Goal: Task Accomplishment & Management: Complete application form

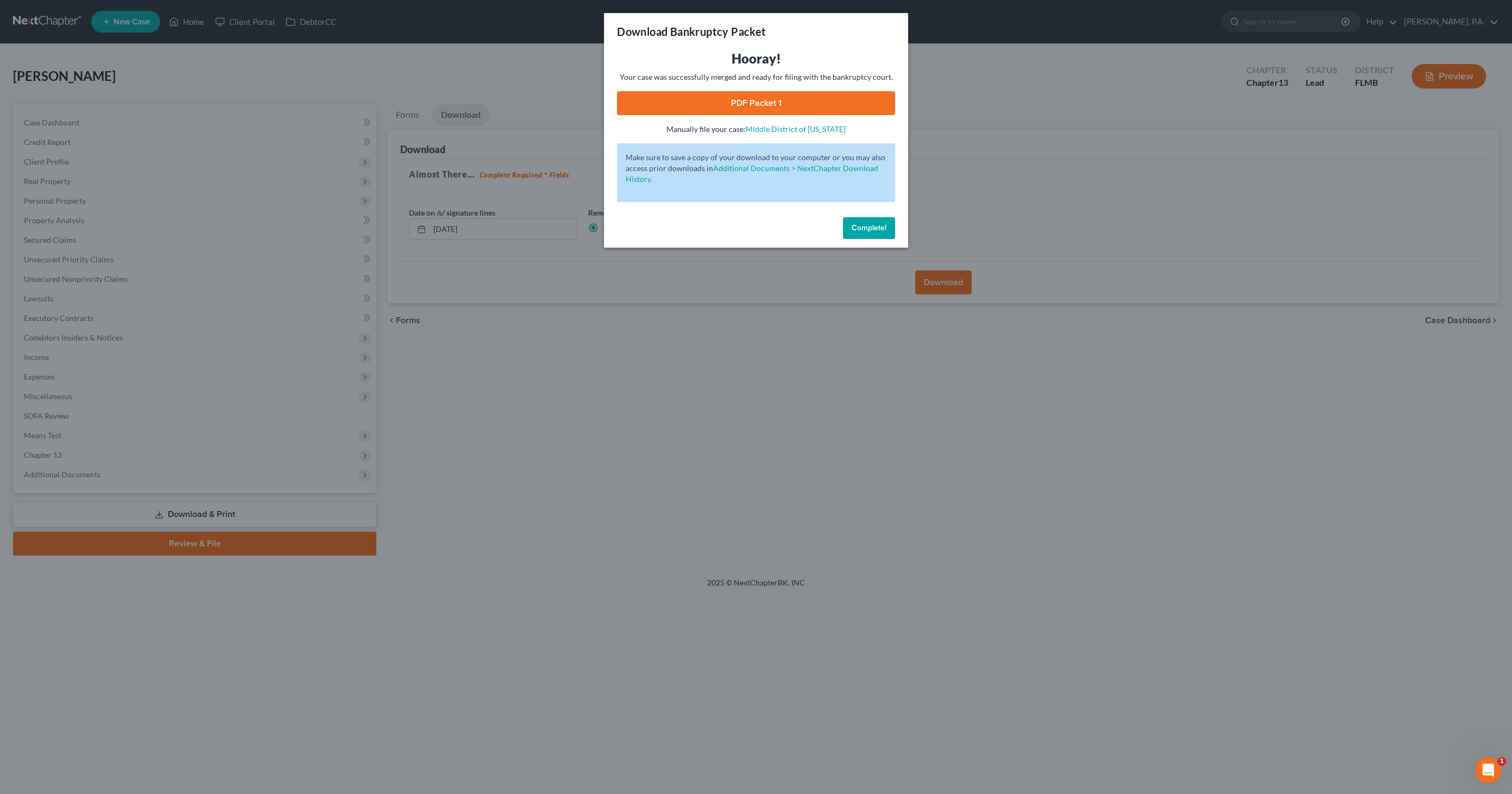
click at [863, 232] on button "Complete!" at bounding box center [868, 228] width 52 height 22
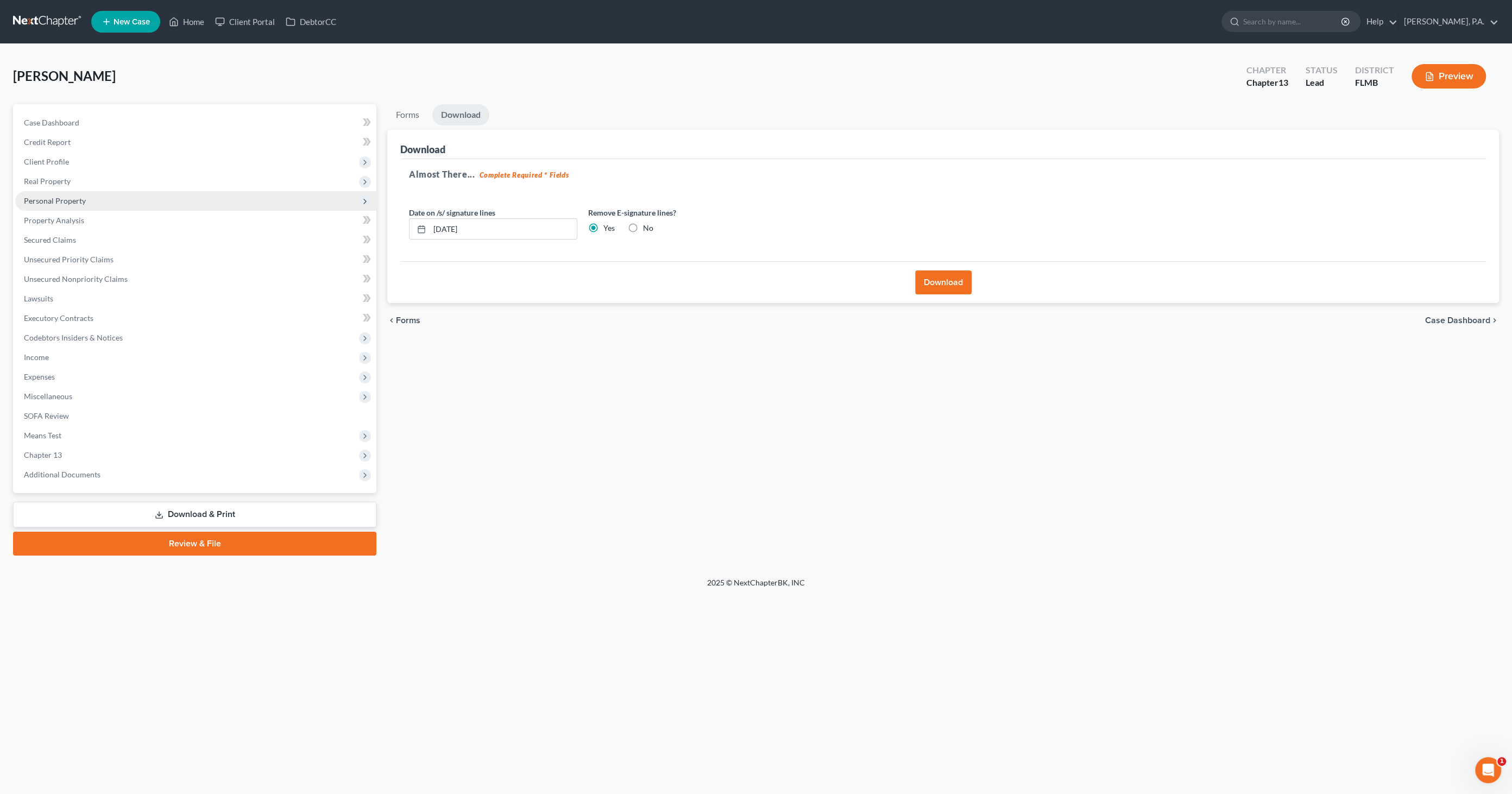
click at [55, 204] on span "Personal Property" at bounding box center [55, 200] width 62 height 9
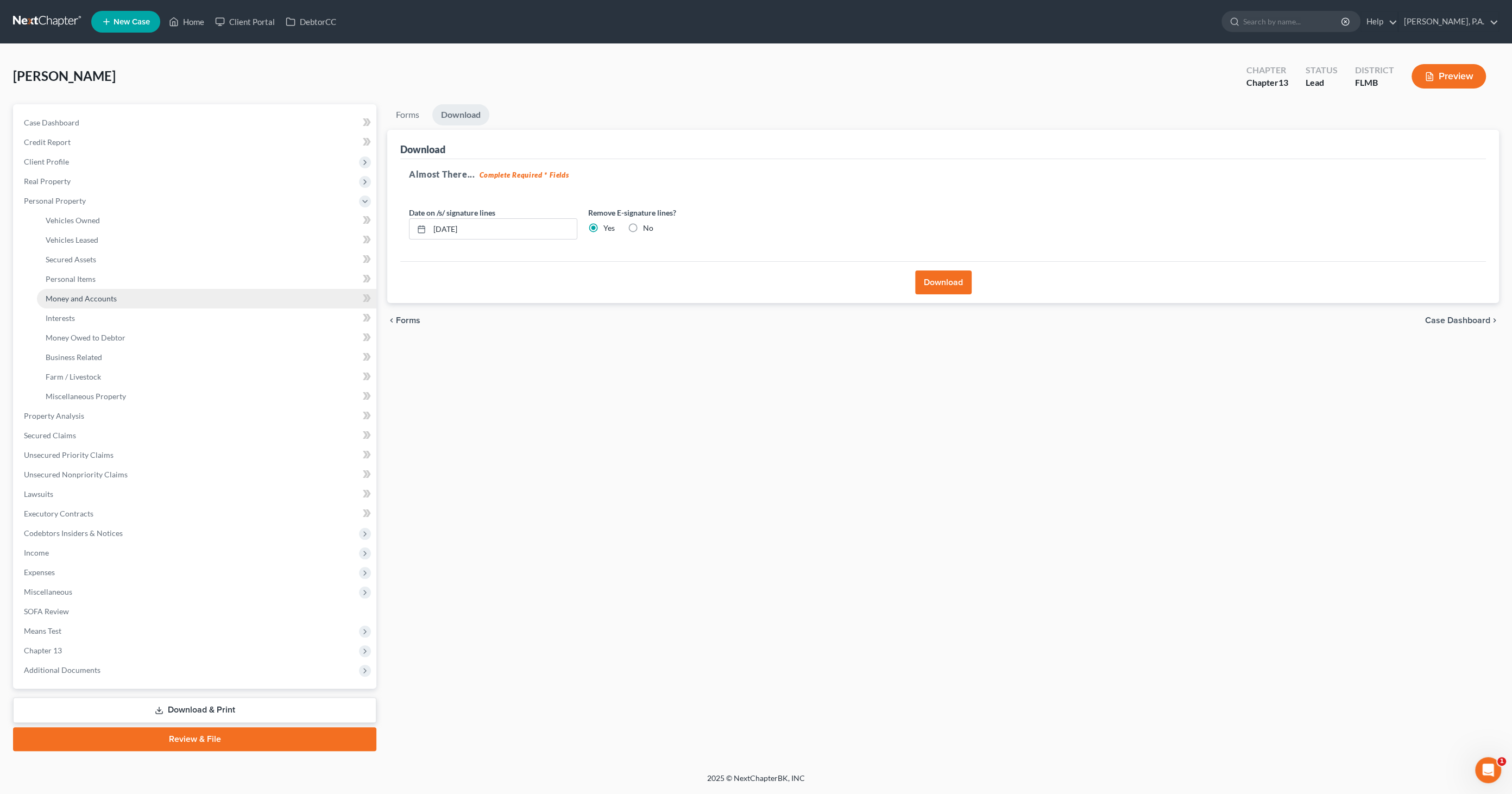
click at [66, 295] on span "Money and Accounts" at bounding box center [81, 298] width 71 height 9
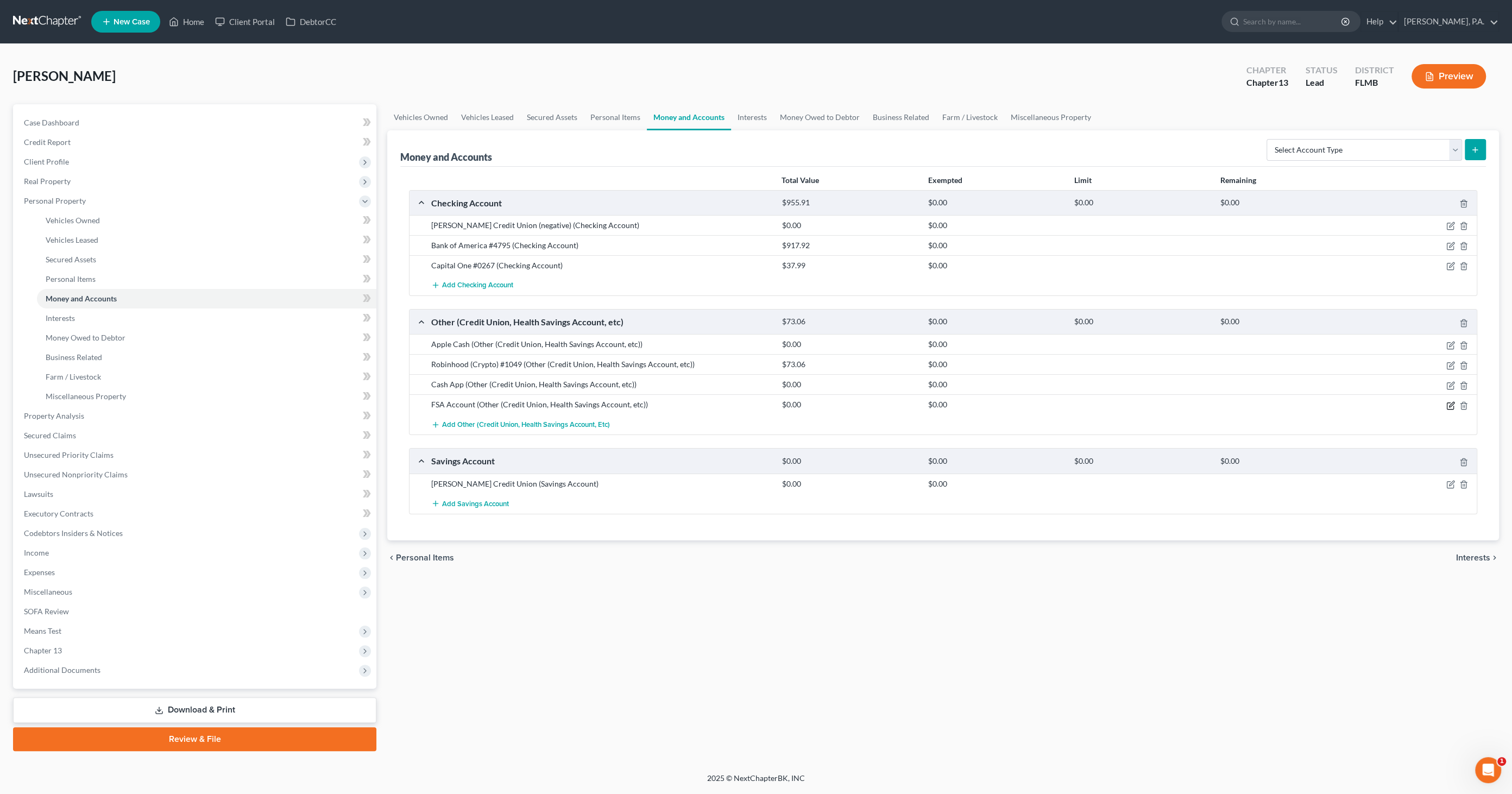
click at [1450, 403] on icon "button" at bounding box center [1451, 404] width 5 height 5
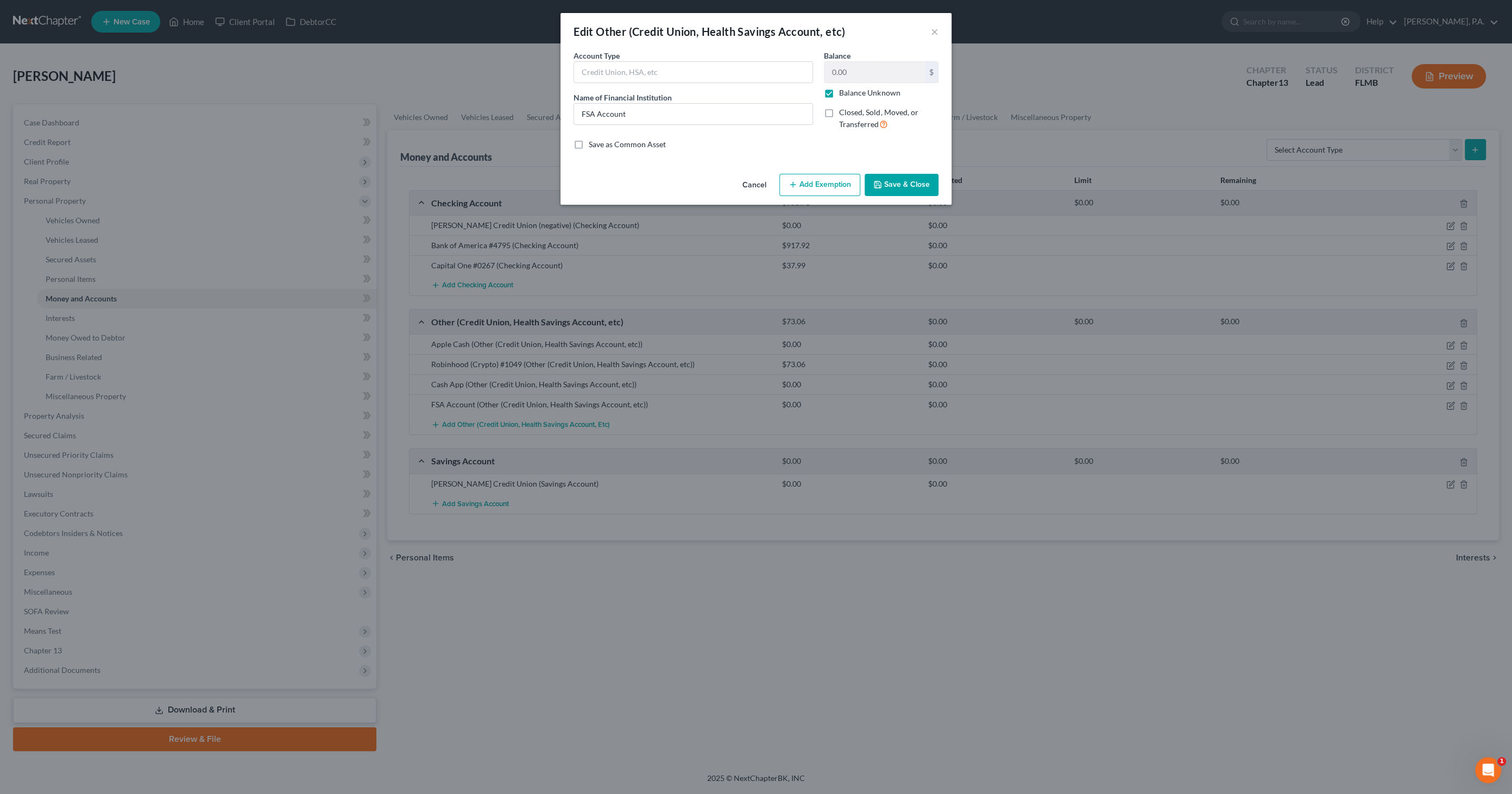
click at [847, 94] on label "Balance Unknown" at bounding box center [869, 92] width 61 height 11
click at [847, 94] on input "Balance Unknown" at bounding box center [847, 91] width 7 height 7
checkbox input "false"
click at [859, 68] on input "0.00" at bounding box center [874, 72] width 101 height 21
type input "3.53"
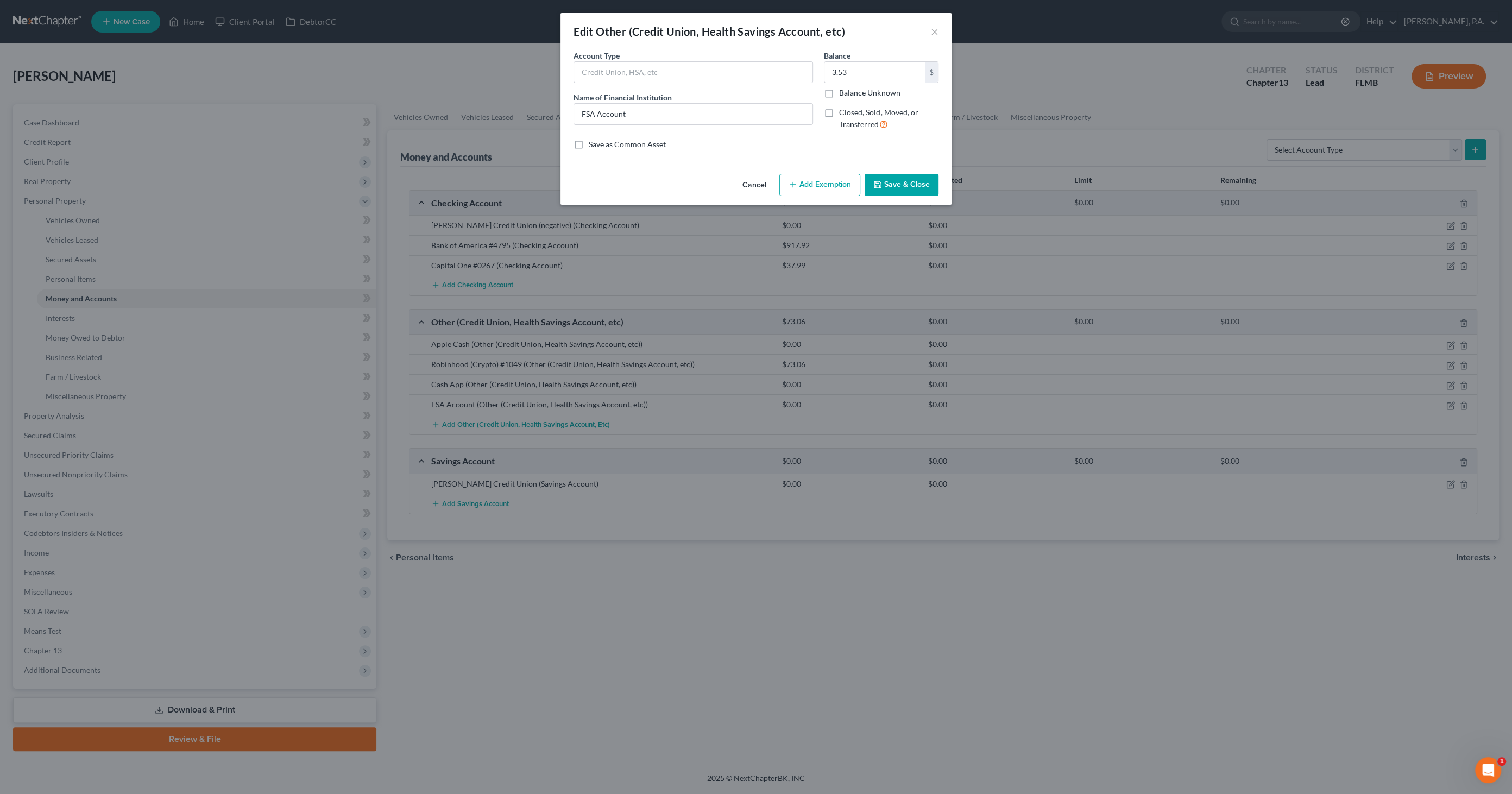
click at [838, 185] on button "Add Exemption" at bounding box center [819, 185] width 81 height 22
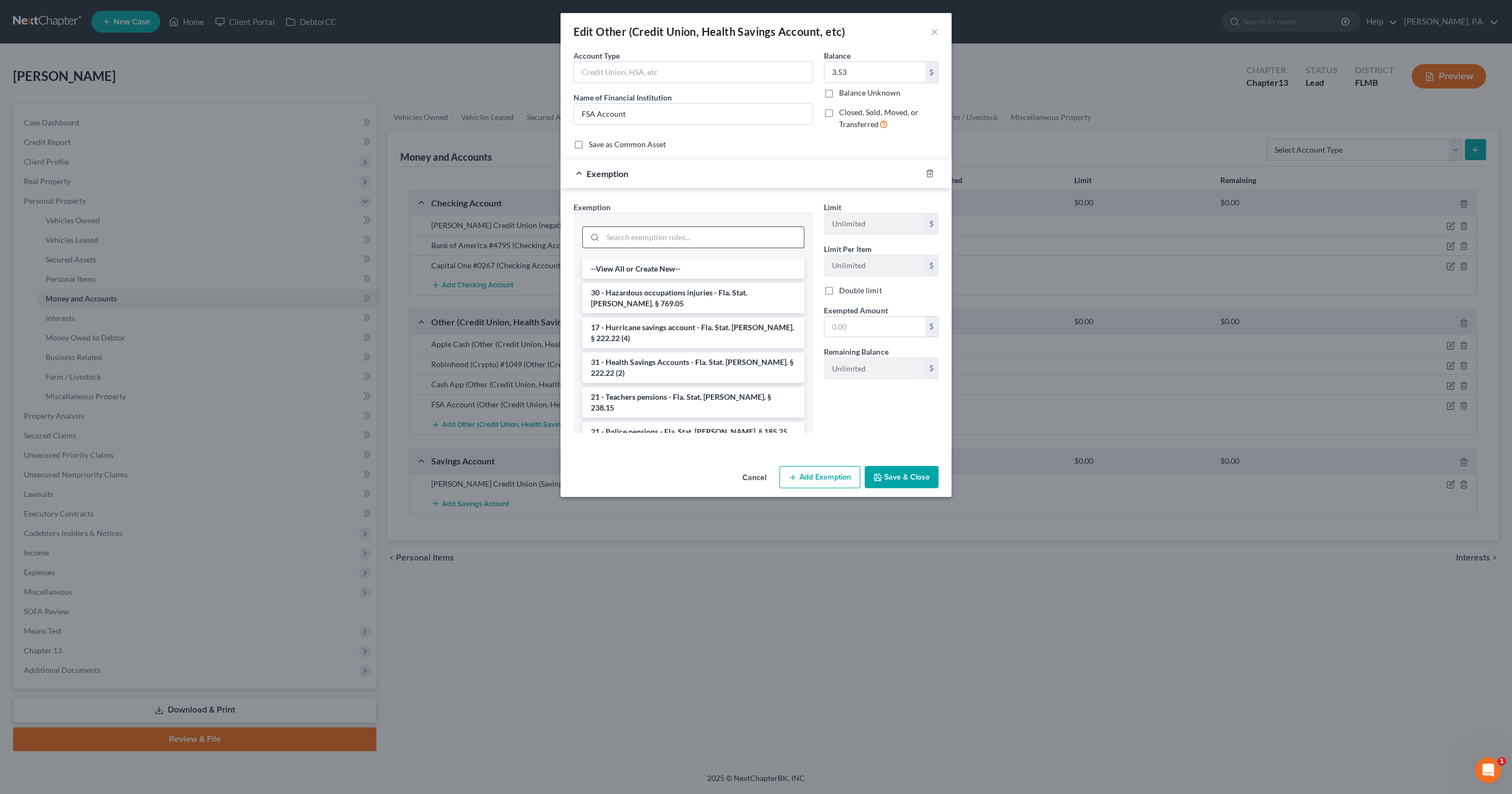
click at [617, 236] on input "search" at bounding box center [703, 237] width 201 height 21
click at [658, 360] on li "31 - Health Savings Accounts - Fla. Stat. [PERSON_NAME]. § 222.22 (2)" at bounding box center [693, 367] width 222 height 31
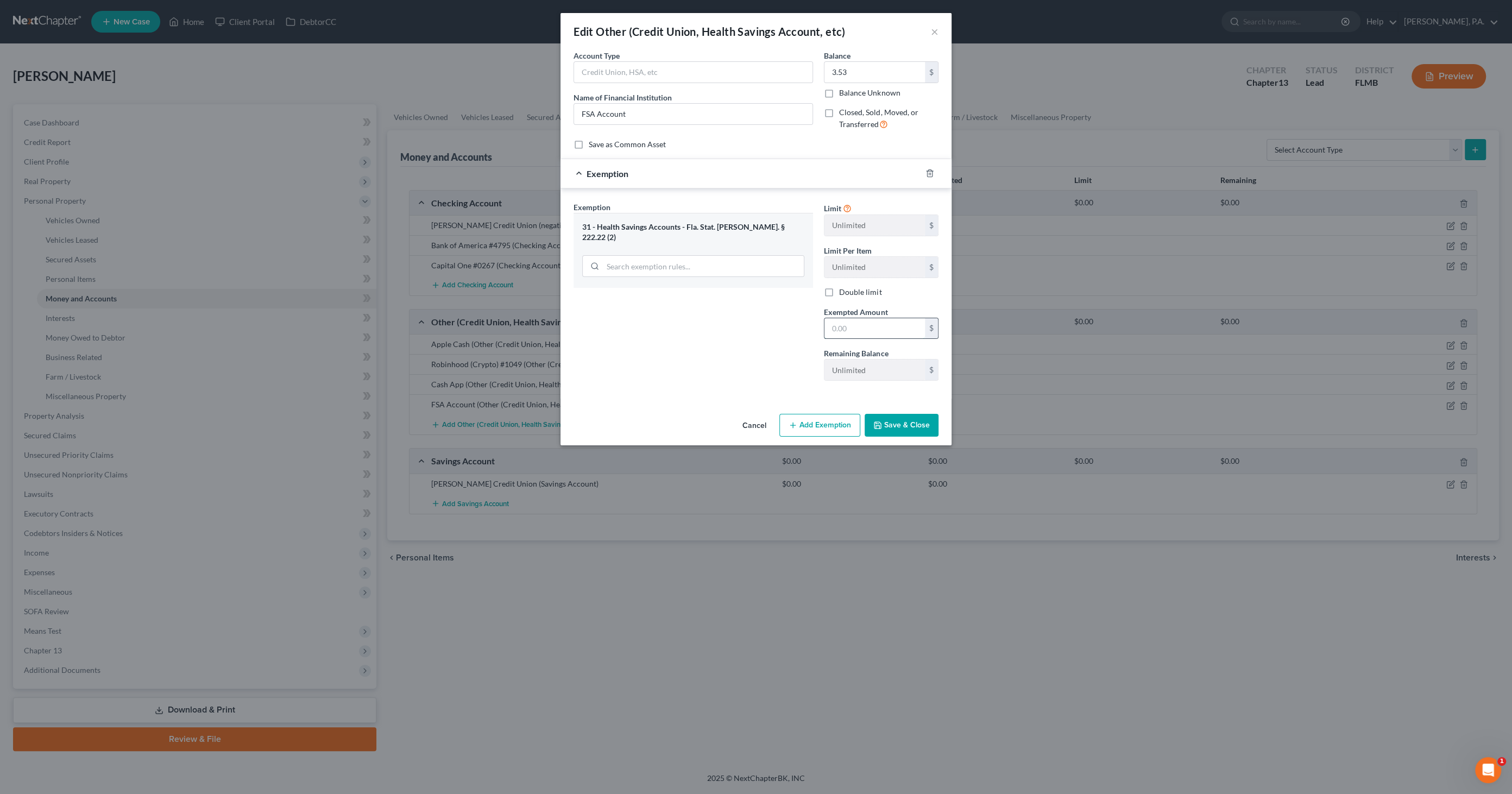
click at [852, 331] on input "text" at bounding box center [874, 328] width 101 height 21
type input "3.53"
click at [909, 420] on button "Save & Close" at bounding box center [901, 424] width 74 height 22
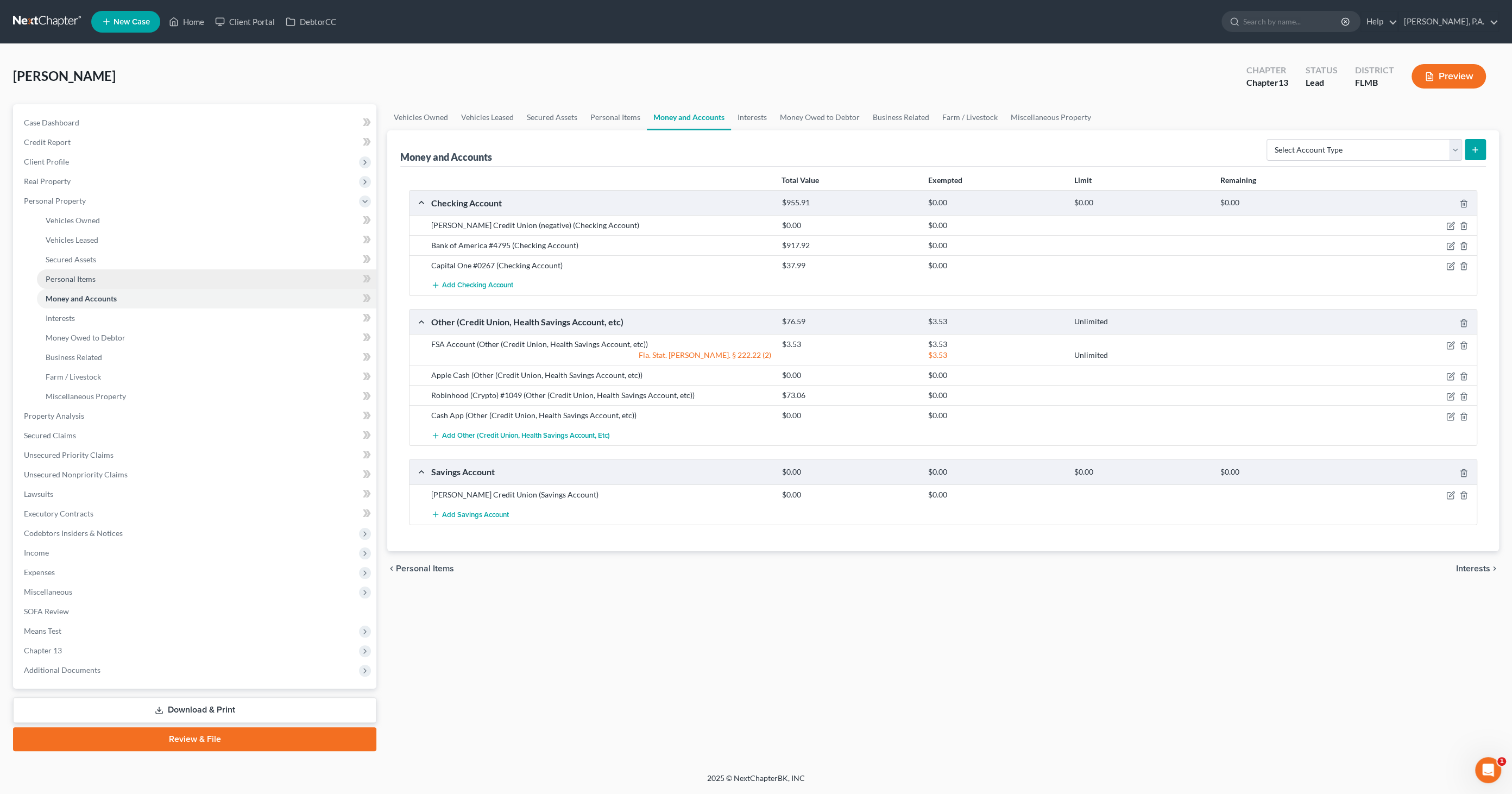
click at [81, 282] on span "Personal Items" at bounding box center [71, 278] width 50 height 9
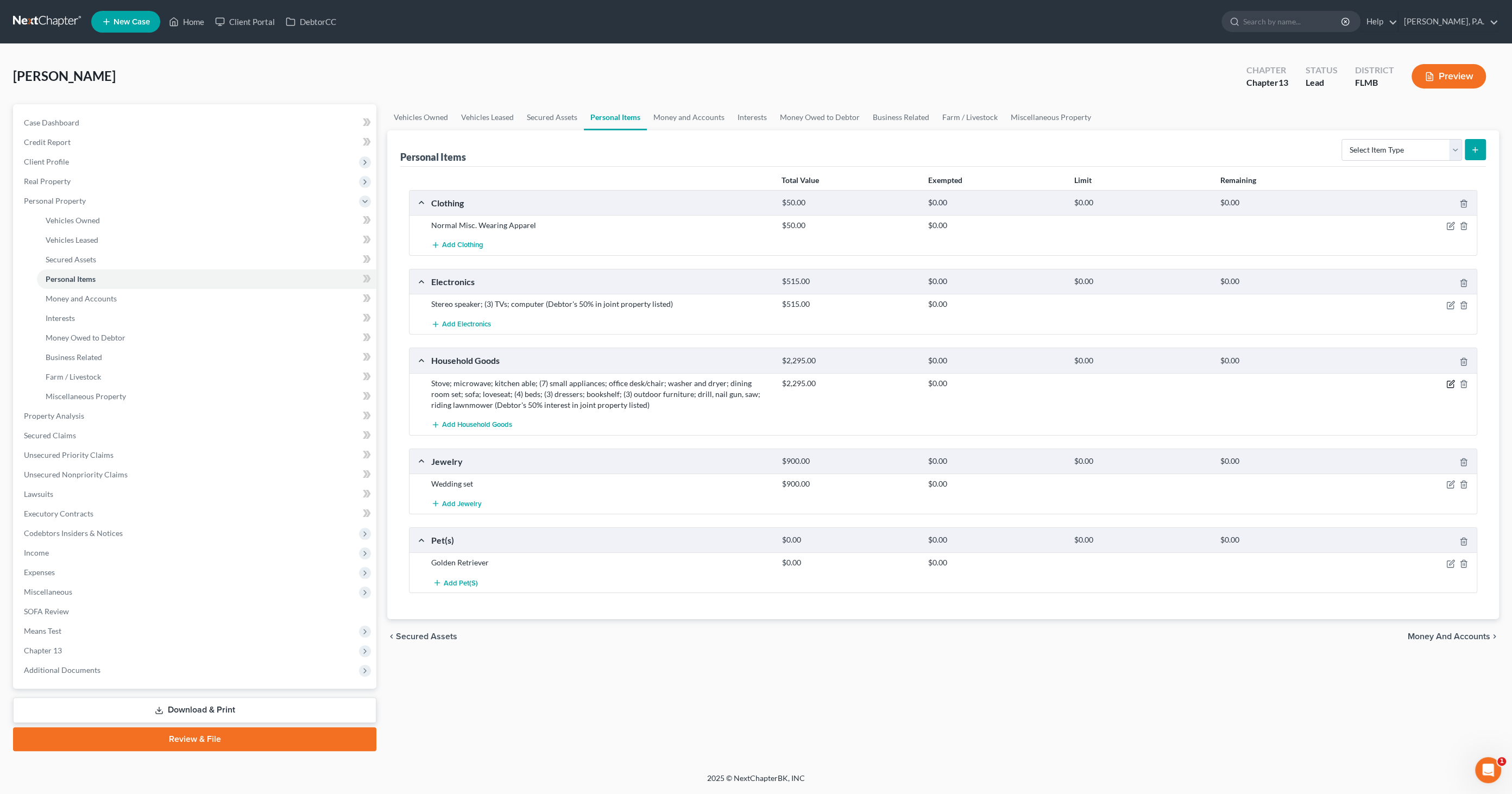
click at [1451, 380] on icon "button" at bounding box center [1450, 384] width 8 height 8
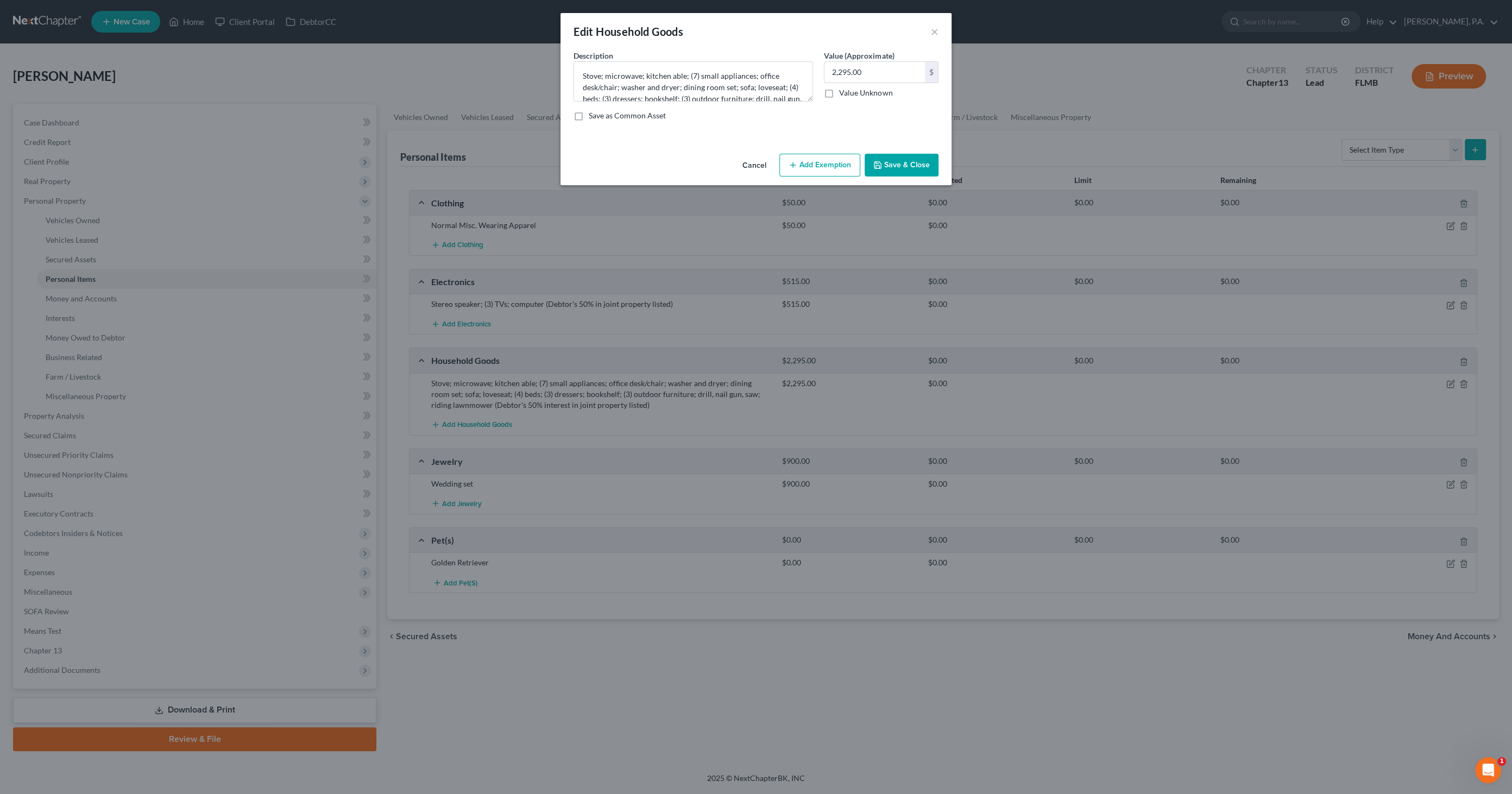
click at [820, 157] on button "Add Exemption" at bounding box center [819, 165] width 81 height 22
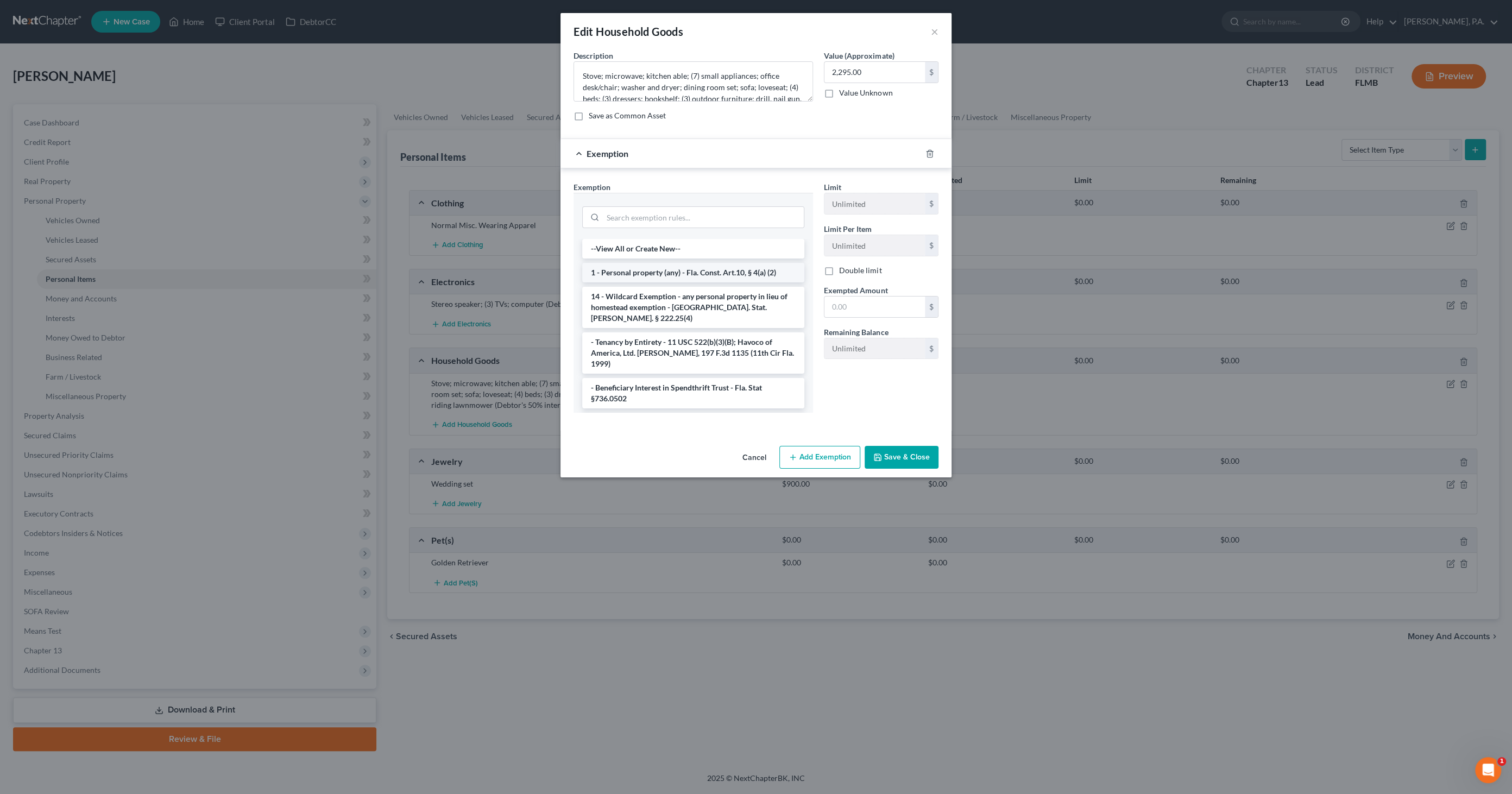
click at [658, 272] on li "1 - Personal property (any) - Fla. Const. Art.10, § 4(a) (2)" at bounding box center [693, 272] width 222 height 19
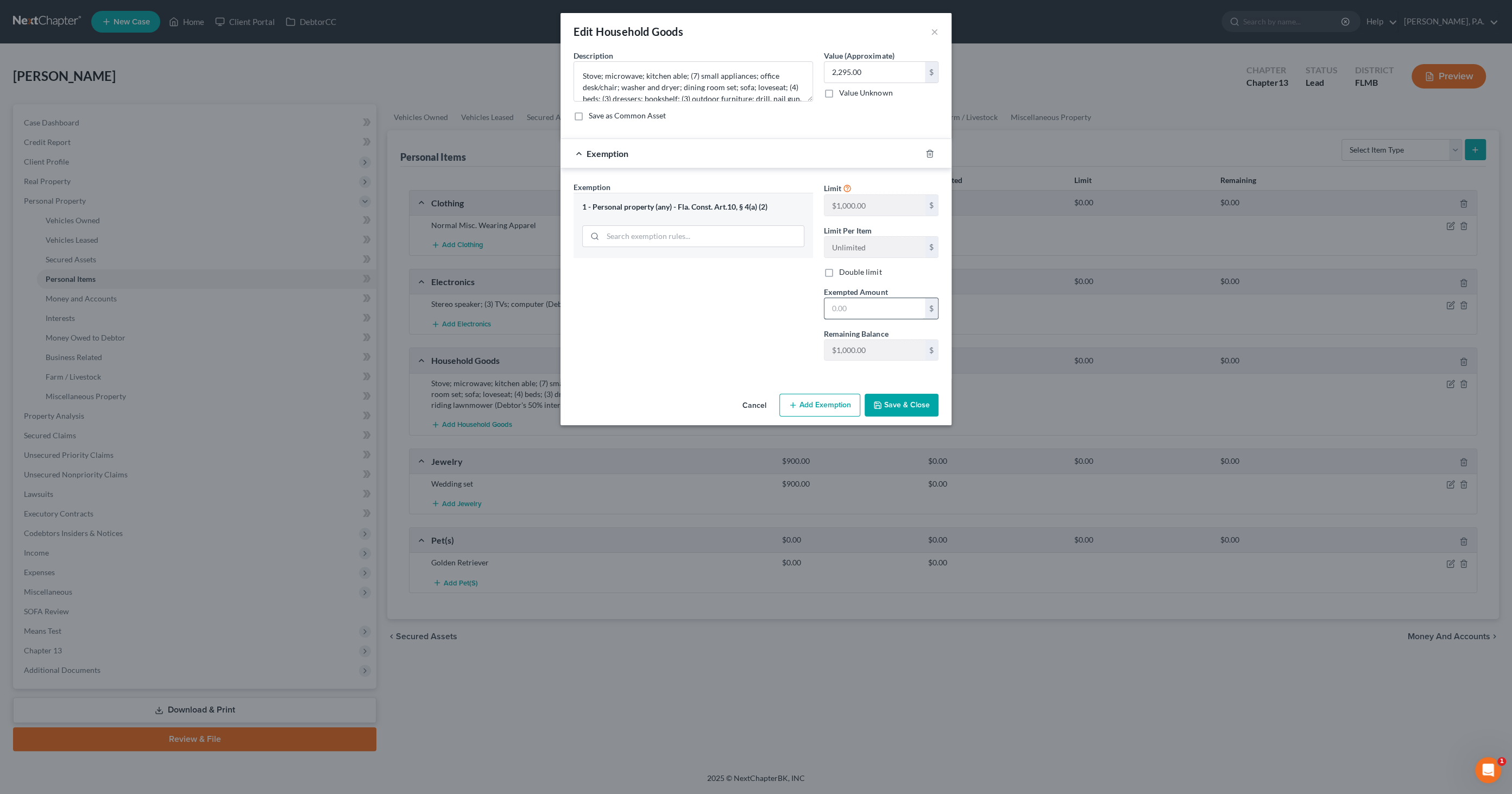
click at [855, 306] on input "text" at bounding box center [874, 308] width 101 height 21
type input "1,000.00"
click at [879, 400] on icon "button" at bounding box center [878, 404] width 8 height 8
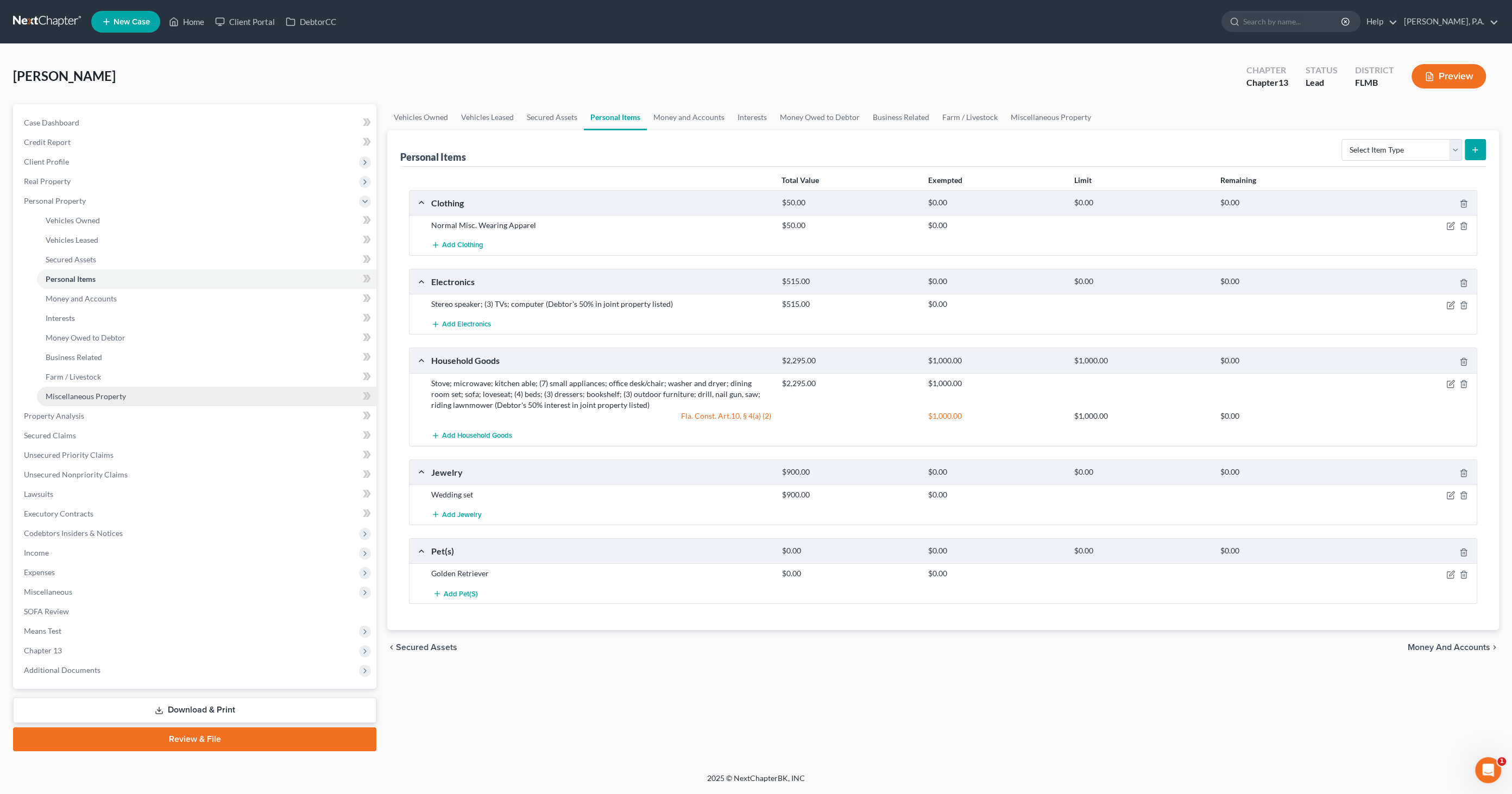
click at [64, 399] on span "Miscellaneous Property" at bounding box center [86, 395] width 81 height 9
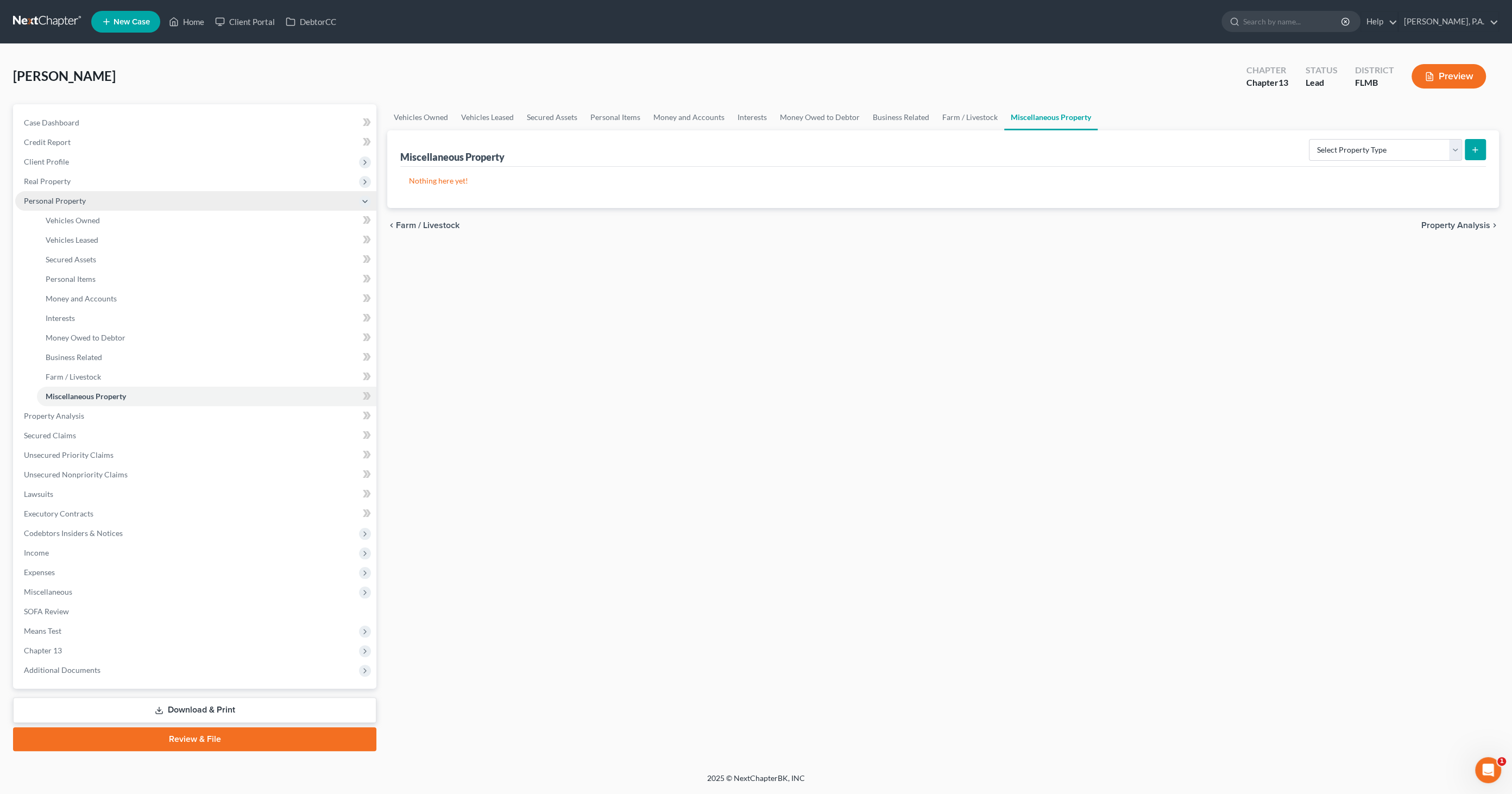
click at [62, 198] on span "Personal Property" at bounding box center [55, 200] width 62 height 9
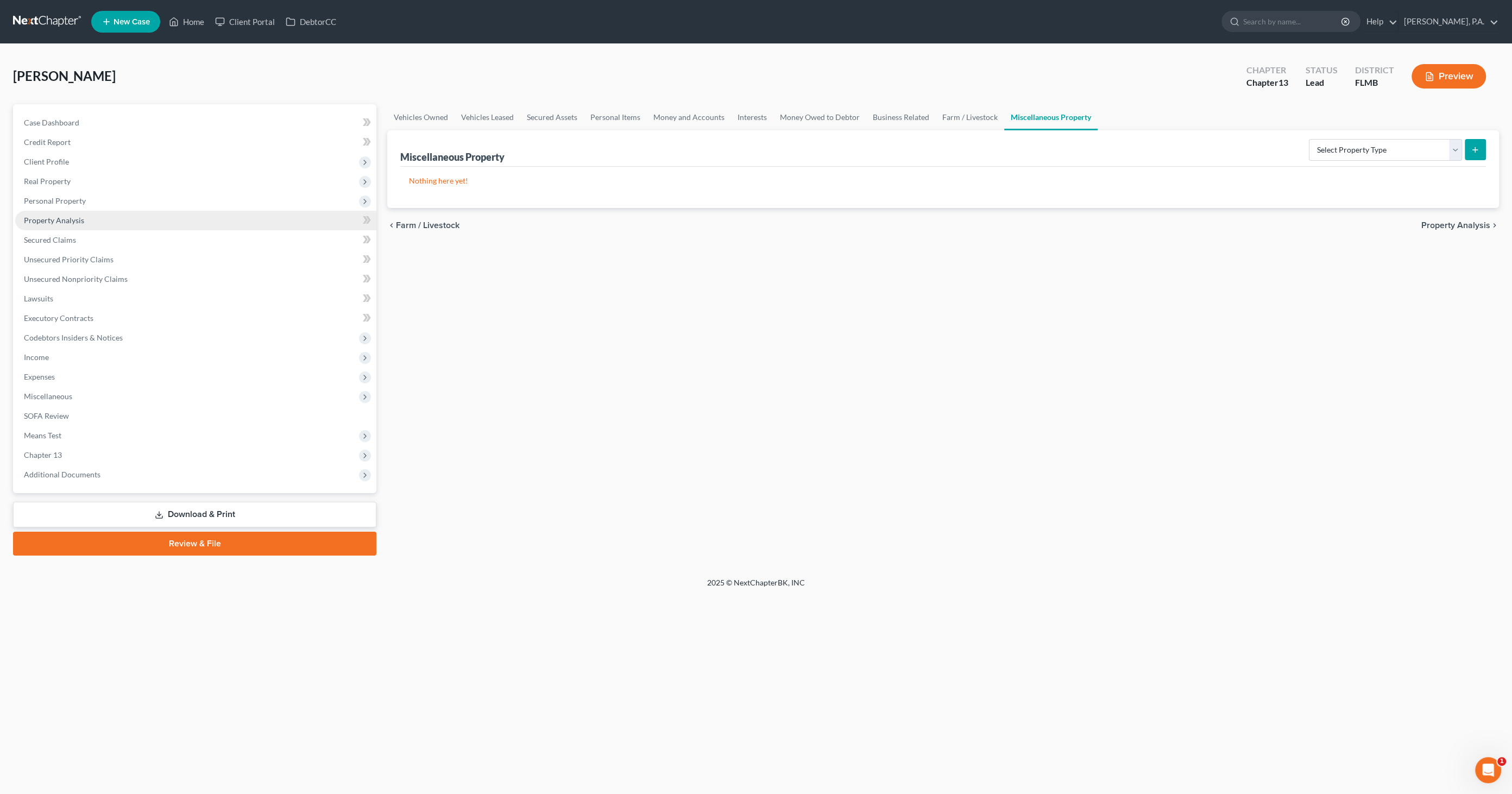
click at [62, 216] on span "Property Analysis" at bounding box center [54, 220] width 60 height 9
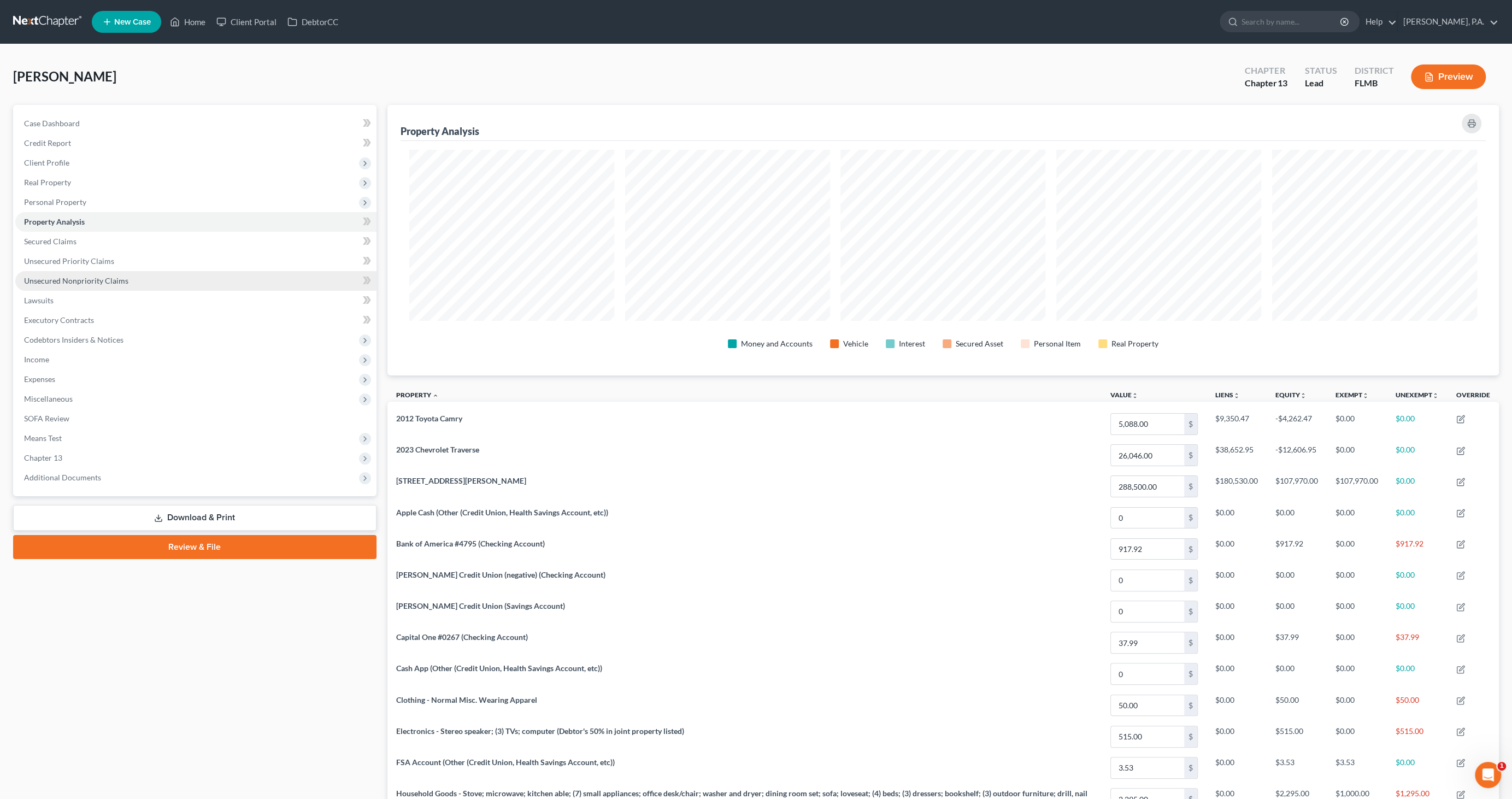
click at [60, 285] on link "Unsecured Nonpriority Claims" at bounding box center [195, 280] width 361 height 19
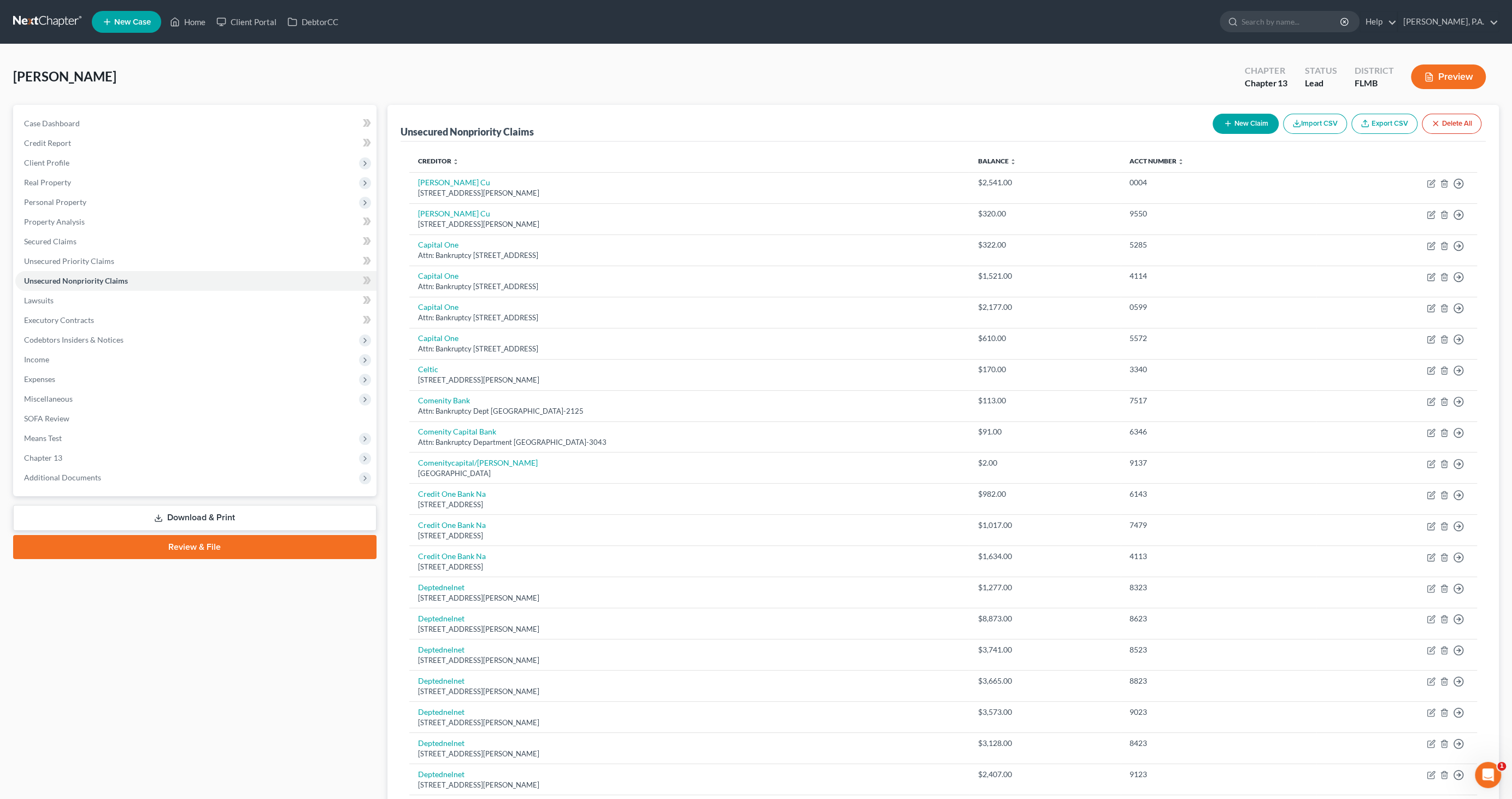
click at [1246, 116] on button "New Claim" at bounding box center [1245, 124] width 66 height 20
select select "0"
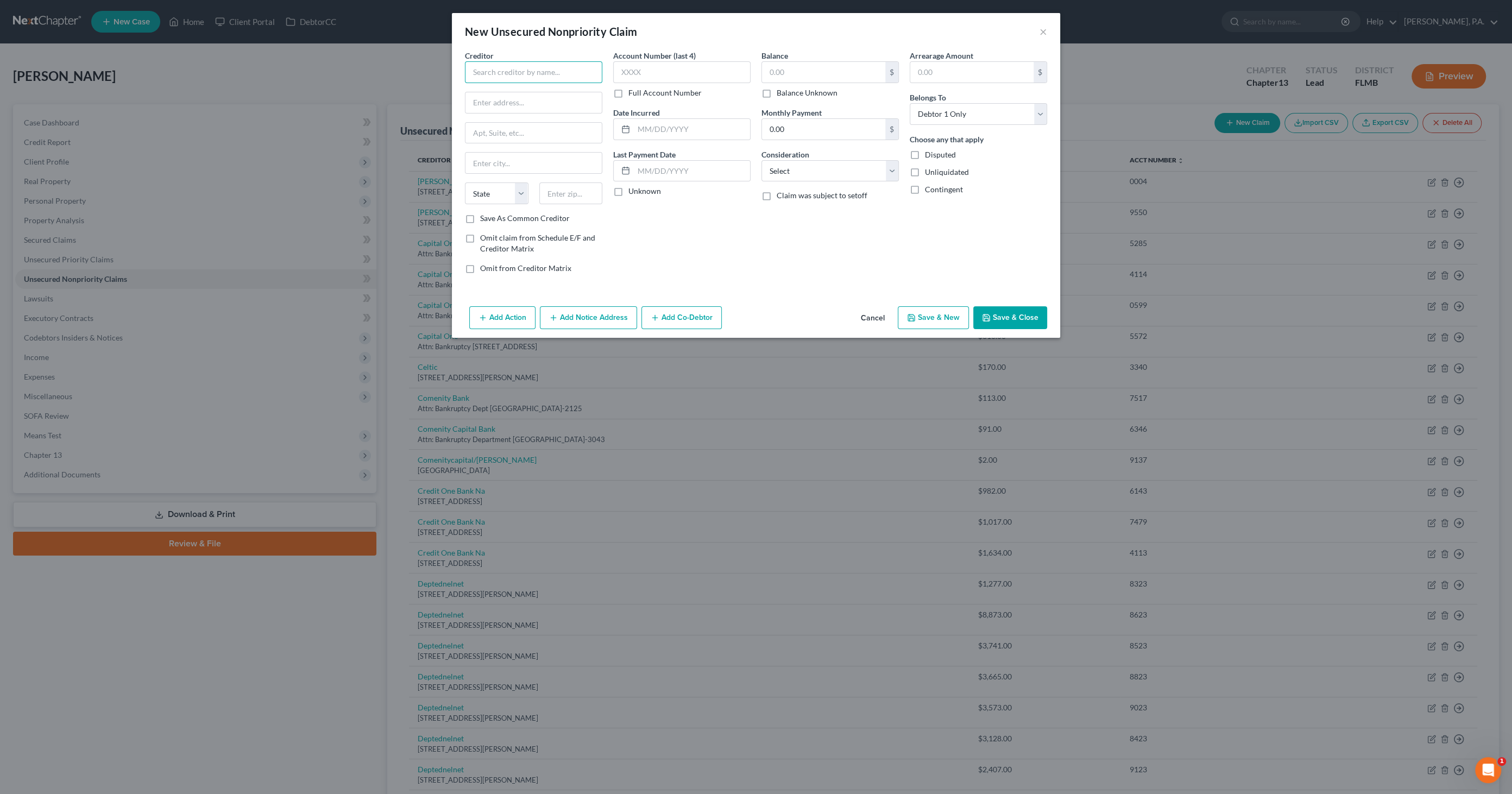
click at [558, 69] on input "text" at bounding box center [533, 72] width 137 height 22
type input "Enterprise Rent-a-car"
type input "PO Box 801988"
type input "[US_STATE][GEOGRAPHIC_DATA]"
select select "9"
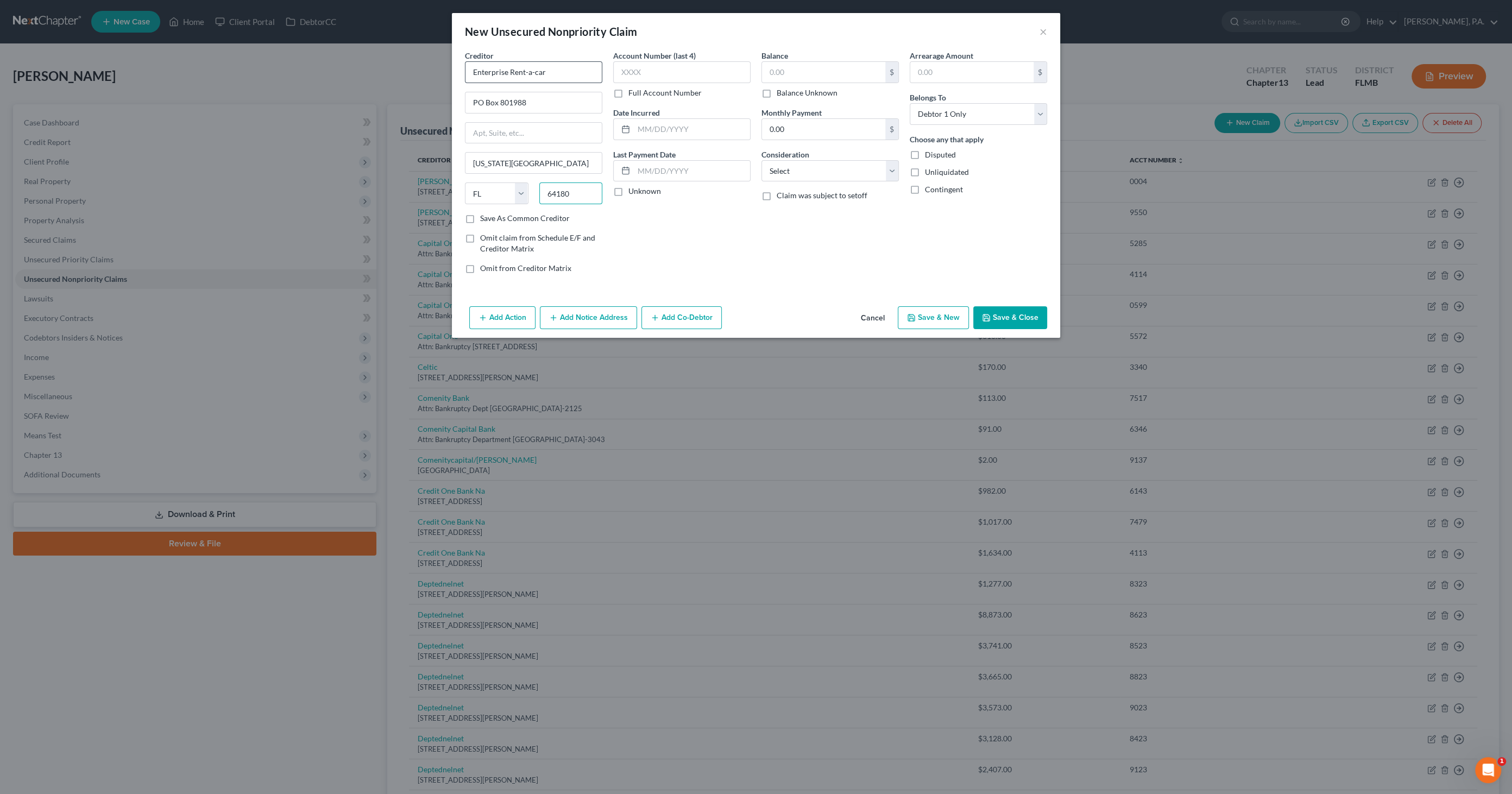
type input "64180"
select select "26"
click at [650, 124] on input "text" at bounding box center [692, 129] width 117 height 21
type input "[DATE]"
click at [778, 69] on input "text" at bounding box center [823, 72] width 123 height 21
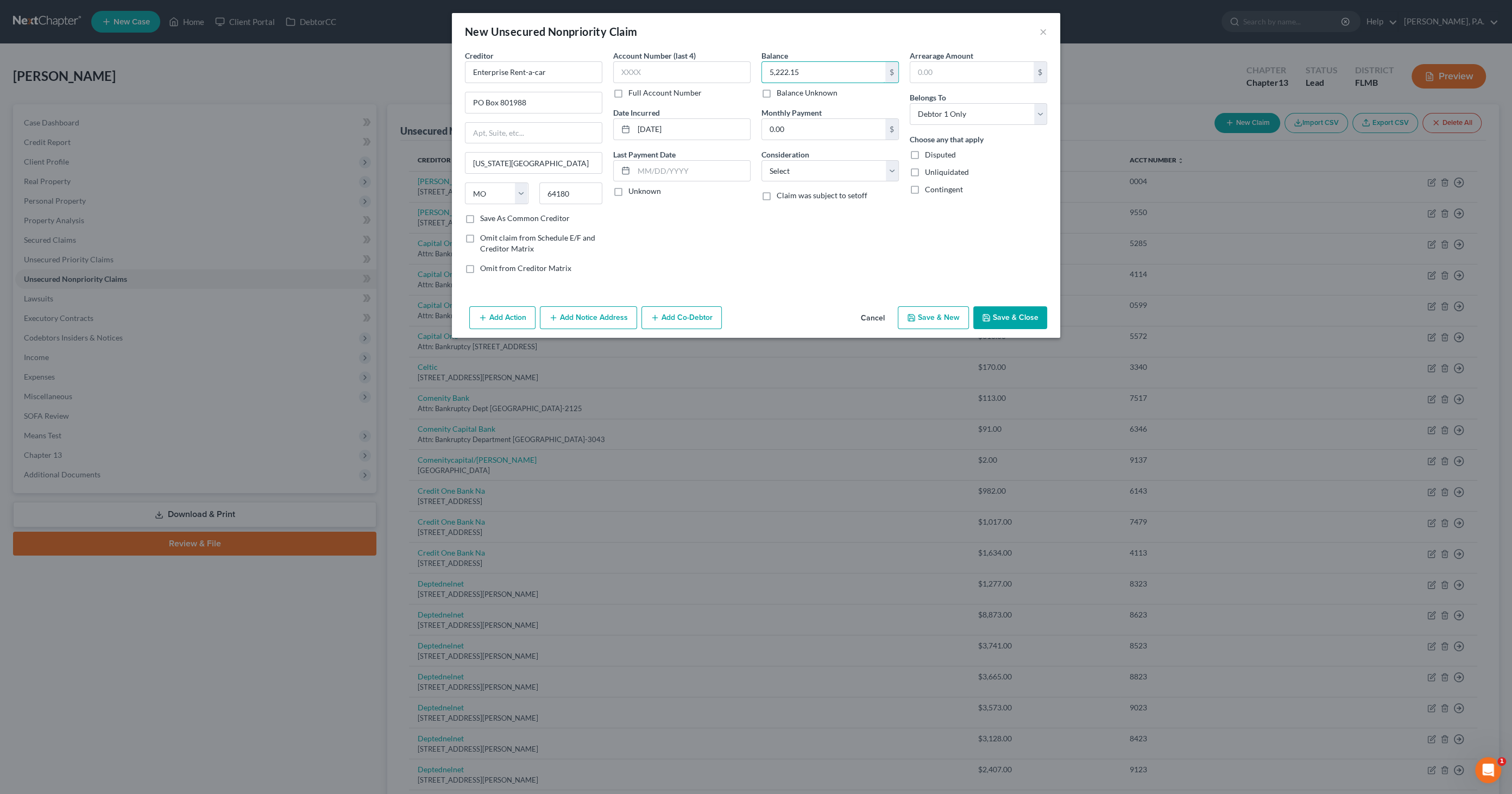
type input "5,222.15"
click at [797, 171] on select "Select Cable / Satellite Services Collection Agency Credit Card Debt Debt Couns…" at bounding box center [829, 171] width 137 height 22
select select "14"
click at [761, 160] on select "Select Cable / Satellite Services Collection Agency Credit Card Debt Debt Couns…" at bounding box center [829, 171] width 137 height 22
click at [790, 207] on input "text" at bounding box center [830, 212] width 137 height 21
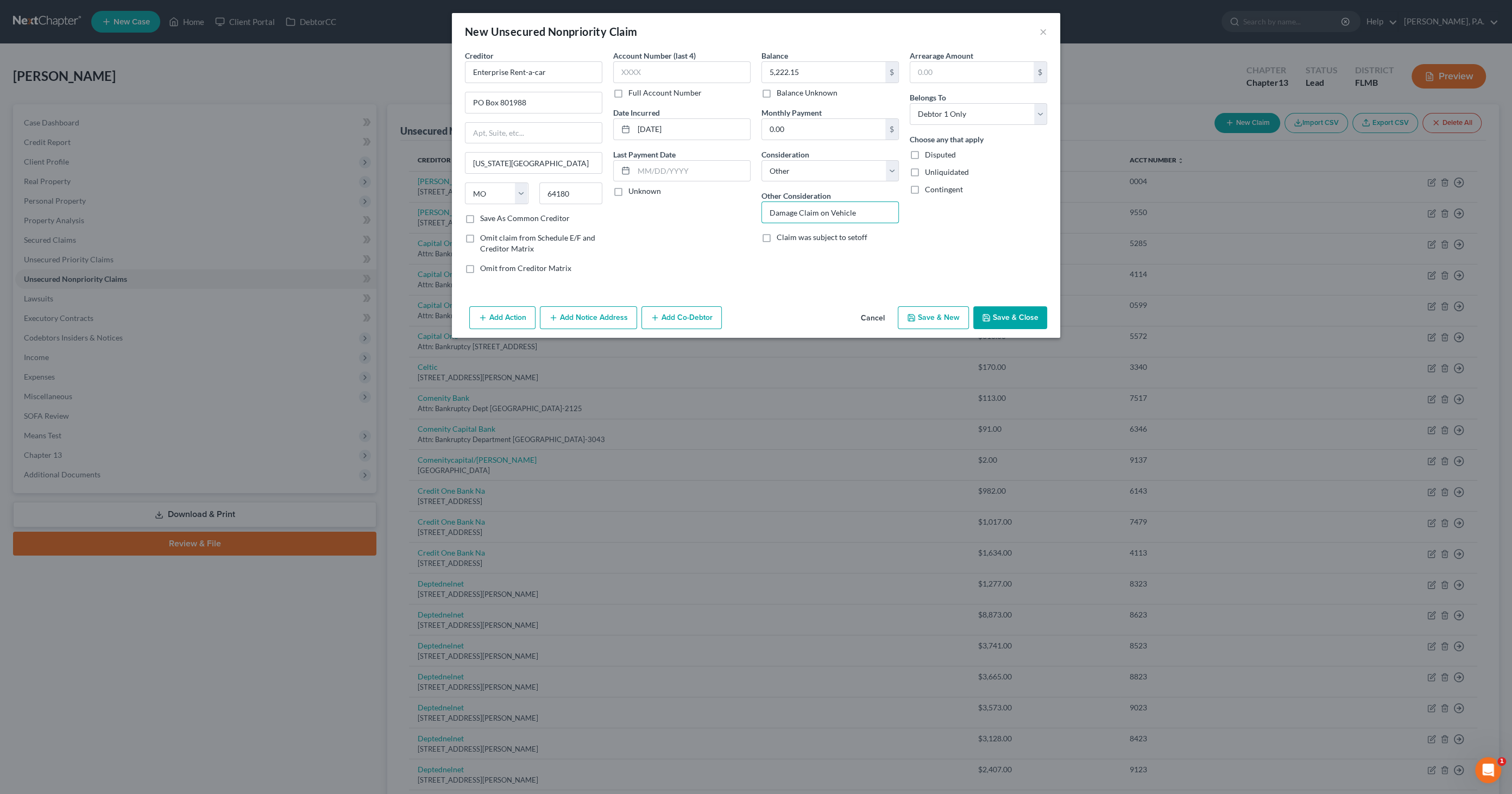
type input "Damage Claim on Vehicle"
click at [1014, 320] on button "Save & Close" at bounding box center [1010, 317] width 74 height 22
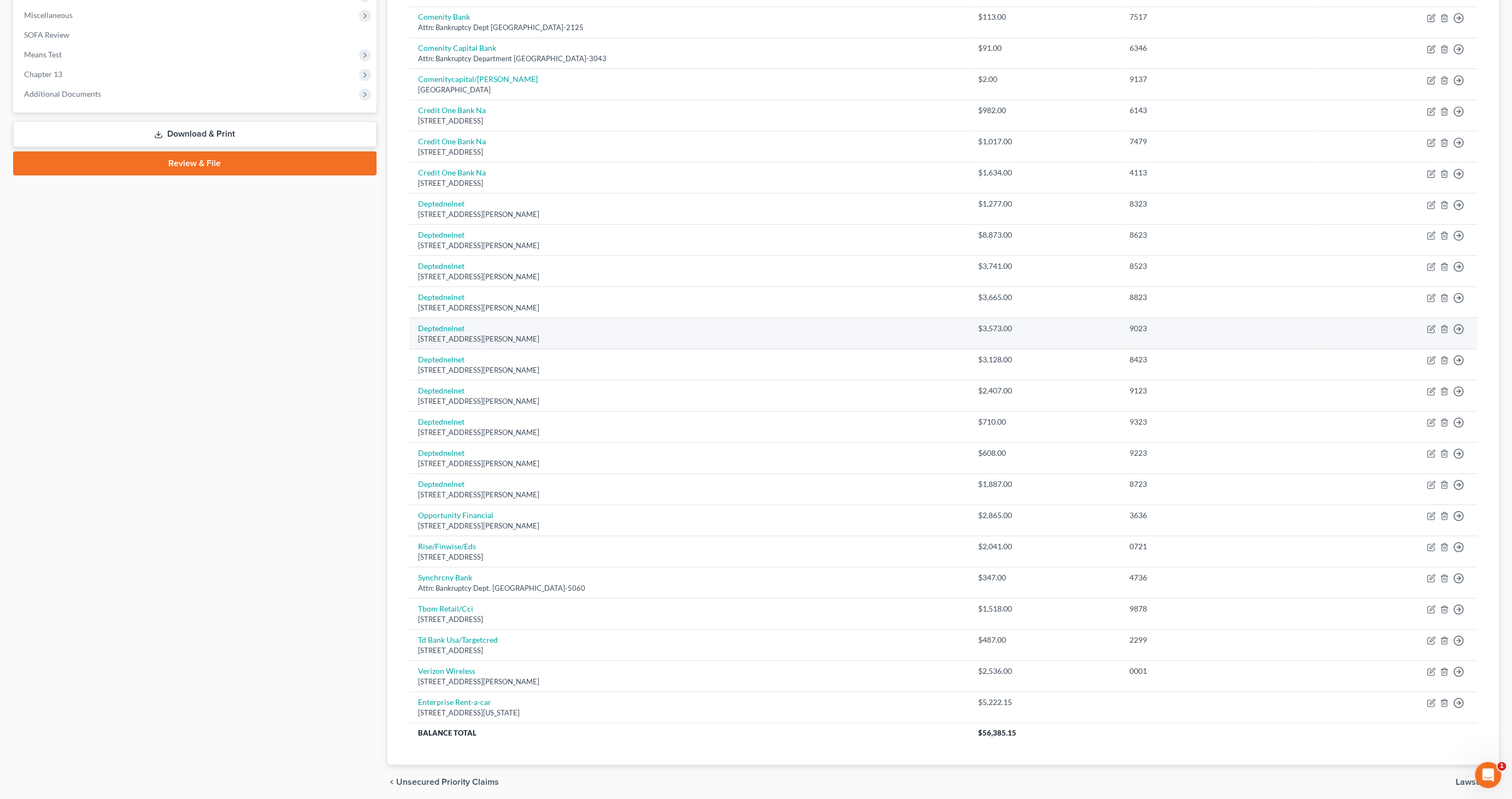
scroll to position [420, 0]
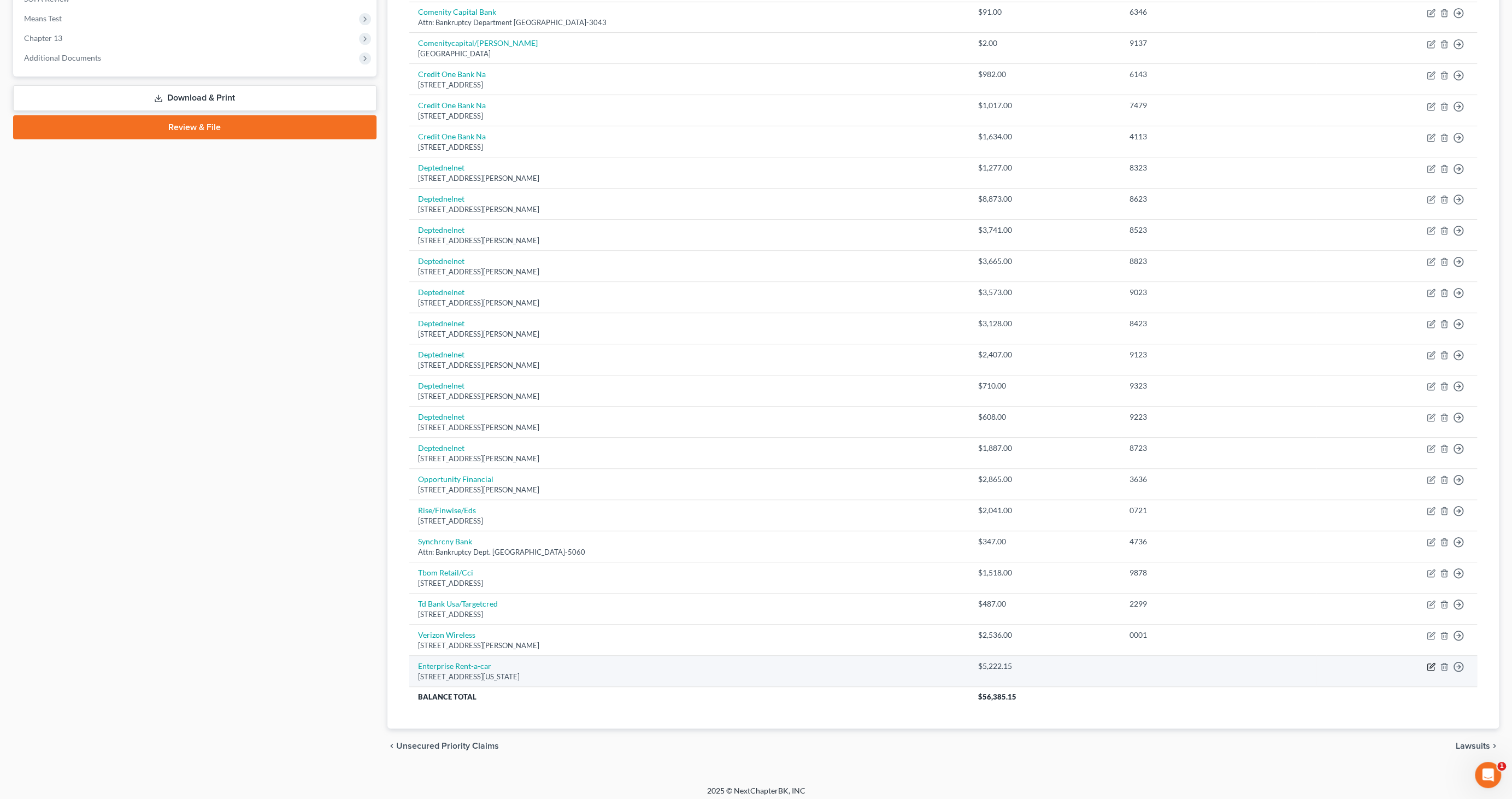
click at [1427, 662] on icon "button" at bounding box center [1431, 666] width 8 height 8
select select "26"
select select "14"
select select "0"
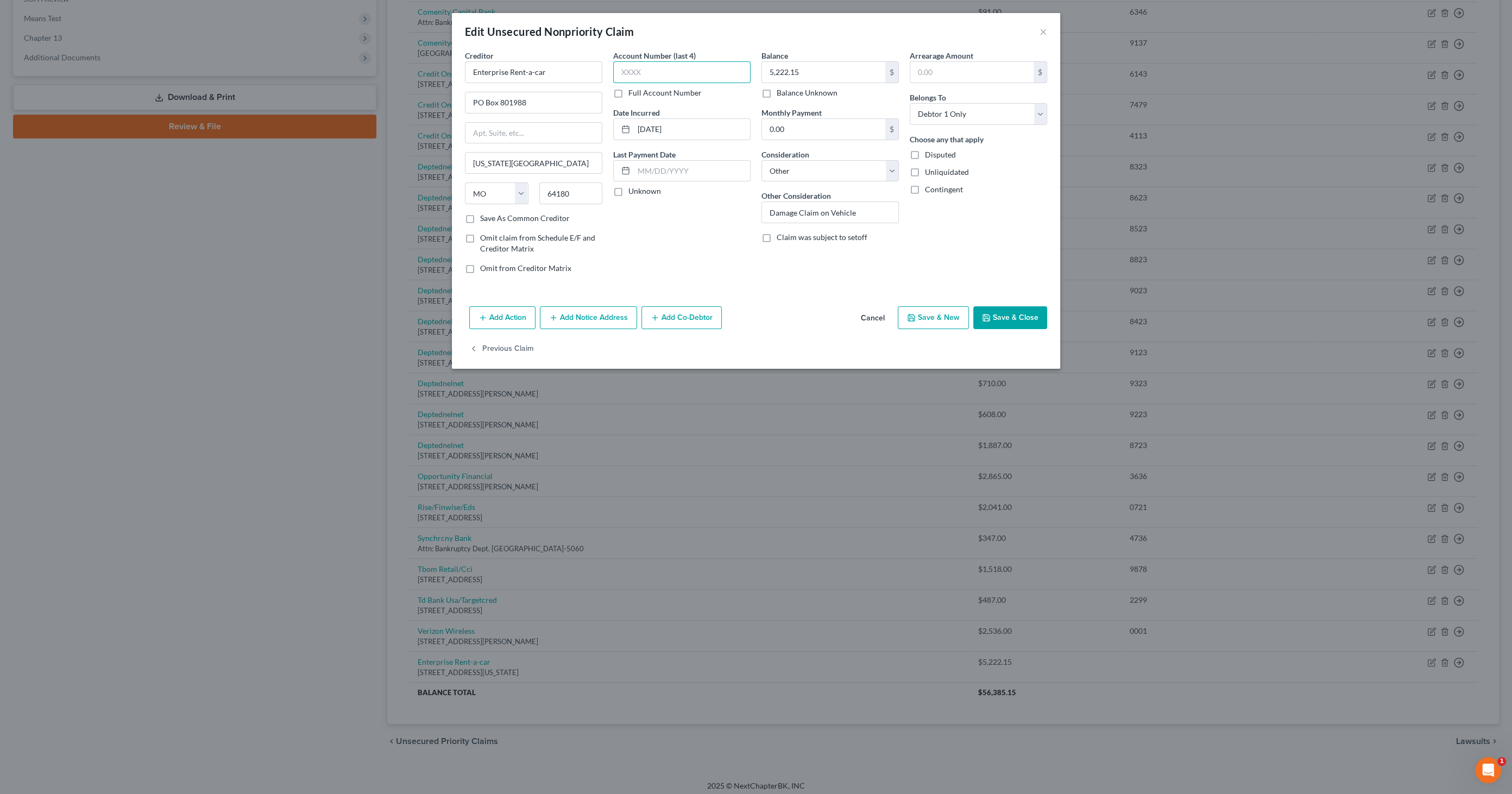
click at [672, 69] on input "text" at bounding box center [681, 72] width 137 height 22
type input "1447"
click at [998, 315] on button "Save & Close" at bounding box center [1010, 317] width 74 height 22
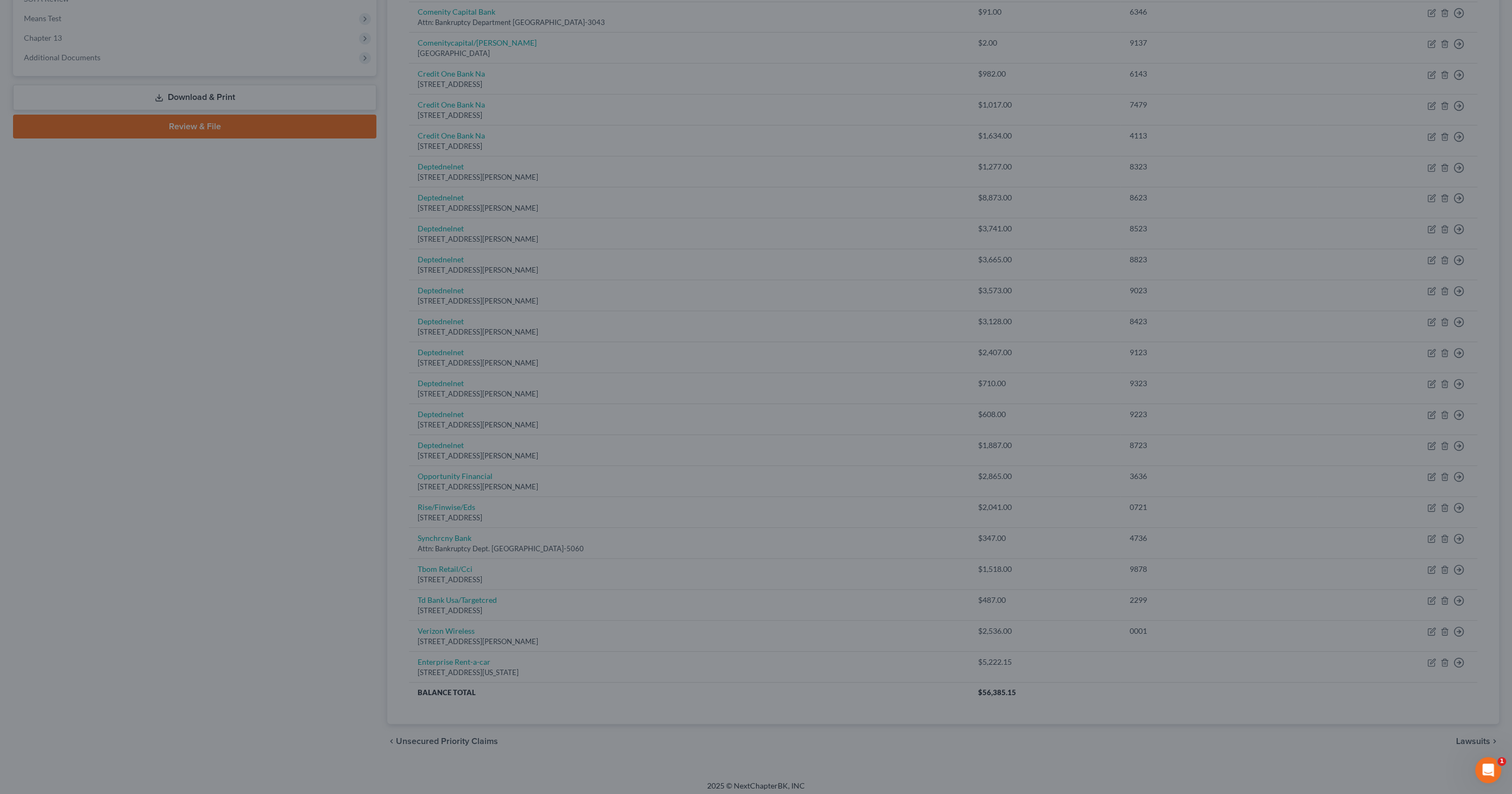
type input "0"
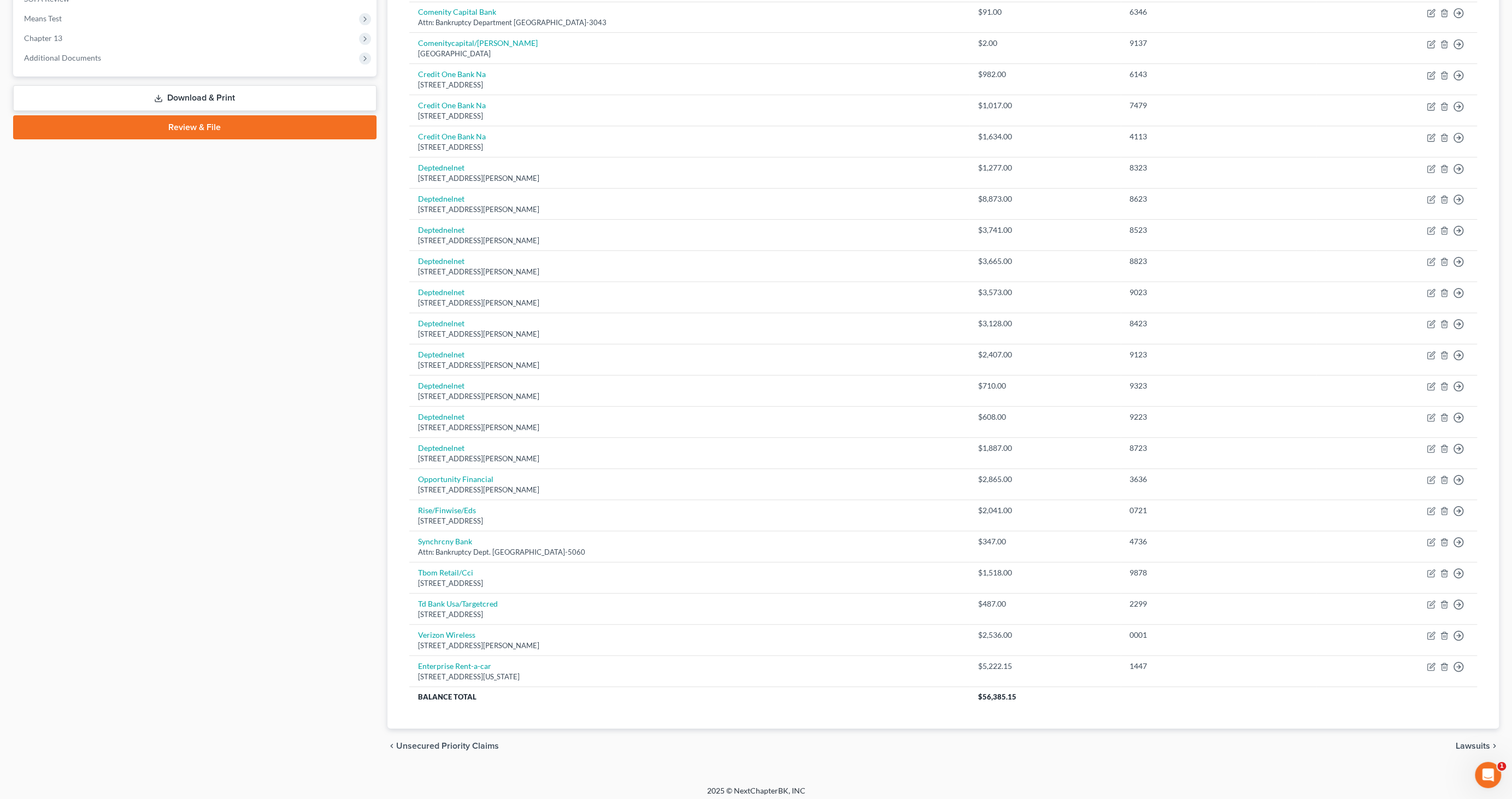
click at [191, 125] on link "Review & File" at bounding box center [195, 127] width 364 height 24
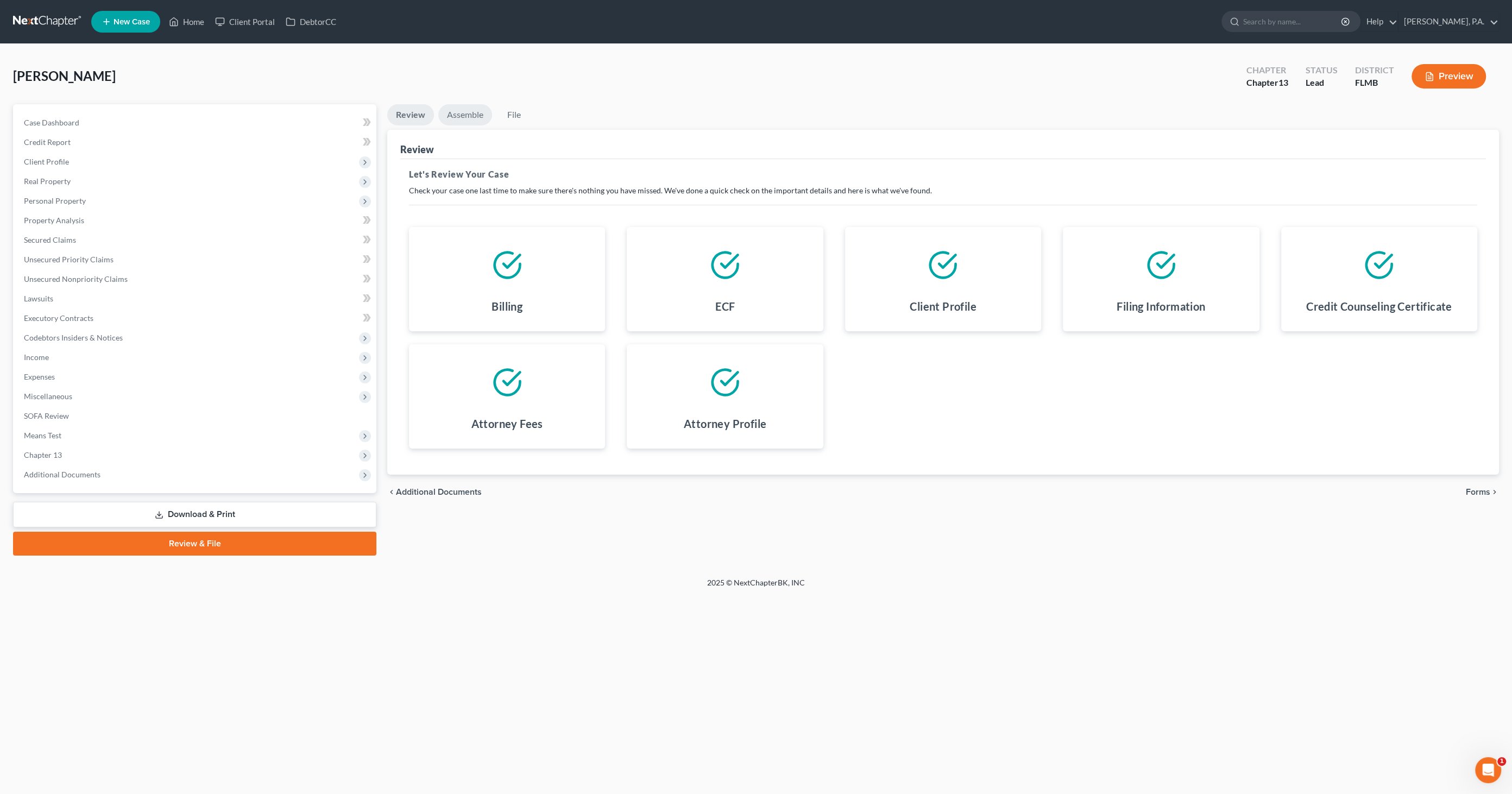
click at [474, 115] on link "Assemble" at bounding box center [465, 114] width 54 height 21
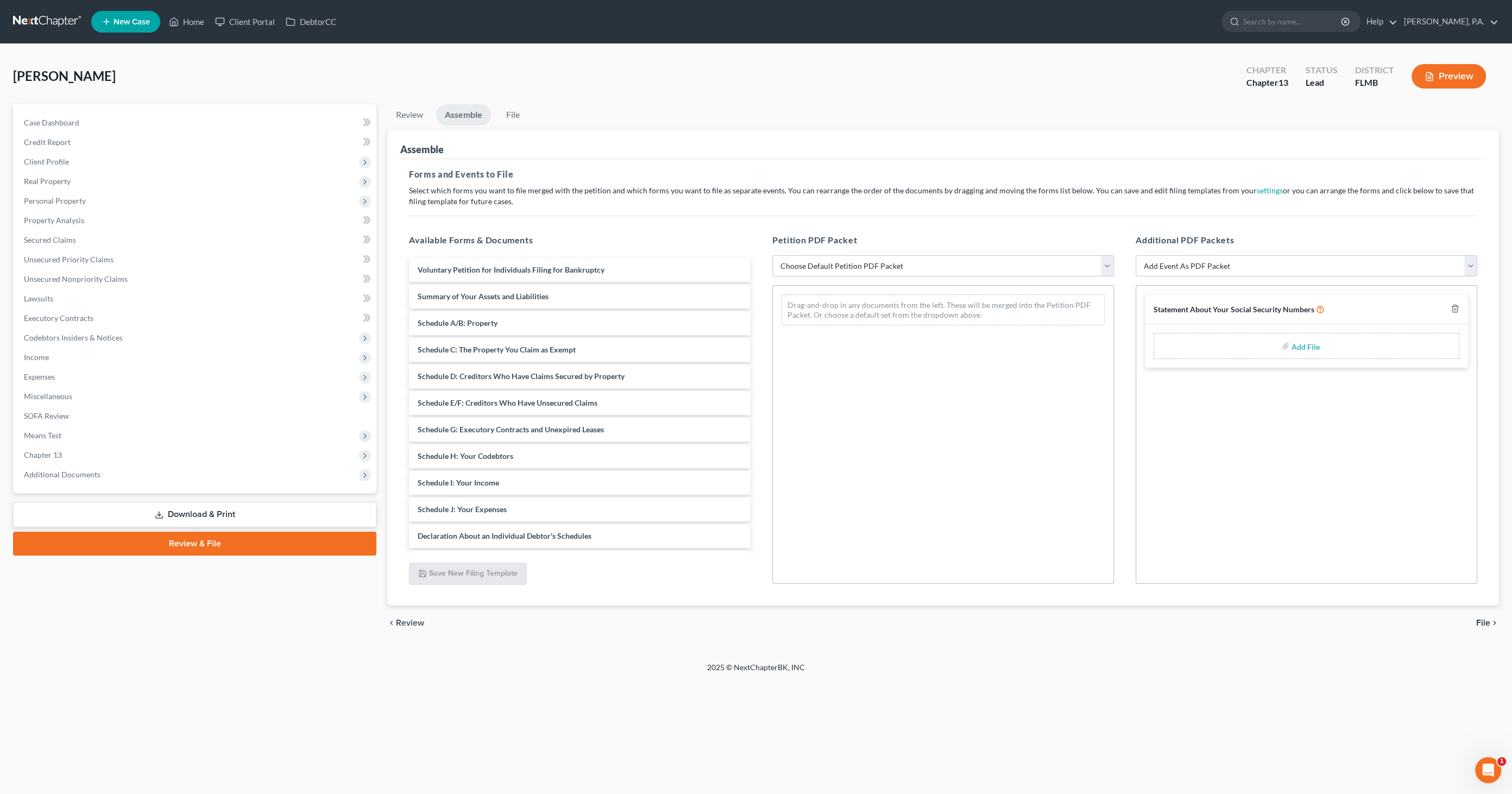
click at [826, 261] on select "Choose Default Petition PDF Packet Complete Bankruptcy Petition (all forms and …" at bounding box center [943, 266] width 341 height 22
select select "0"
click at [772, 256] on select "Choose Default Petition PDF Packet Complete Bankruptcy Petition (all forms and …" at bounding box center [943, 266] width 341 height 22
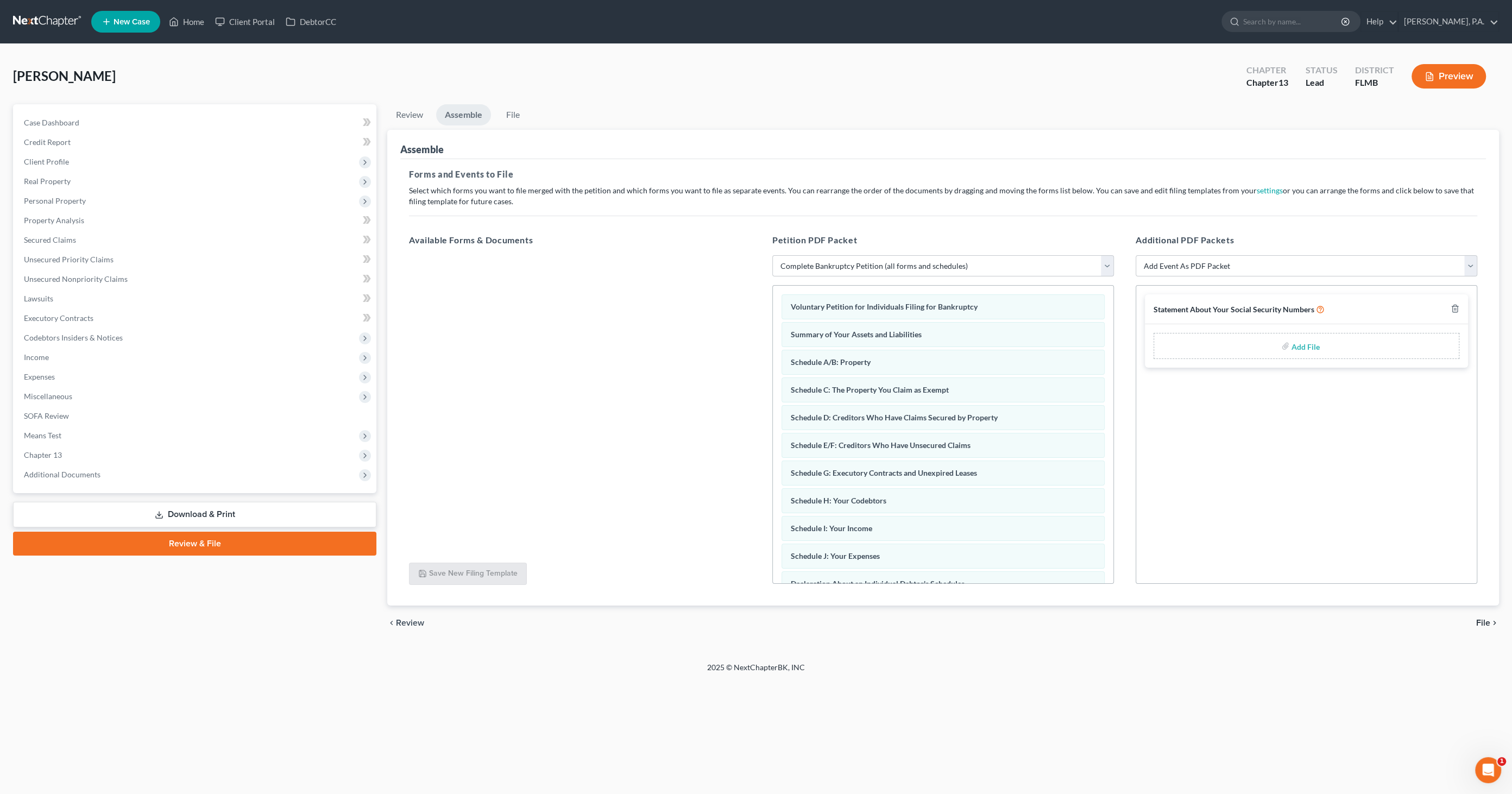
click at [1489, 622] on span "File" at bounding box center [1483, 623] width 14 height 8
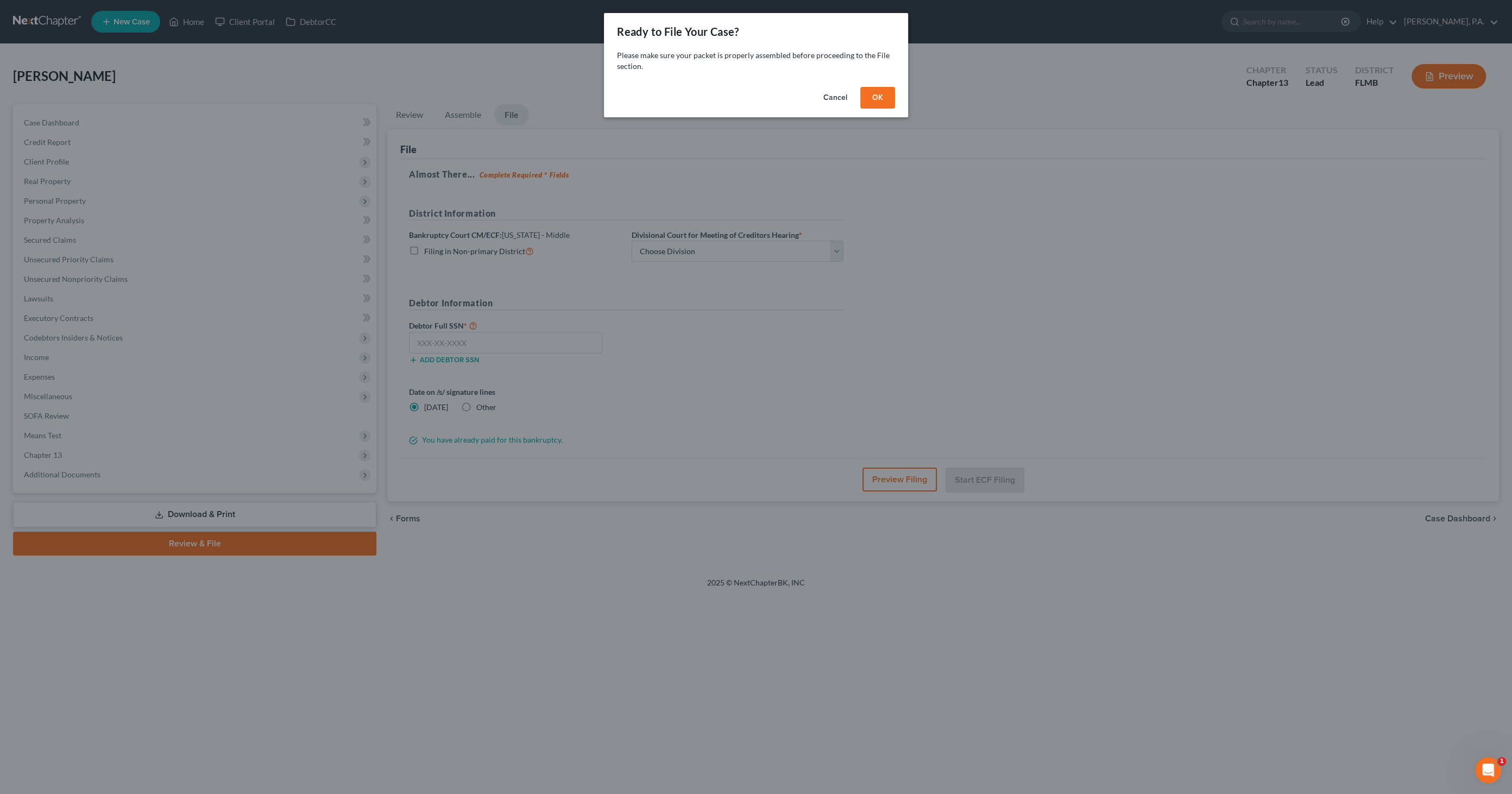
click at [886, 98] on button "OK" at bounding box center [878, 97] width 35 height 22
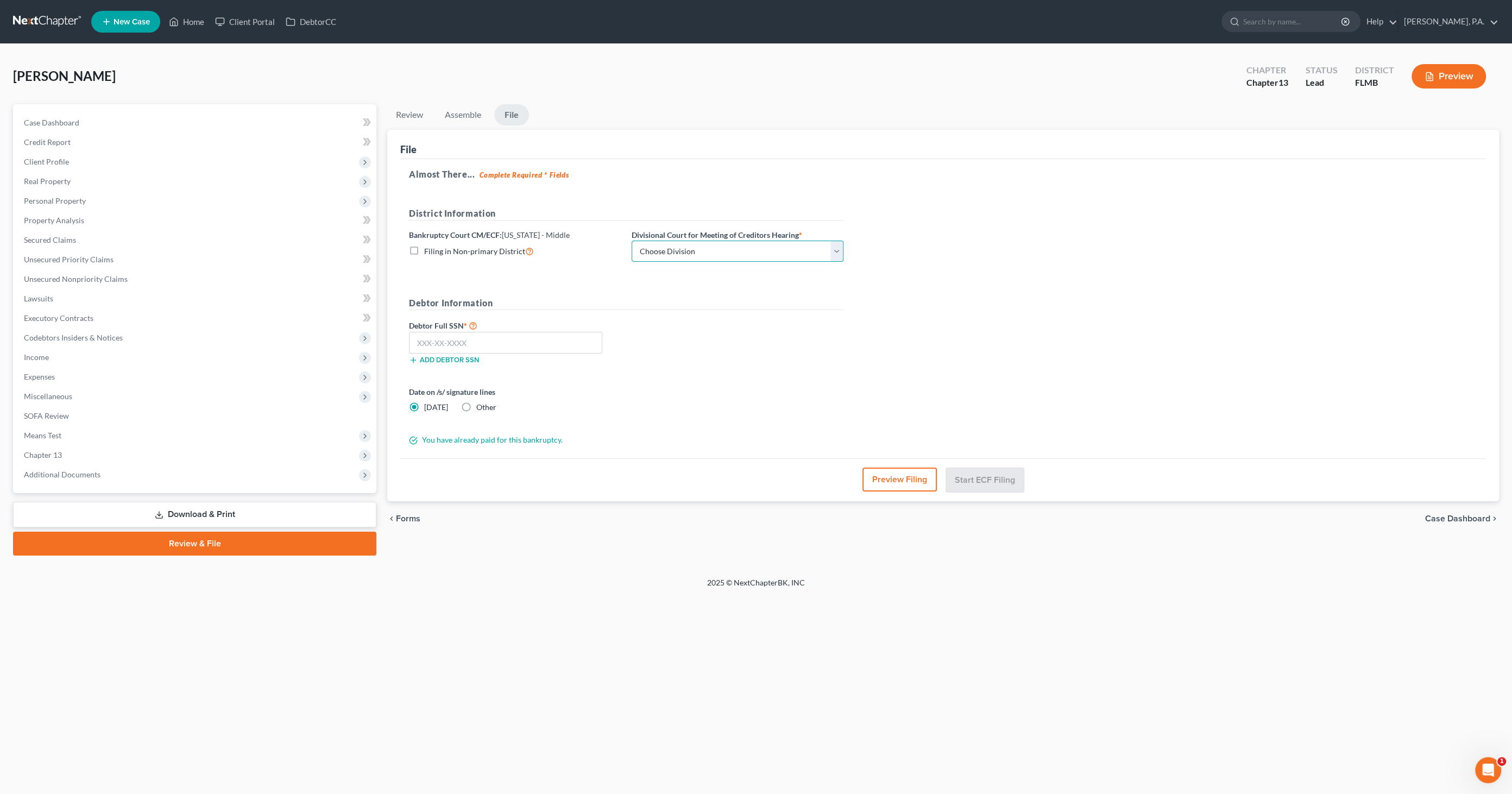
click at [724, 247] on select "Choose Division [GEOGRAPHIC_DATA][PERSON_NAME] [GEOGRAPHIC_DATA] [GEOGRAPHIC_DA…" at bounding box center [737, 251] width 211 height 22
select select "3"
click at [631, 241] on select "Choose Division [GEOGRAPHIC_DATA][PERSON_NAME] [GEOGRAPHIC_DATA] [GEOGRAPHIC_DA…" at bounding box center [737, 251] width 211 height 22
click at [538, 342] on input "text" at bounding box center [505, 342] width 193 height 22
type input "590-03-6222"
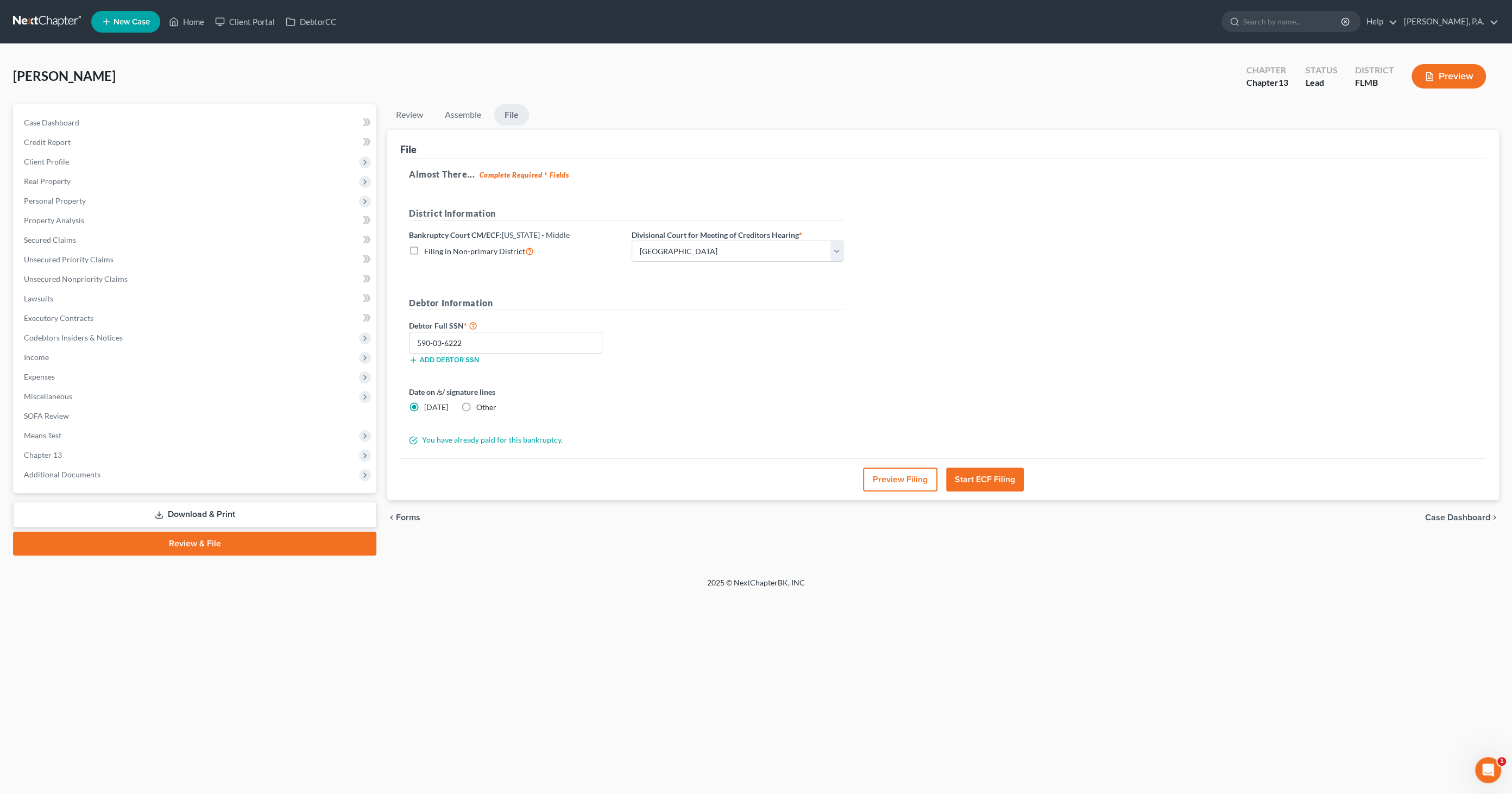
click at [911, 475] on button "Preview Filing" at bounding box center [899, 479] width 74 height 24
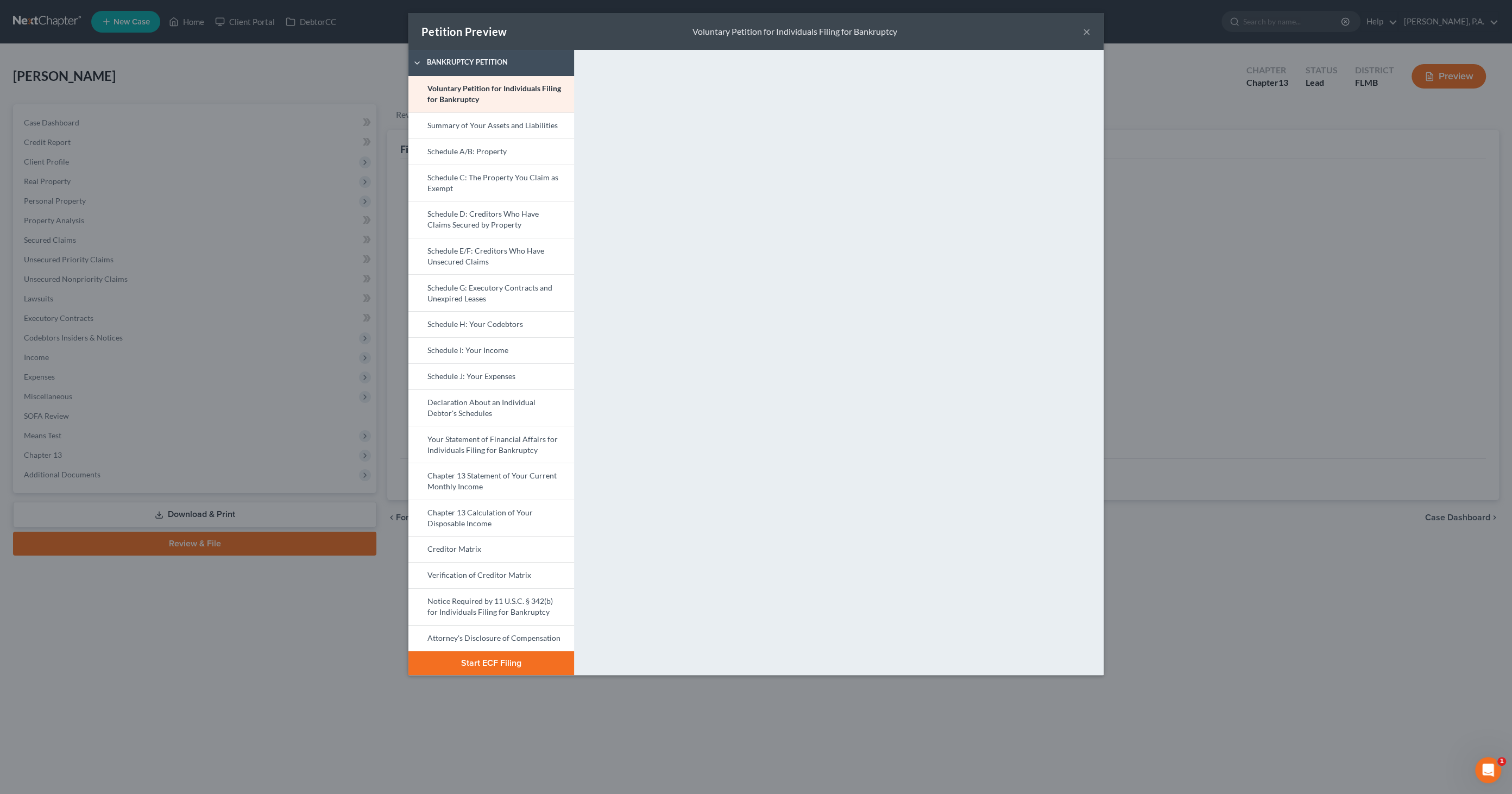
click at [1085, 26] on button "×" at bounding box center [1086, 32] width 7 height 13
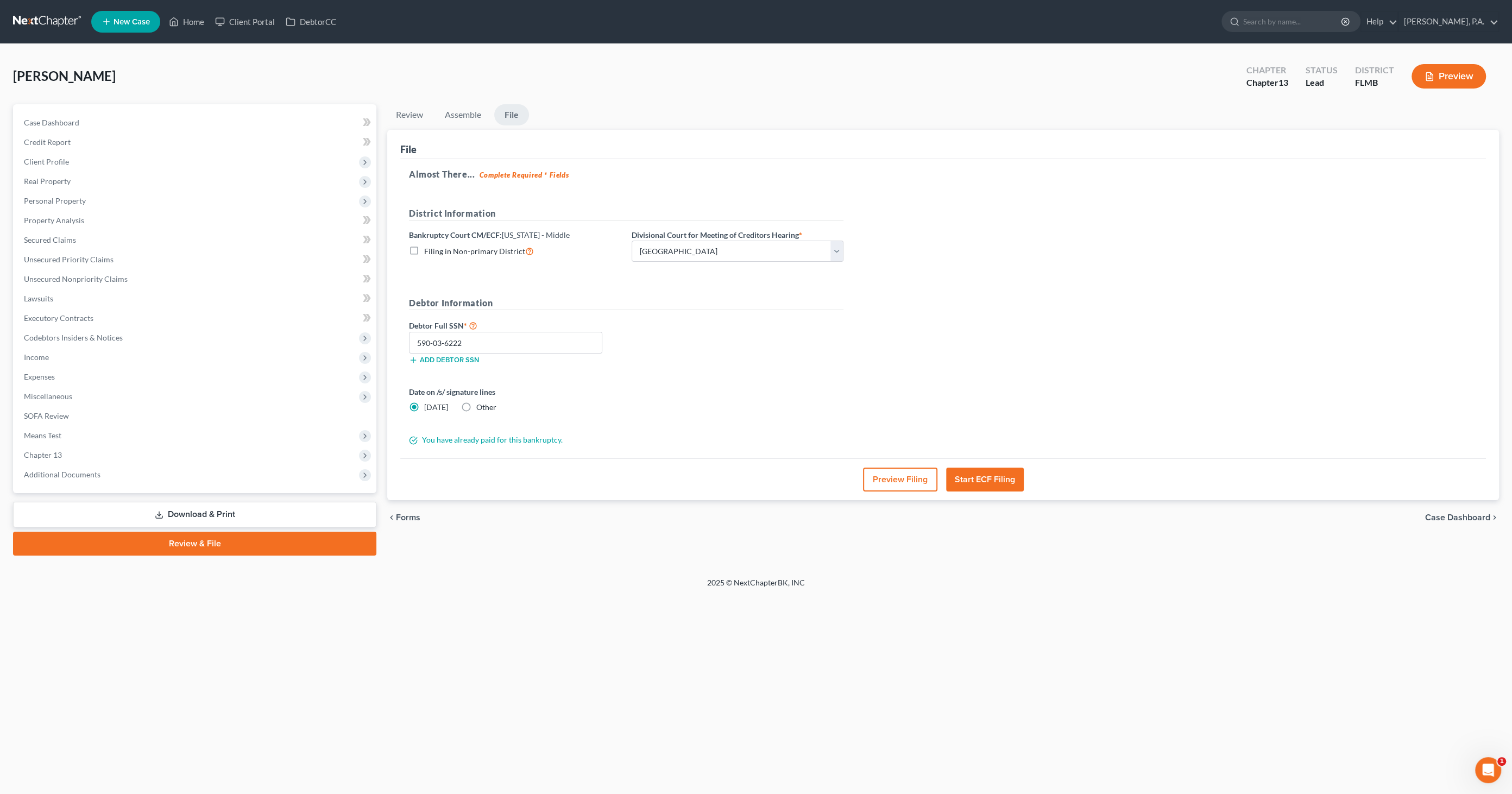
click at [200, 511] on link "Download & Print" at bounding box center [195, 514] width 363 height 26
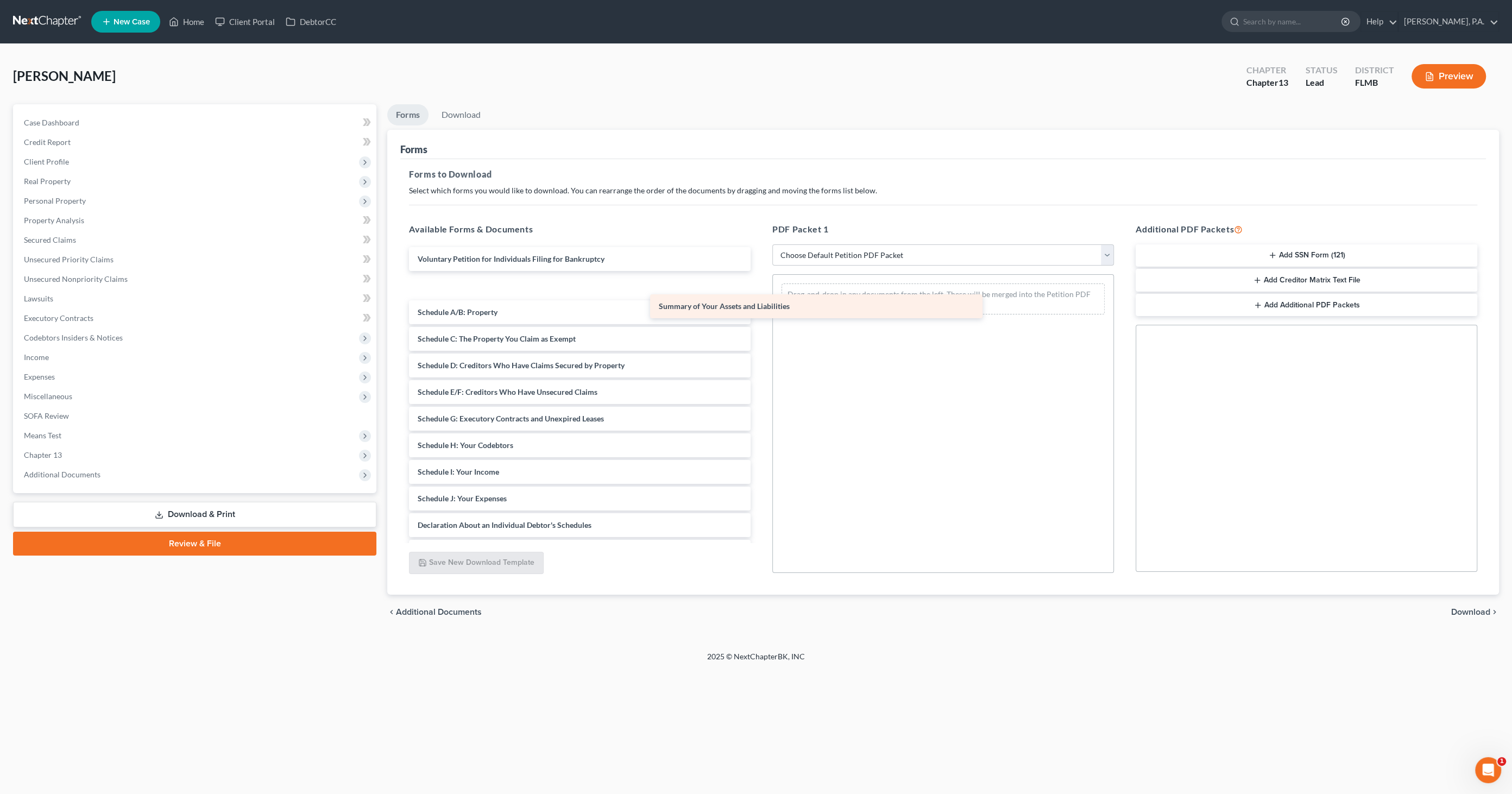
drag, startPoint x: 452, startPoint y: 286, endPoint x: 770, endPoint y: 303, distance: 318.5
click at [759, 303] on div "Summary of Your Assets and Liabilities Voluntary Petition for Individuals Filin…" at bounding box center [579, 485] width 359 height 476
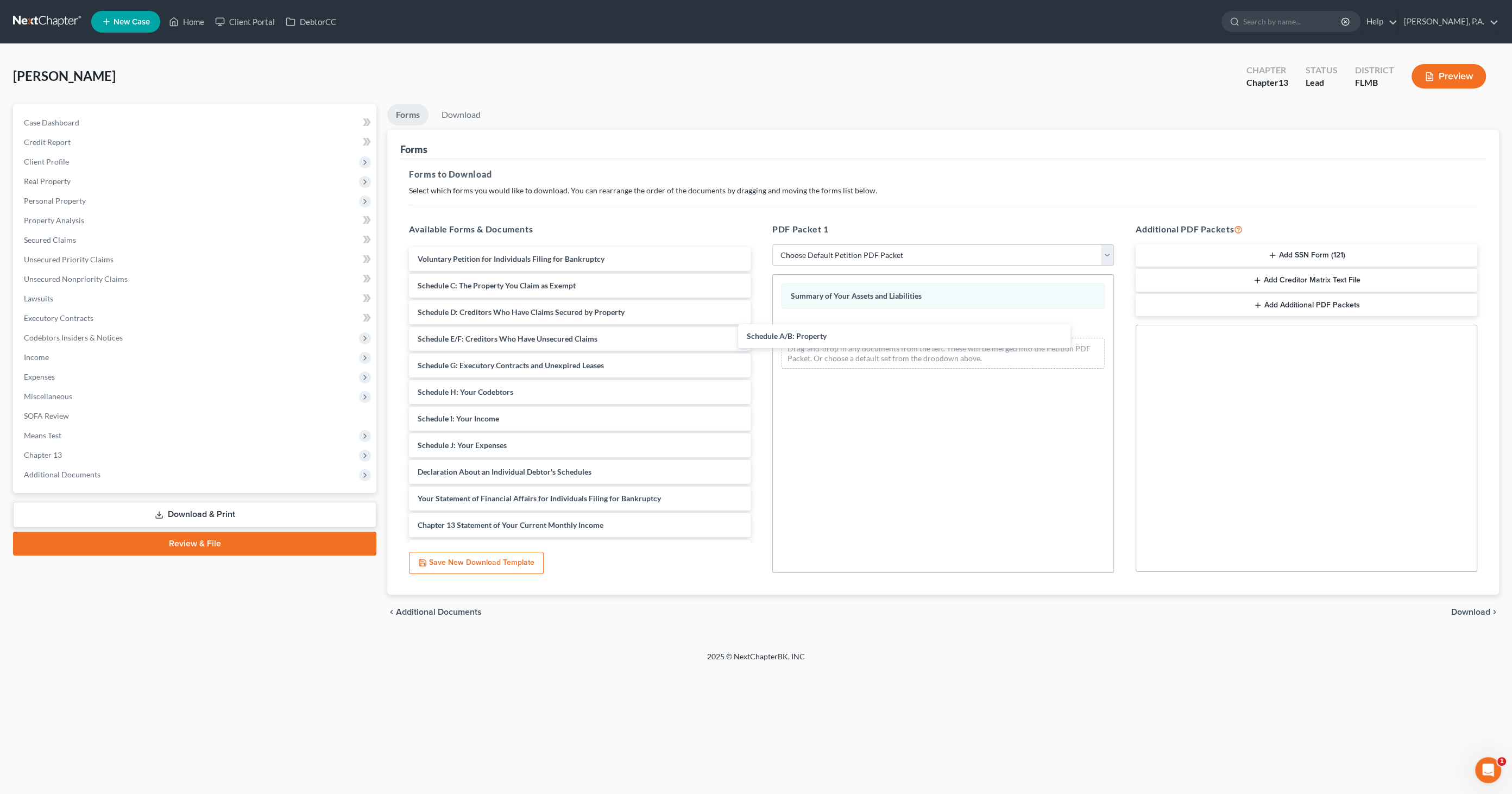
drag, startPoint x: 436, startPoint y: 280, endPoint x: 754, endPoint y: 340, distance: 323.6
click at [759, 331] on div "Schedule A/B: Property Voluntary Petition for Individuals Filing for Bankruptcy…" at bounding box center [579, 459] width 359 height 423
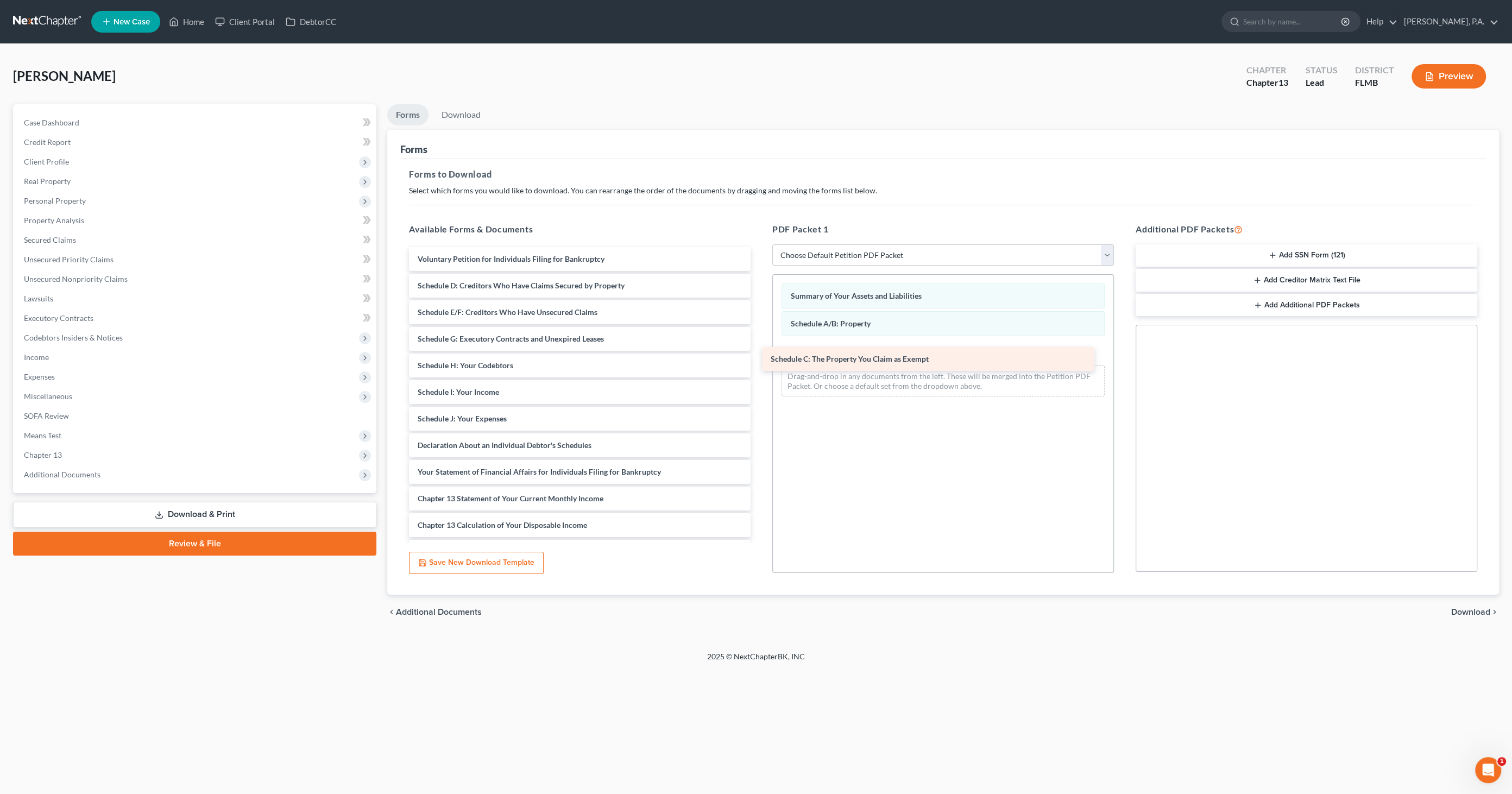
drag, startPoint x: 452, startPoint y: 286, endPoint x: 803, endPoint y: 360, distance: 358.7
click at [759, 360] on div "Schedule C: The Property You Claim as Exempt Voluntary Petition for Individuals…" at bounding box center [579, 445] width 359 height 396
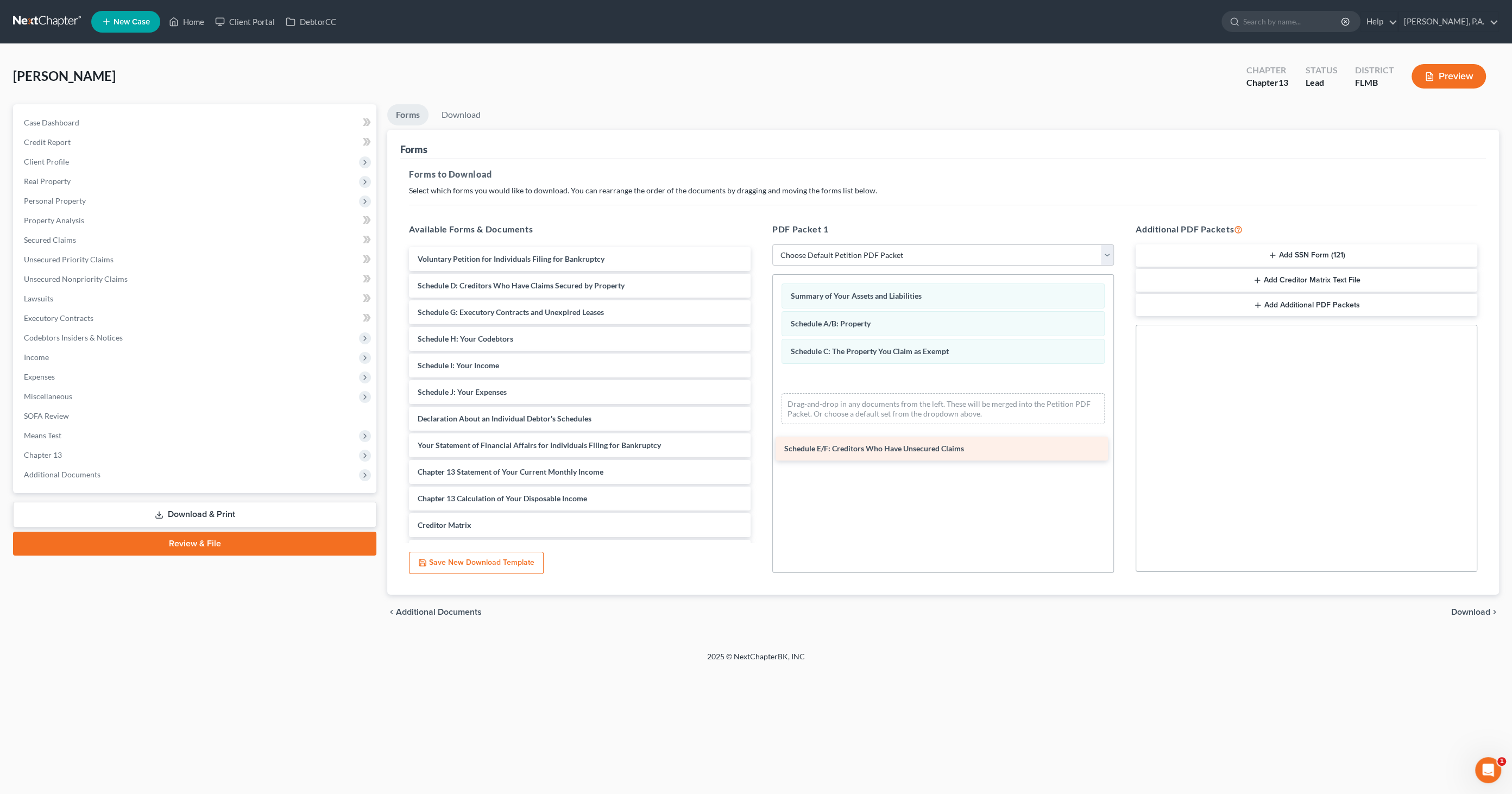
drag, startPoint x: 480, startPoint y: 314, endPoint x: 846, endPoint y: 438, distance: 386.4
click at [759, 438] on div "Schedule E/F: Creditors Who Have Unsecured Claims Voluntary Petition for Indivi…" at bounding box center [579, 432] width 359 height 370
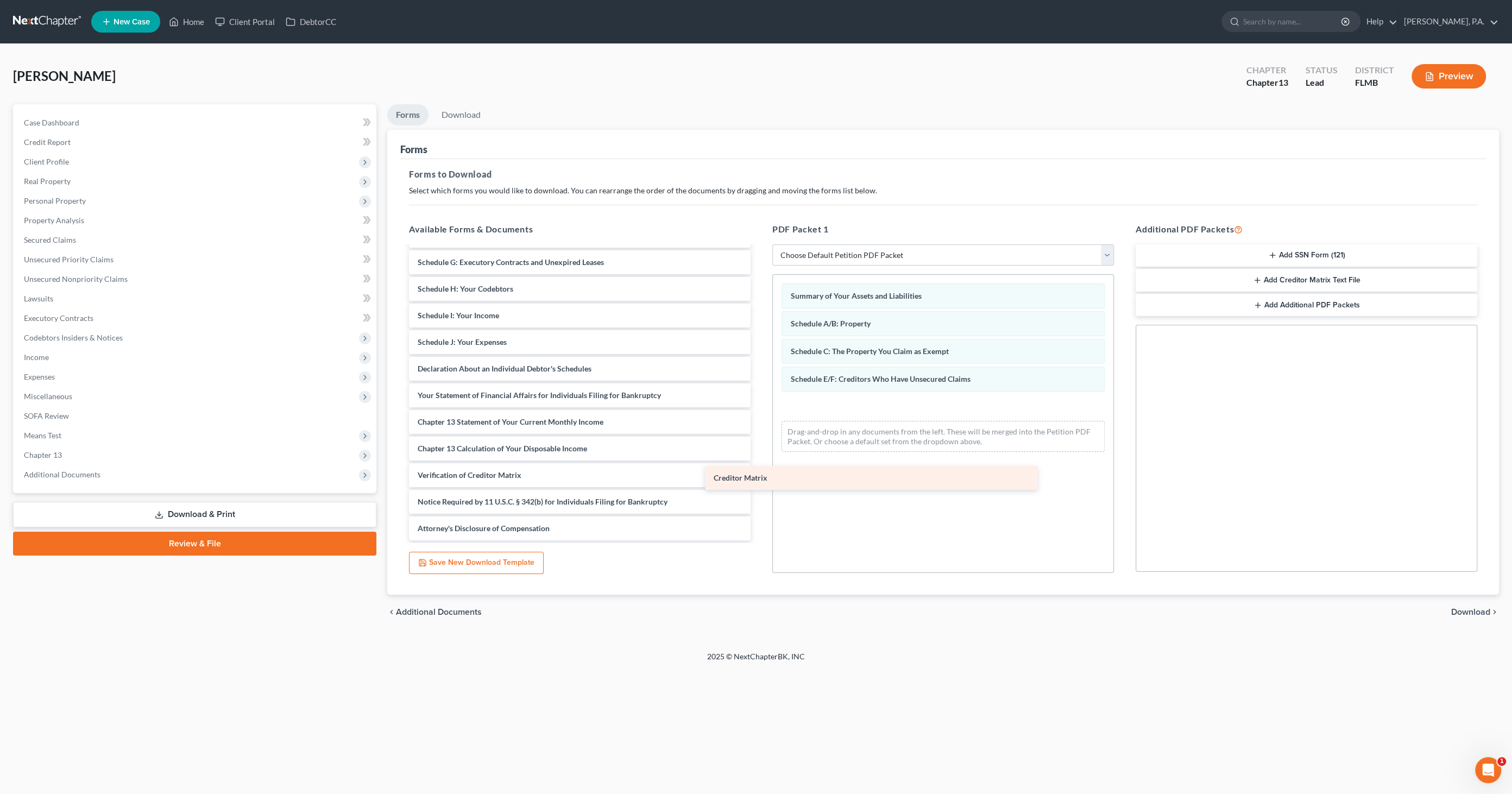
scroll to position [49, 0]
drag, startPoint x: 511, startPoint y: 445, endPoint x: 868, endPoint y: 429, distance: 357.4
click at [759, 429] on div "Creditor Matrix Voluntary Petition for Individuals Filing for Bankruptcy Schedu…" at bounding box center [579, 369] width 359 height 343
click at [1473, 611] on span "Download" at bounding box center [1470, 612] width 39 height 8
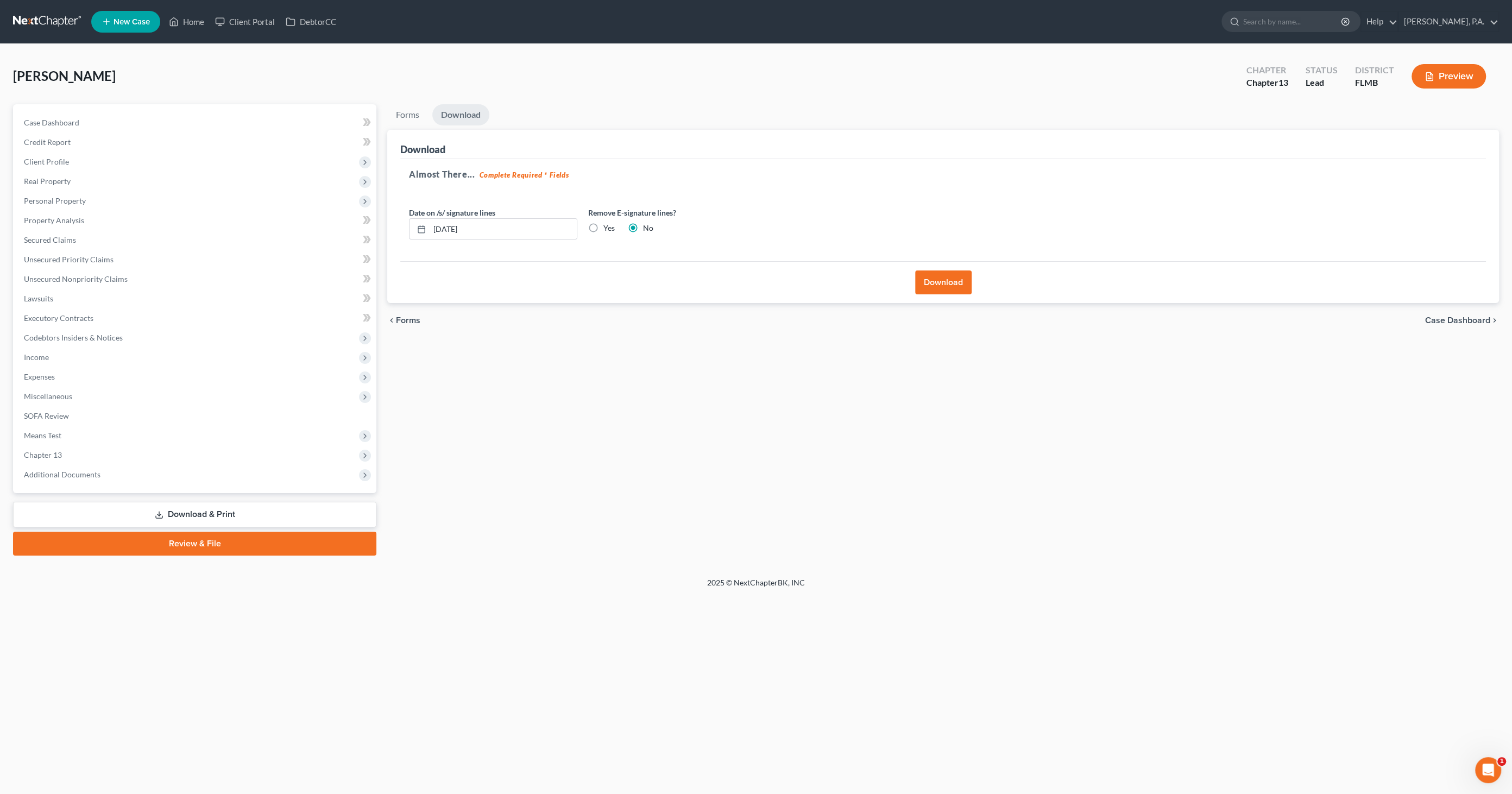
click at [939, 283] on button "Download" at bounding box center [943, 282] width 57 height 24
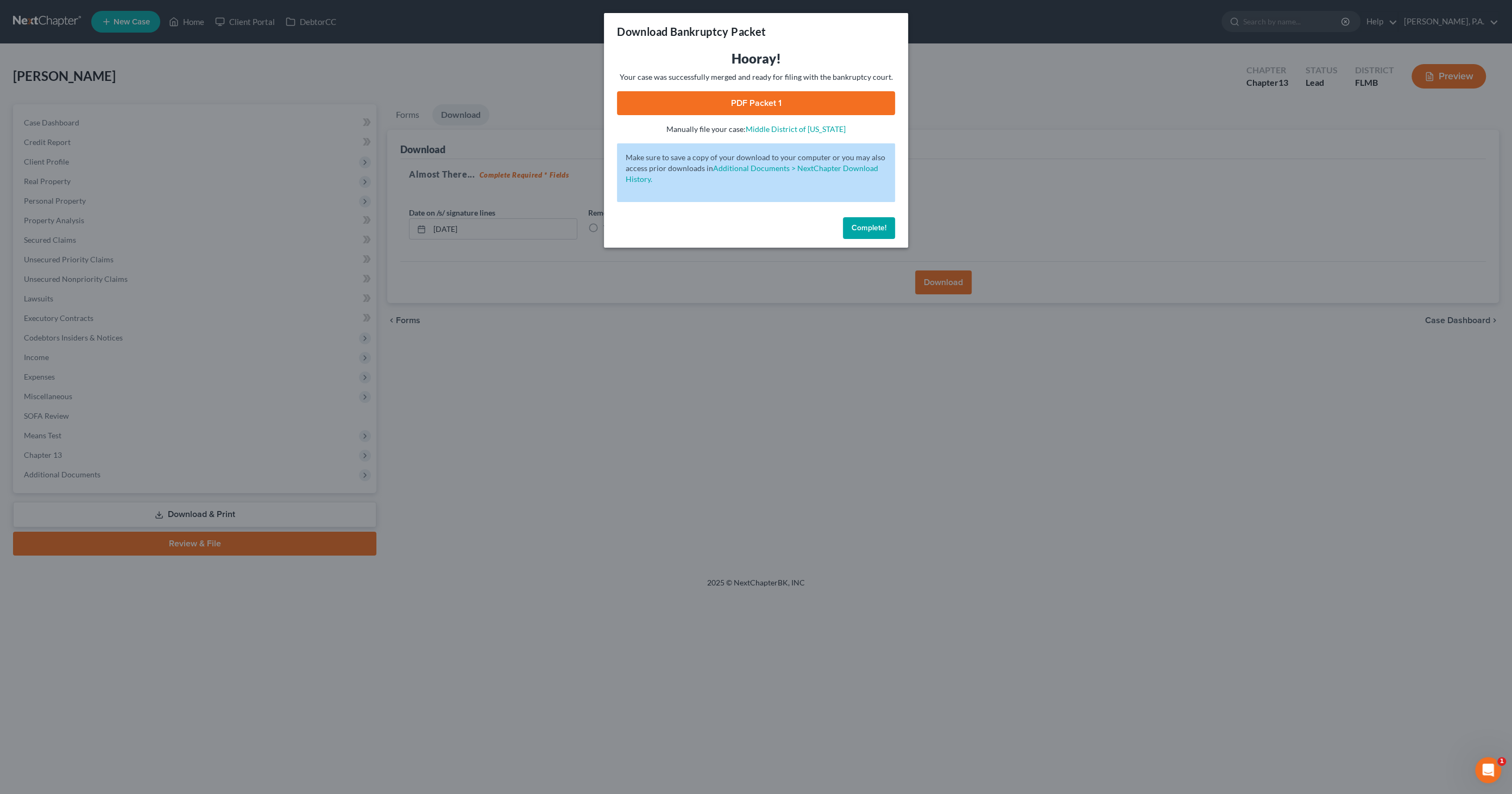
click at [766, 104] on link "PDF Packet 1" at bounding box center [756, 103] width 278 height 24
click at [845, 235] on button "Complete!" at bounding box center [868, 228] width 52 height 22
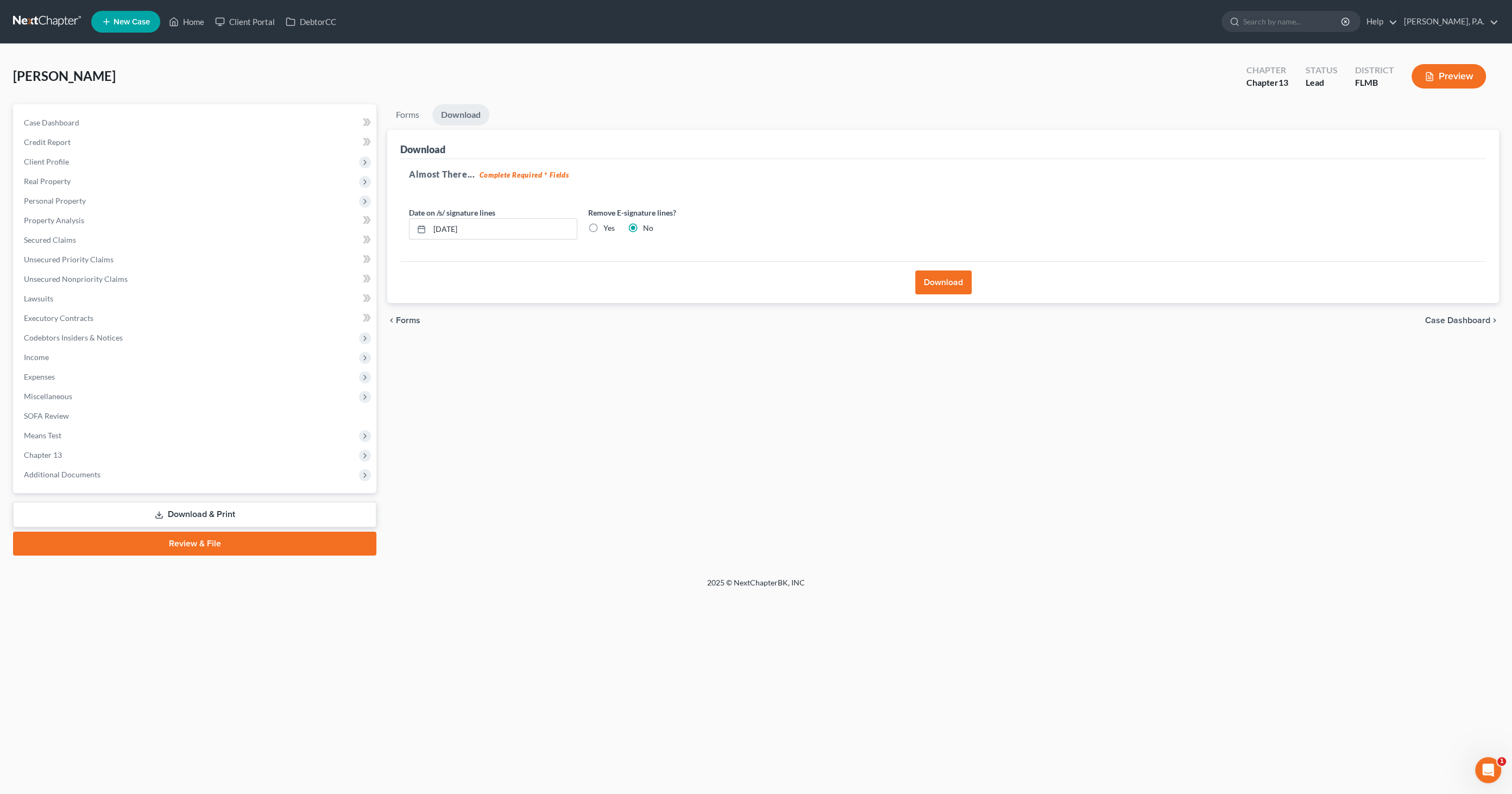
click at [196, 513] on link "Download & Print" at bounding box center [195, 514] width 363 height 26
click at [1444, 318] on span "Case Dashboard" at bounding box center [1457, 320] width 65 height 8
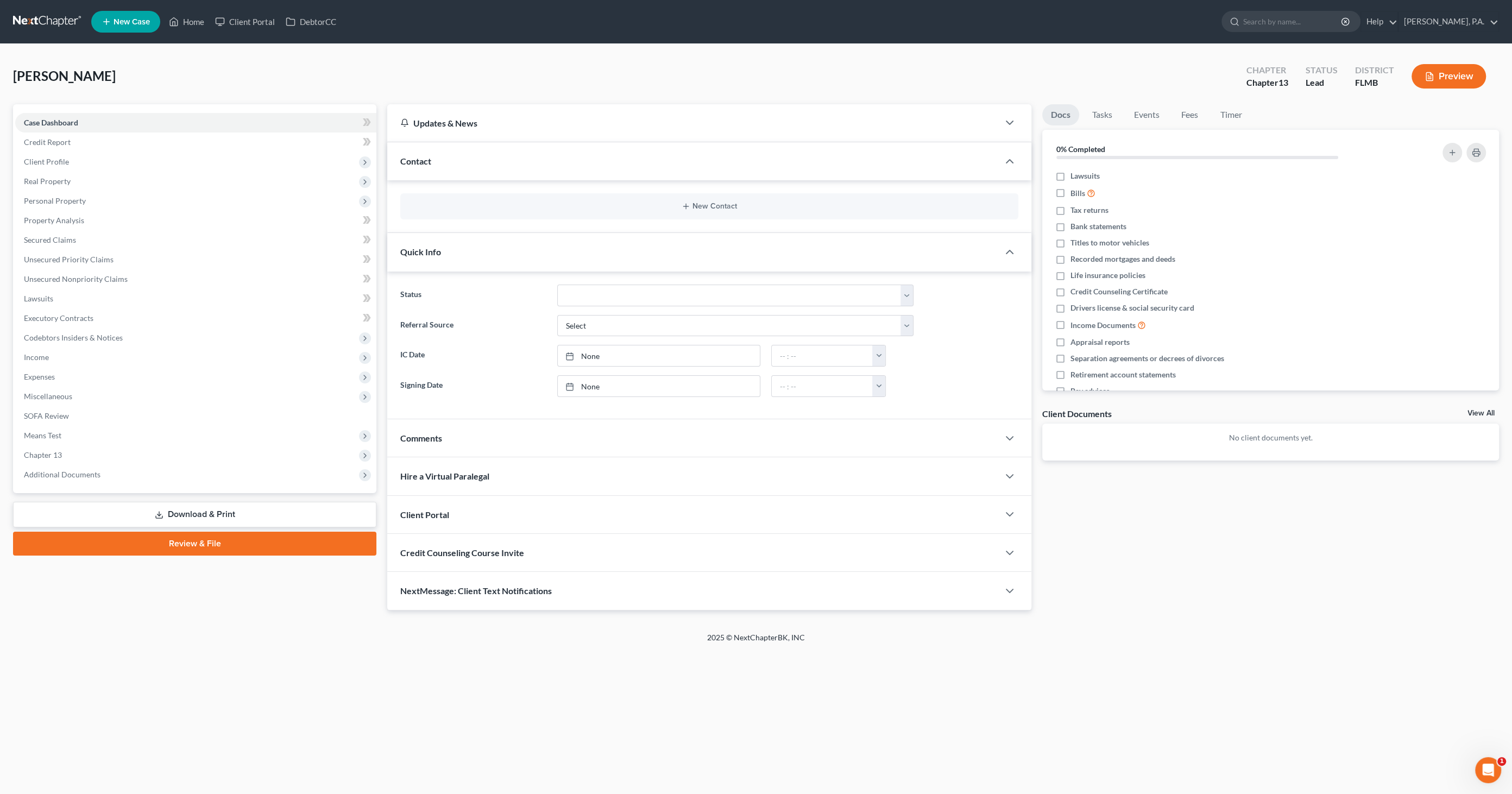
click at [182, 548] on link "Review & File" at bounding box center [195, 543] width 363 height 24
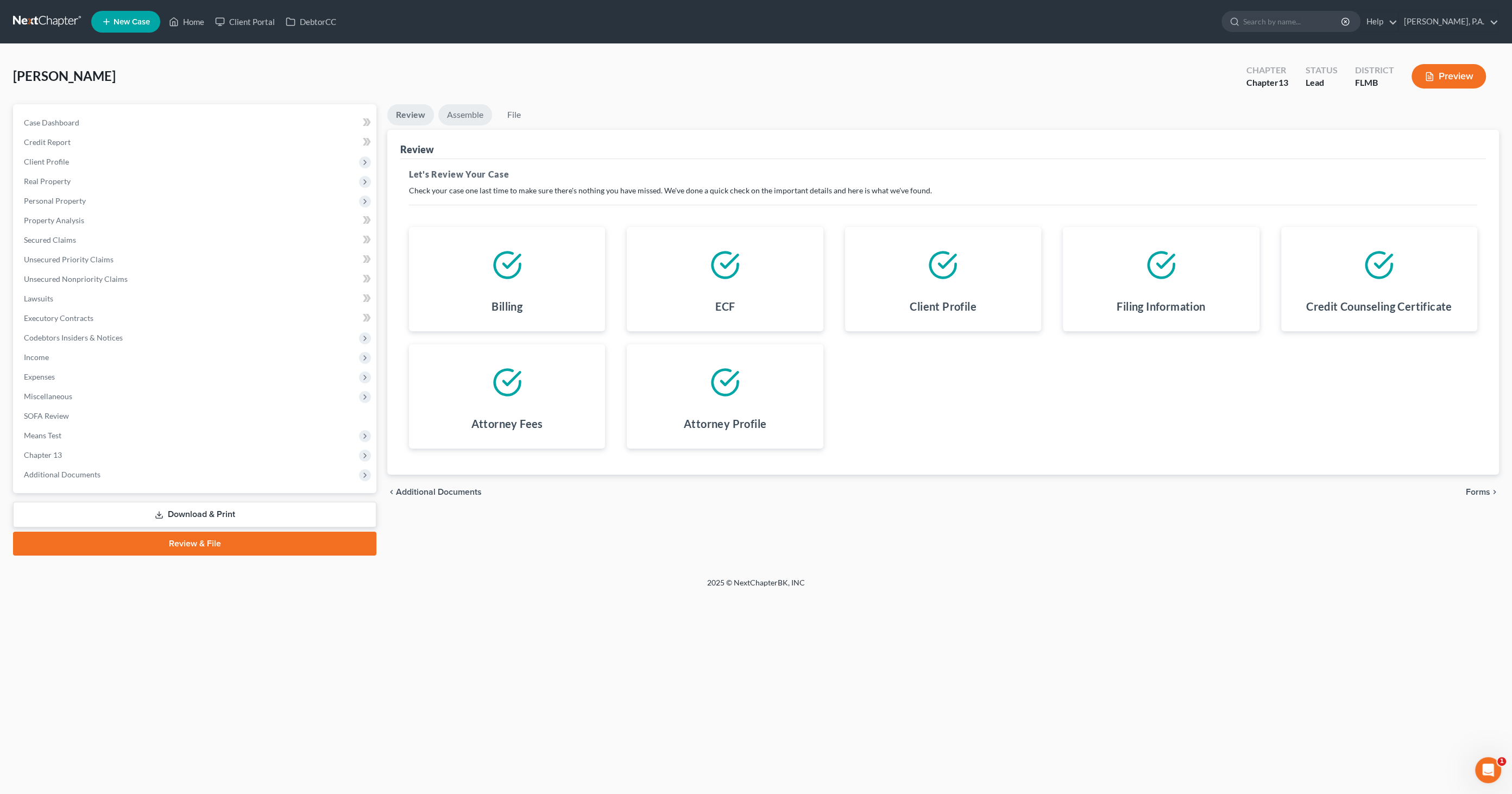
click at [470, 111] on link "Assemble" at bounding box center [465, 114] width 54 height 21
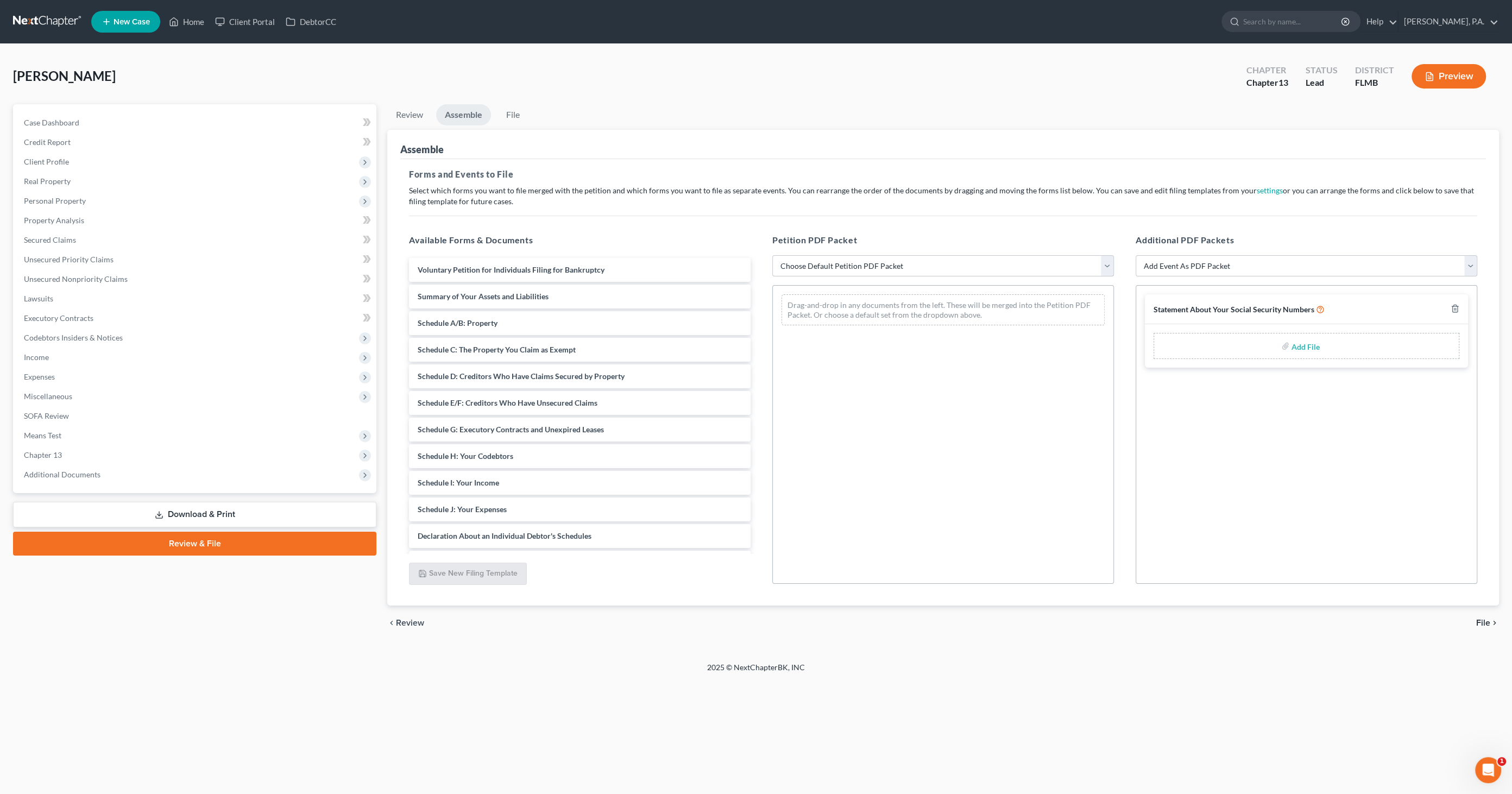
click at [823, 260] on select "Choose Default Petition PDF Packet Complete Bankruptcy Petition (all forms and …" at bounding box center [943, 266] width 341 height 22
select select "0"
click at [772, 256] on select "Choose Default Petition PDF Packet Complete Bankruptcy Petition (all forms and …" at bounding box center [943, 266] width 341 height 22
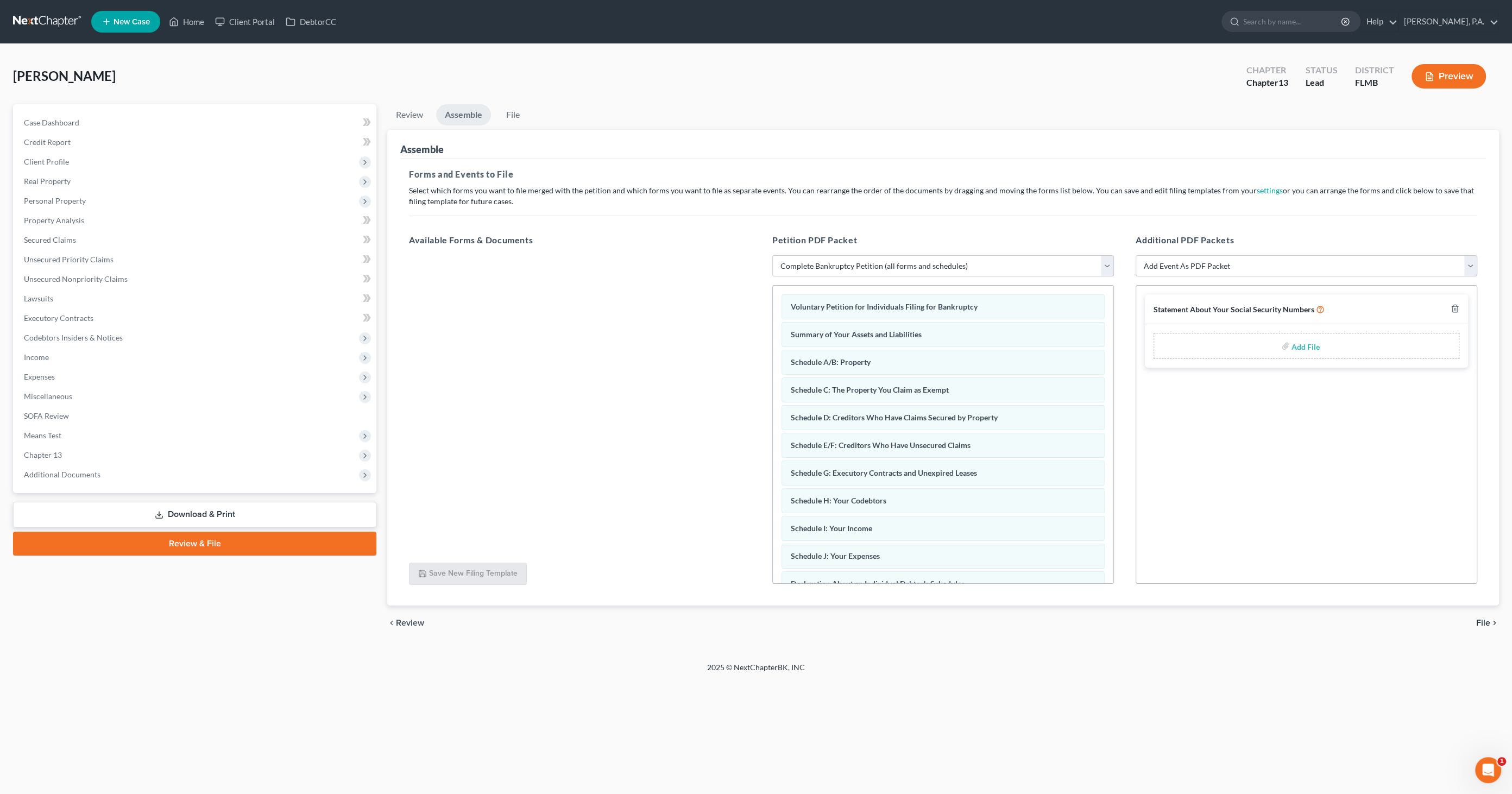
click at [1486, 620] on span "File" at bounding box center [1483, 623] width 14 height 8
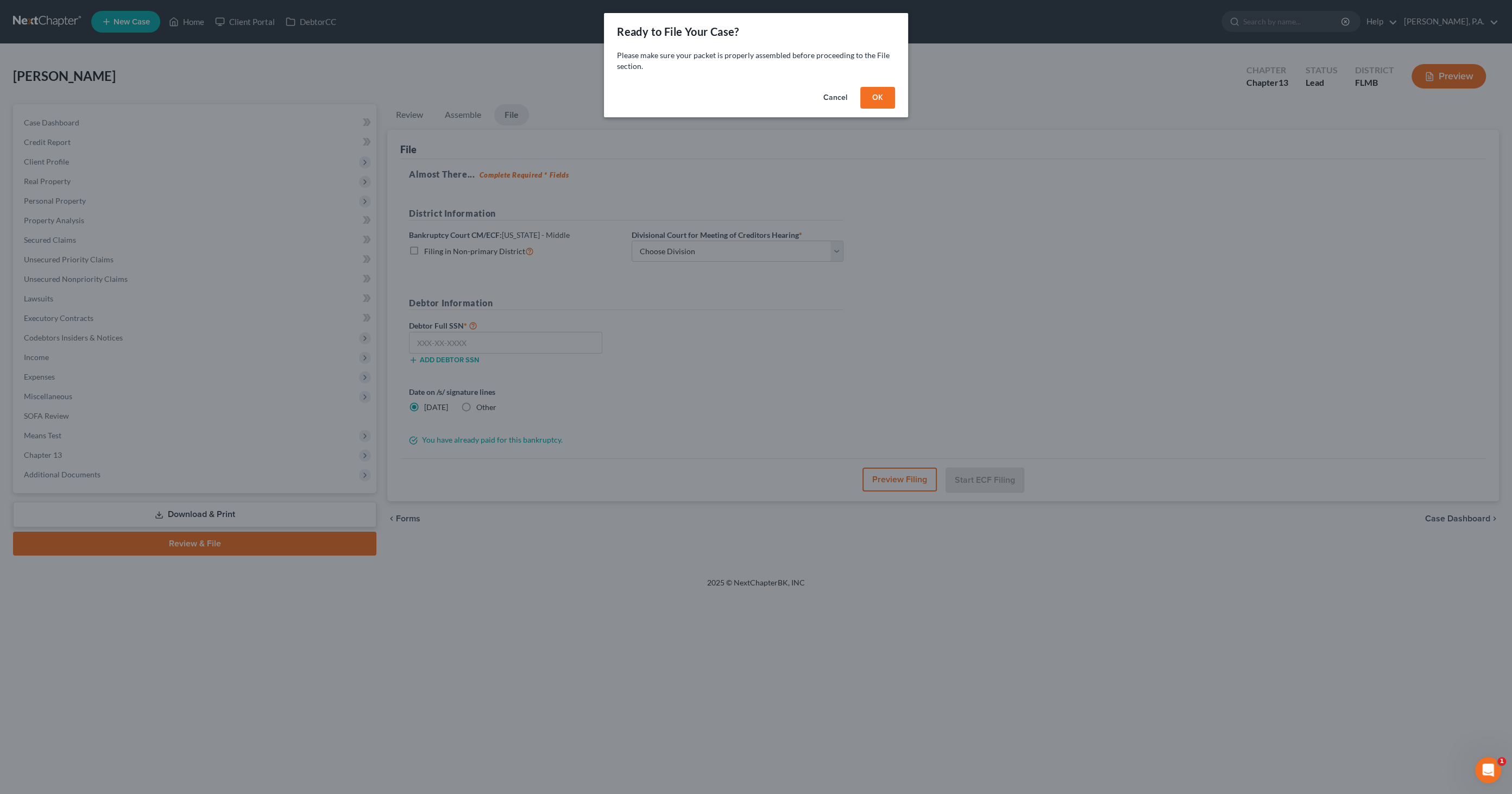
click at [874, 98] on button "OK" at bounding box center [878, 97] width 35 height 22
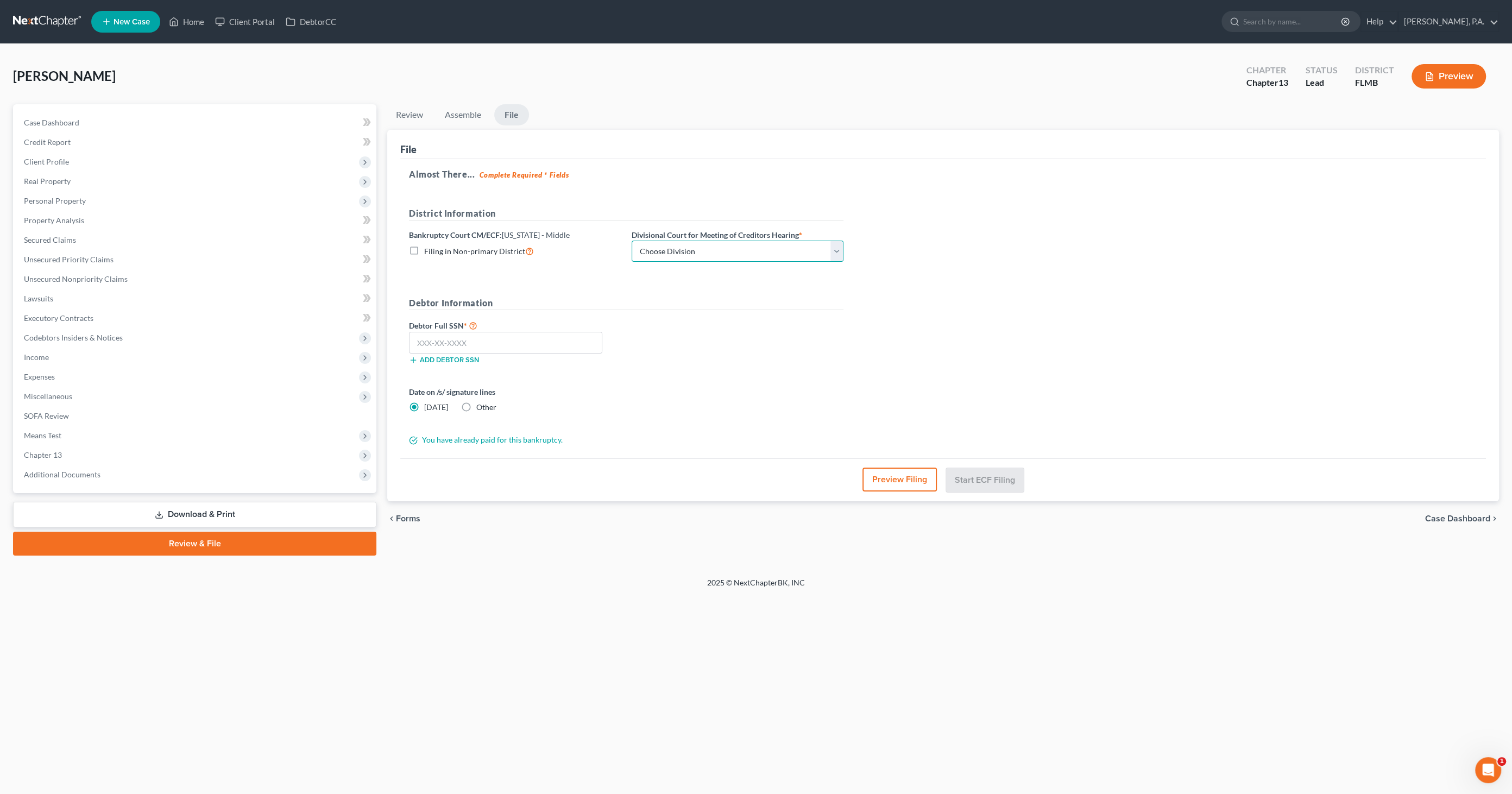
click at [699, 252] on select "Choose Division [GEOGRAPHIC_DATA][PERSON_NAME] [GEOGRAPHIC_DATA] [GEOGRAPHIC_DA…" at bounding box center [737, 251] width 211 height 22
select select "3"
click at [631, 241] on select "Choose Division [GEOGRAPHIC_DATA][PERSON_NAME] [GEOGRAPHIC_DATA] [GEOGRAPHIC_DA…" at bounding box center [737, 251] width 211 height 22
click at [527, 336] on input "text" at bounding box center [505, 342] width 193 height 22
type input "590-03-6222"
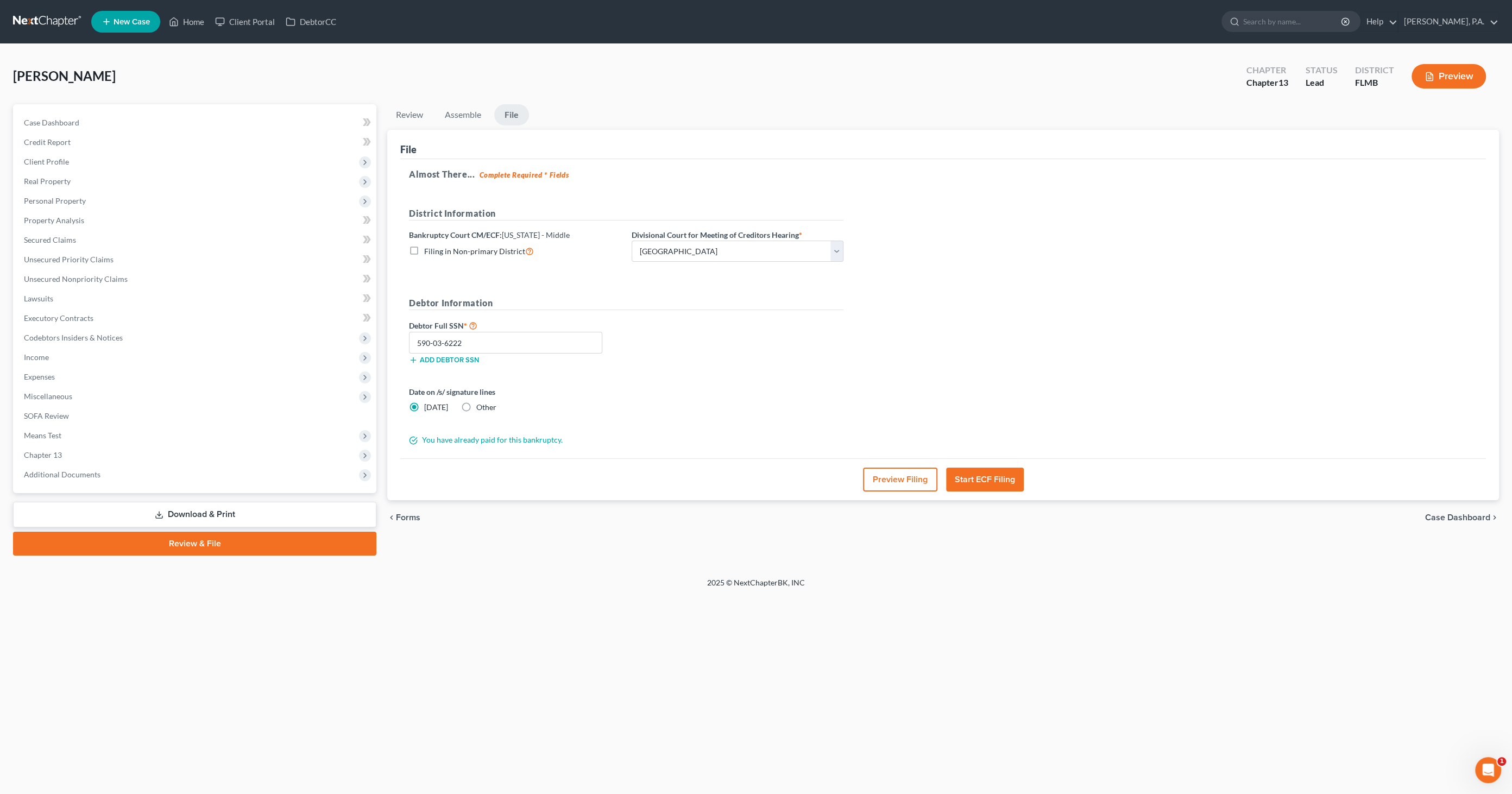
click at [902, 483] on button "Preview Filing" at bounding box center [899, 479] width 74 height 24
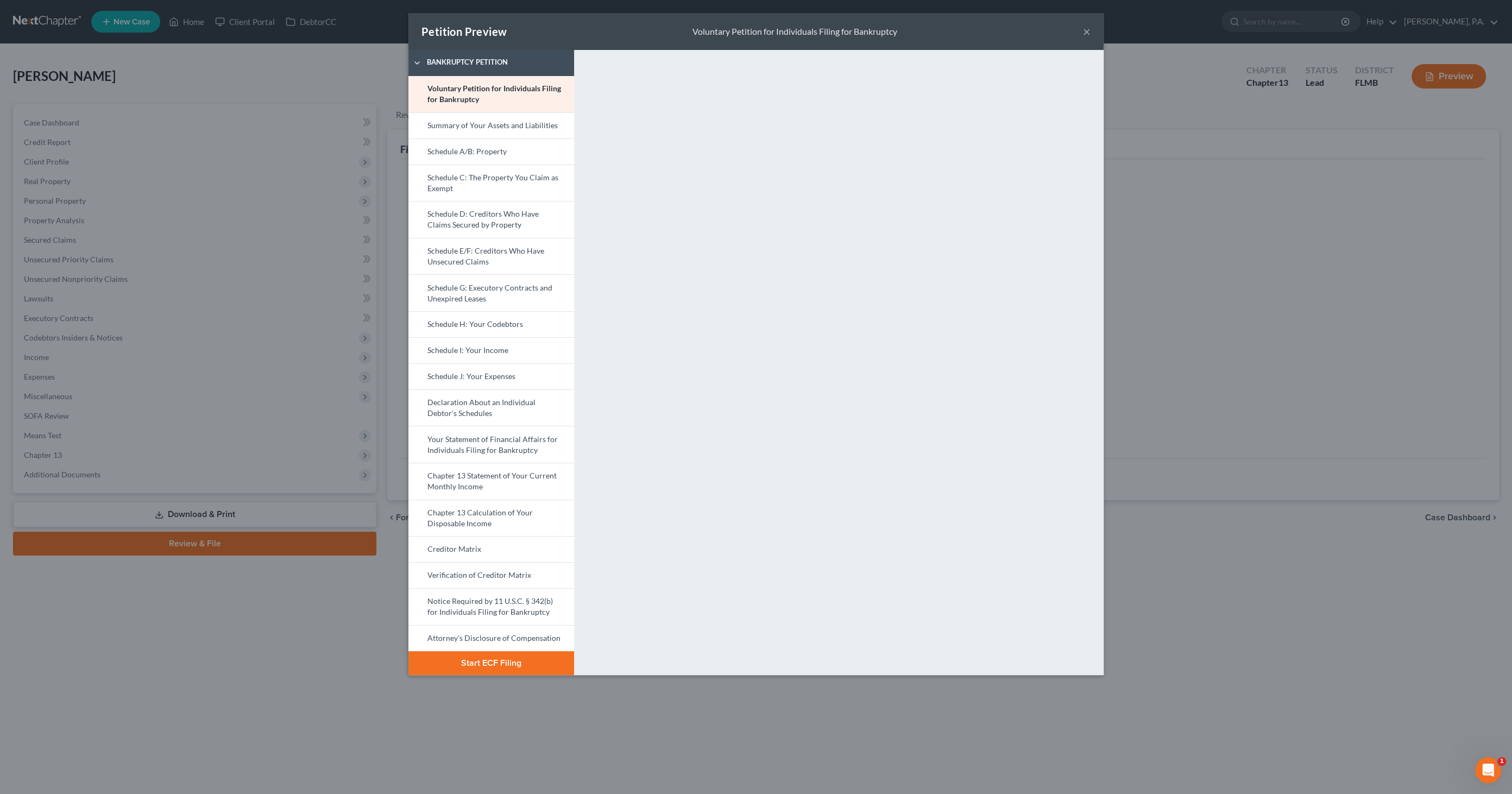
click at [502, 655] on button "Start ECF Filing" at bounding box center [490, 662] width 166 height 24
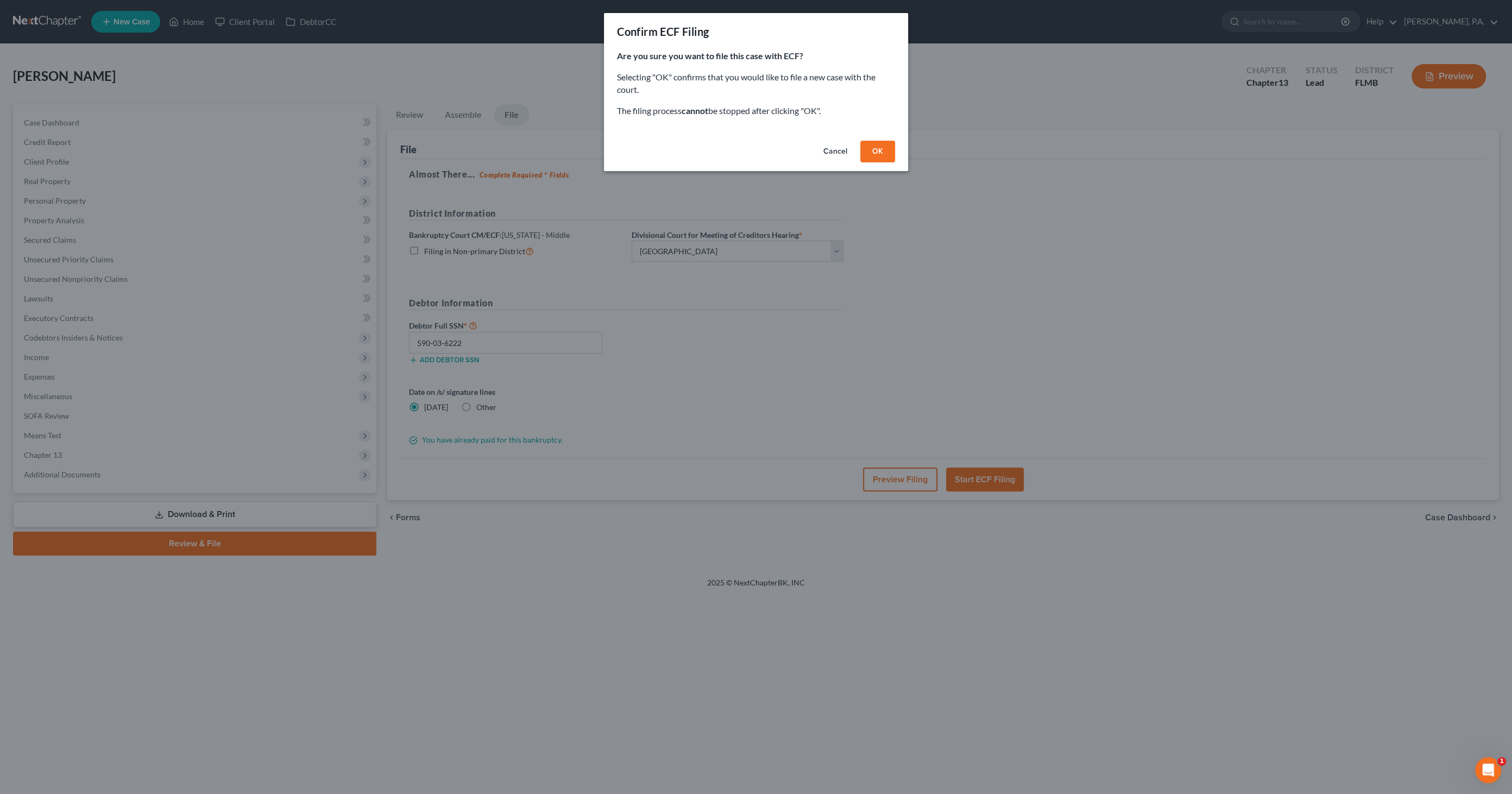
click at [883, 149] on button "OK" at bounding box center [878, 151] width 35 height 22
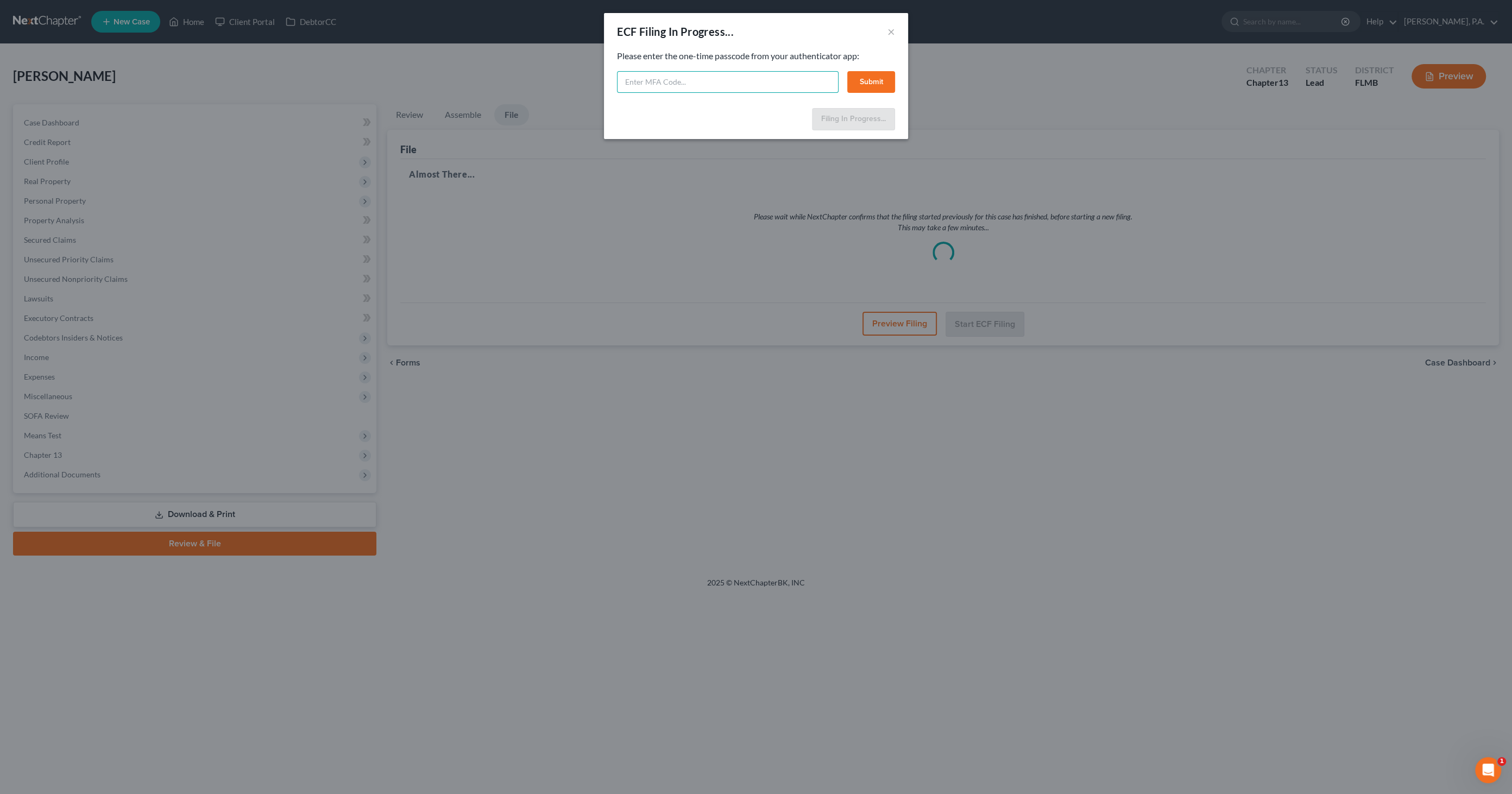
click at [670, 85] on input "text" at bounding box center [728, 82] width 221 height 22
type input "217477"
click at [874, 82] on button "Submit" at bounding box center [870, 82] width 47 height 22
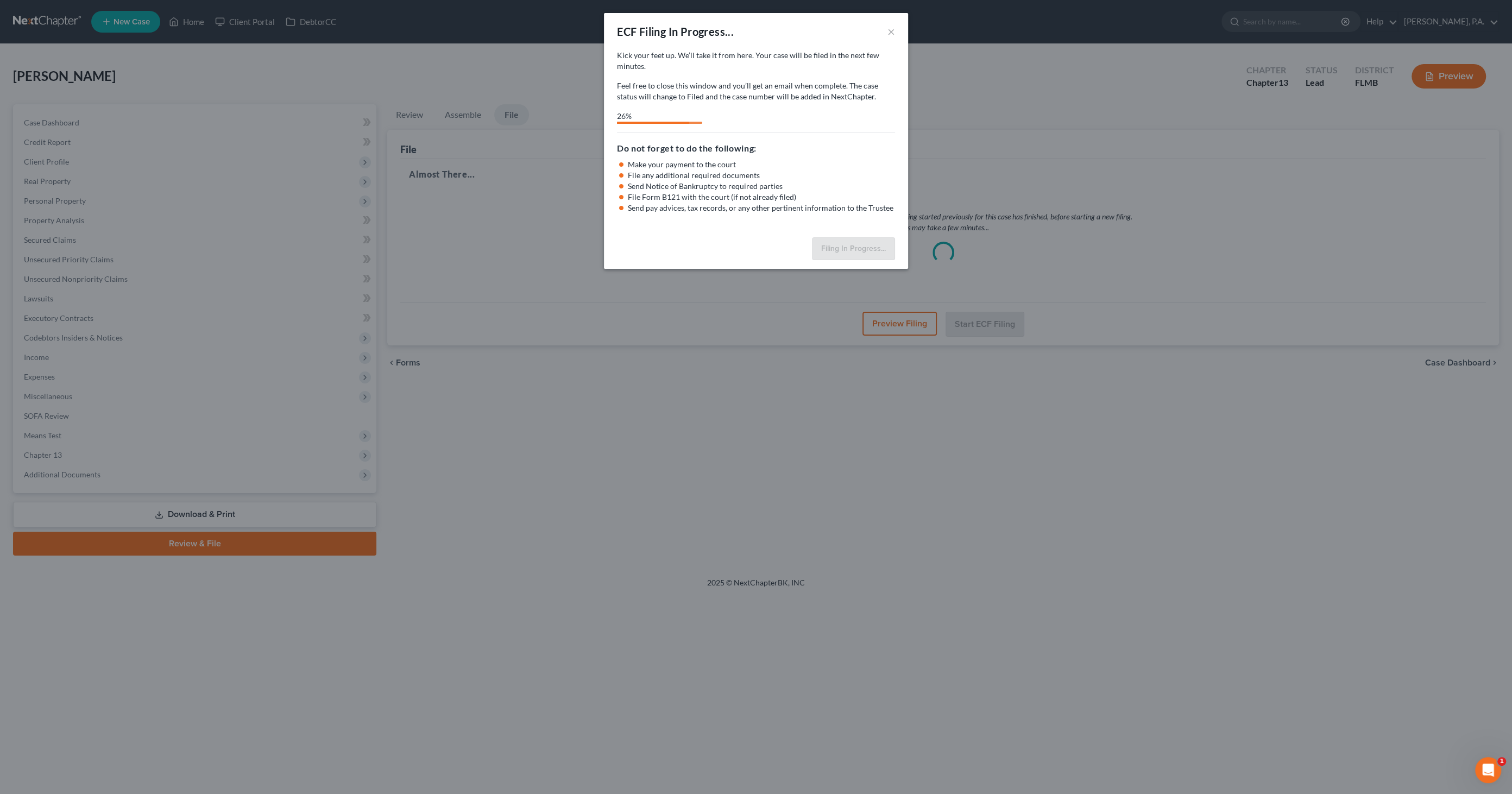
select select "3"
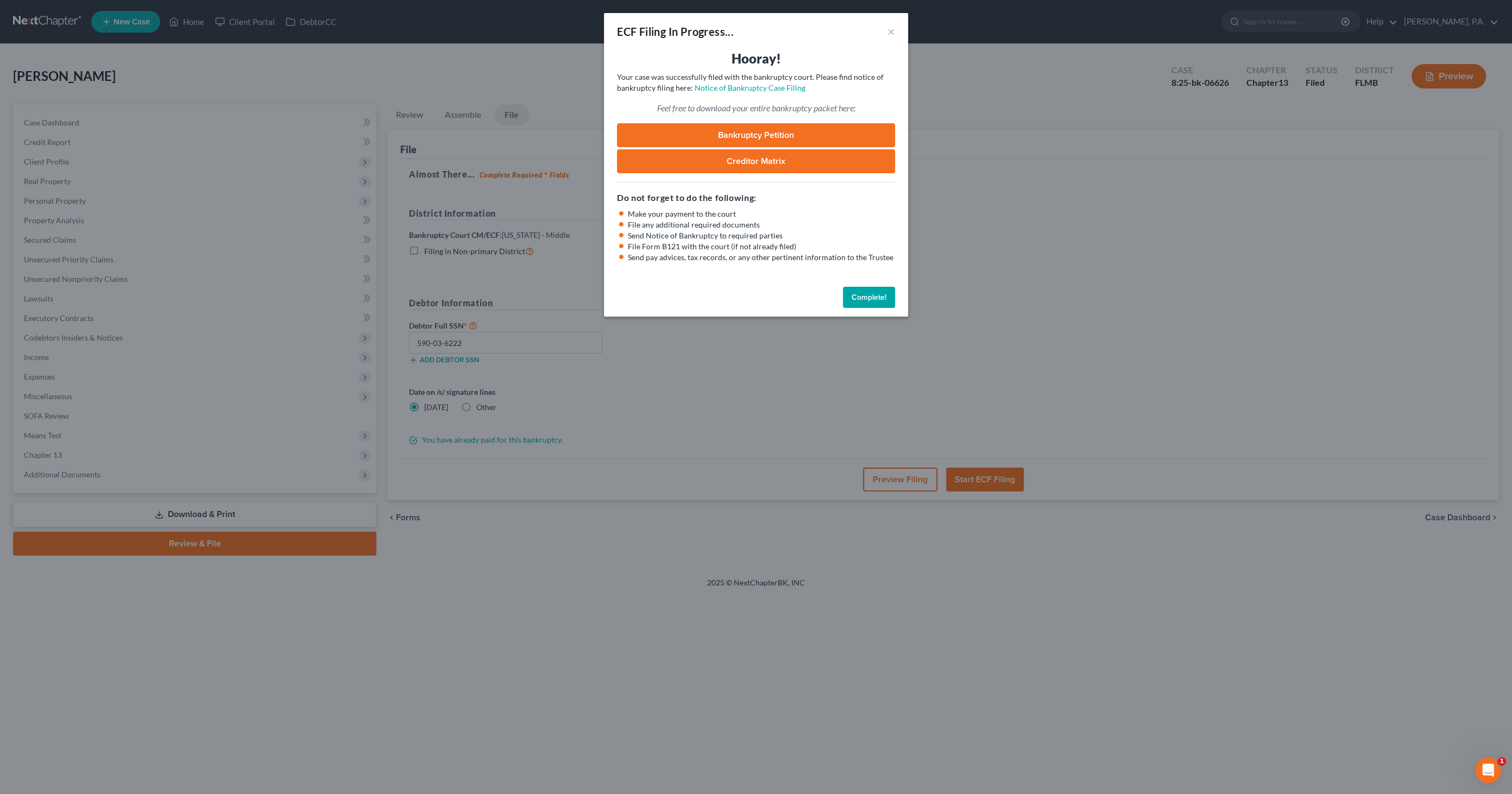
click at [850, 294] on button "Complete!" at bounding box center [868, 297] width 52 height 22
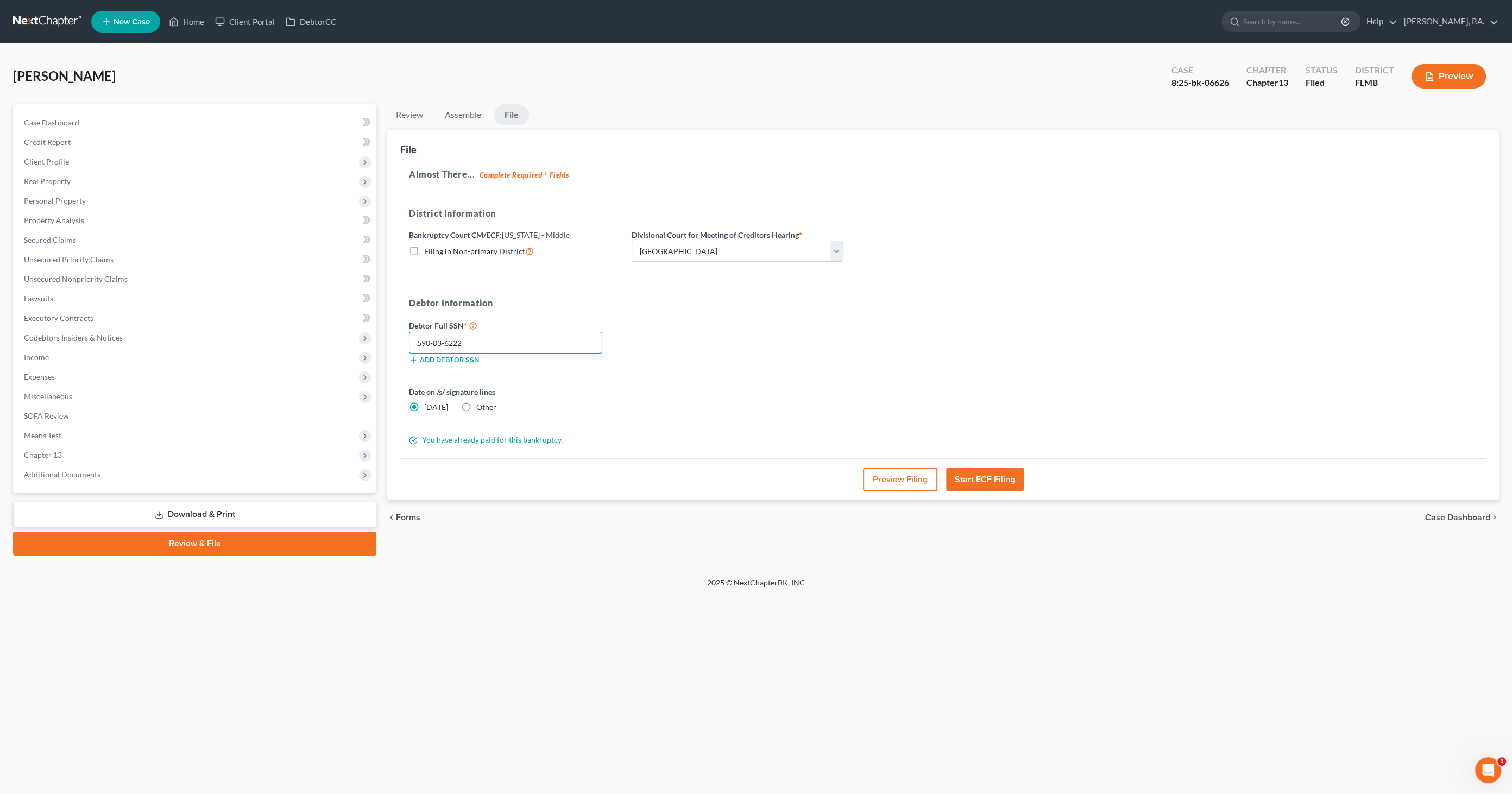
drag, startPoint x: 495, startPoint y: 345, endPoint x: 384, endPoint y: 339, distance: 111.2
click at [384, 339] on div "Review Assemble File Review This court does not allow electronic filing for cas…" at bounding box center [943, 330] width 1122 height 451
click at [1460, 514] on span "Case Dashboard" at bounding box center [1457, 517] width 65 height 8
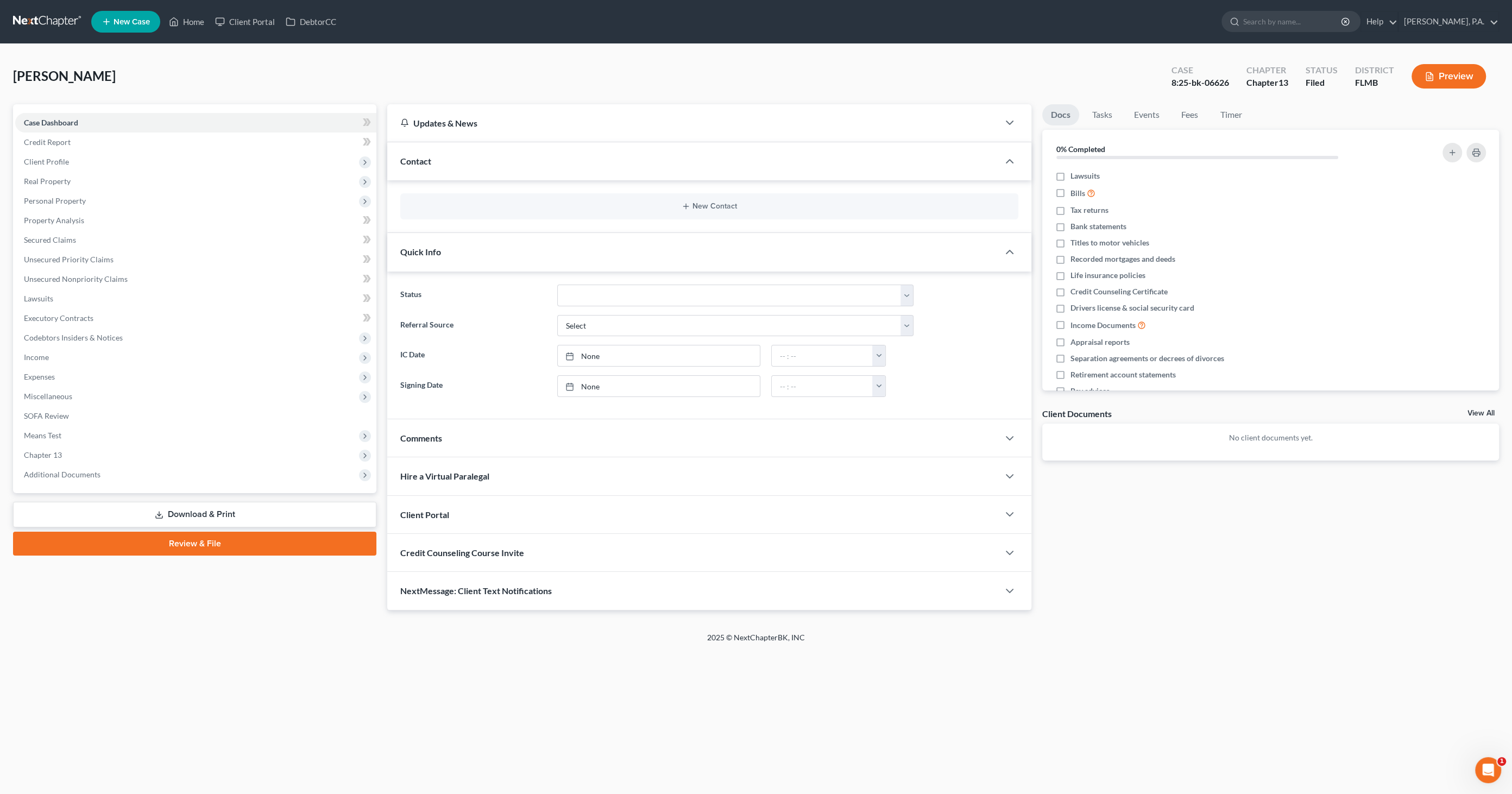
click at [188, 538] on link "Review & File" at bounding box center [195, 543] width 363 height 24
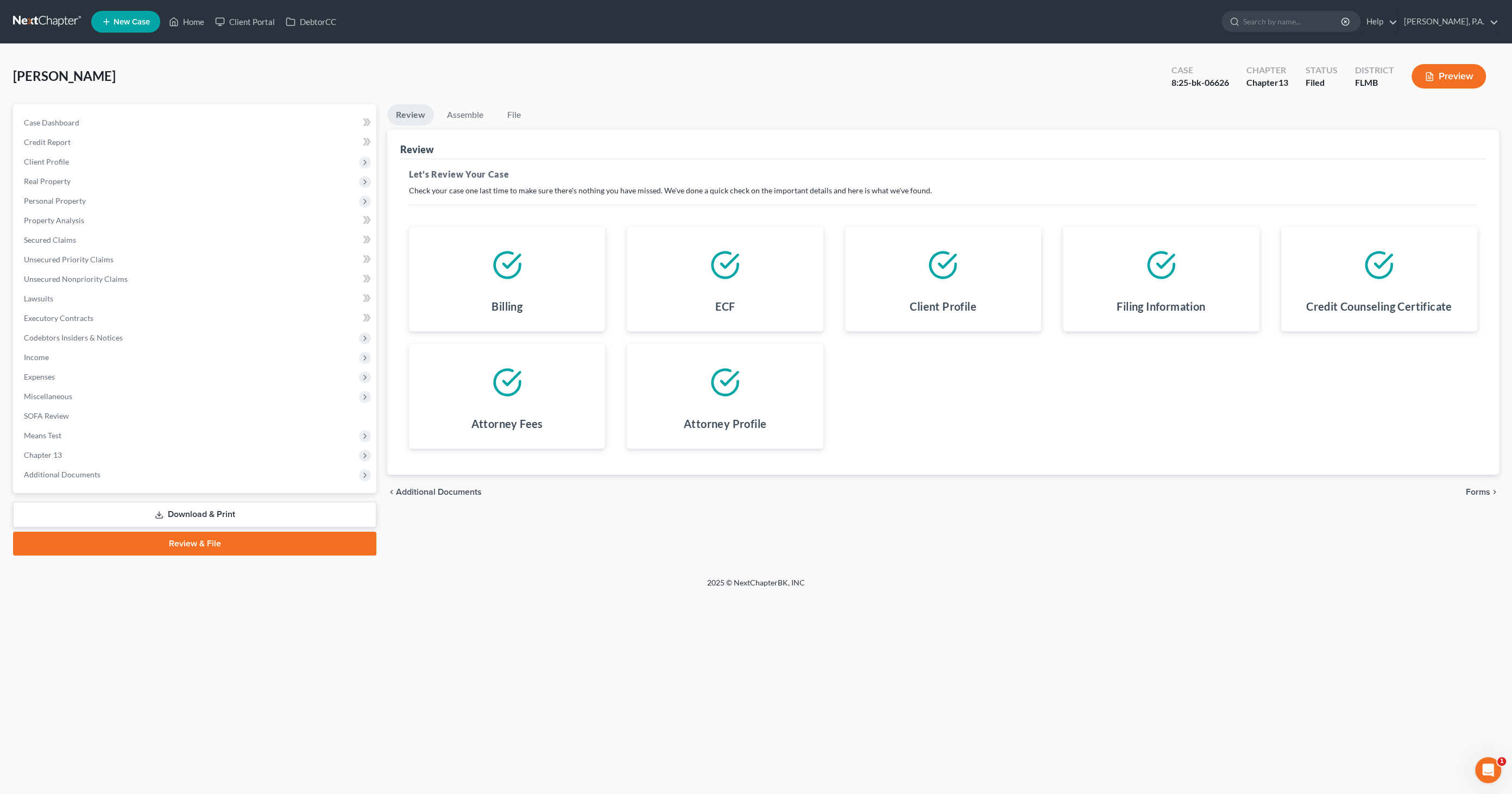
click at [192, 509] on link "Download & Print" at bounding box center [195, 514] width 363 height 26
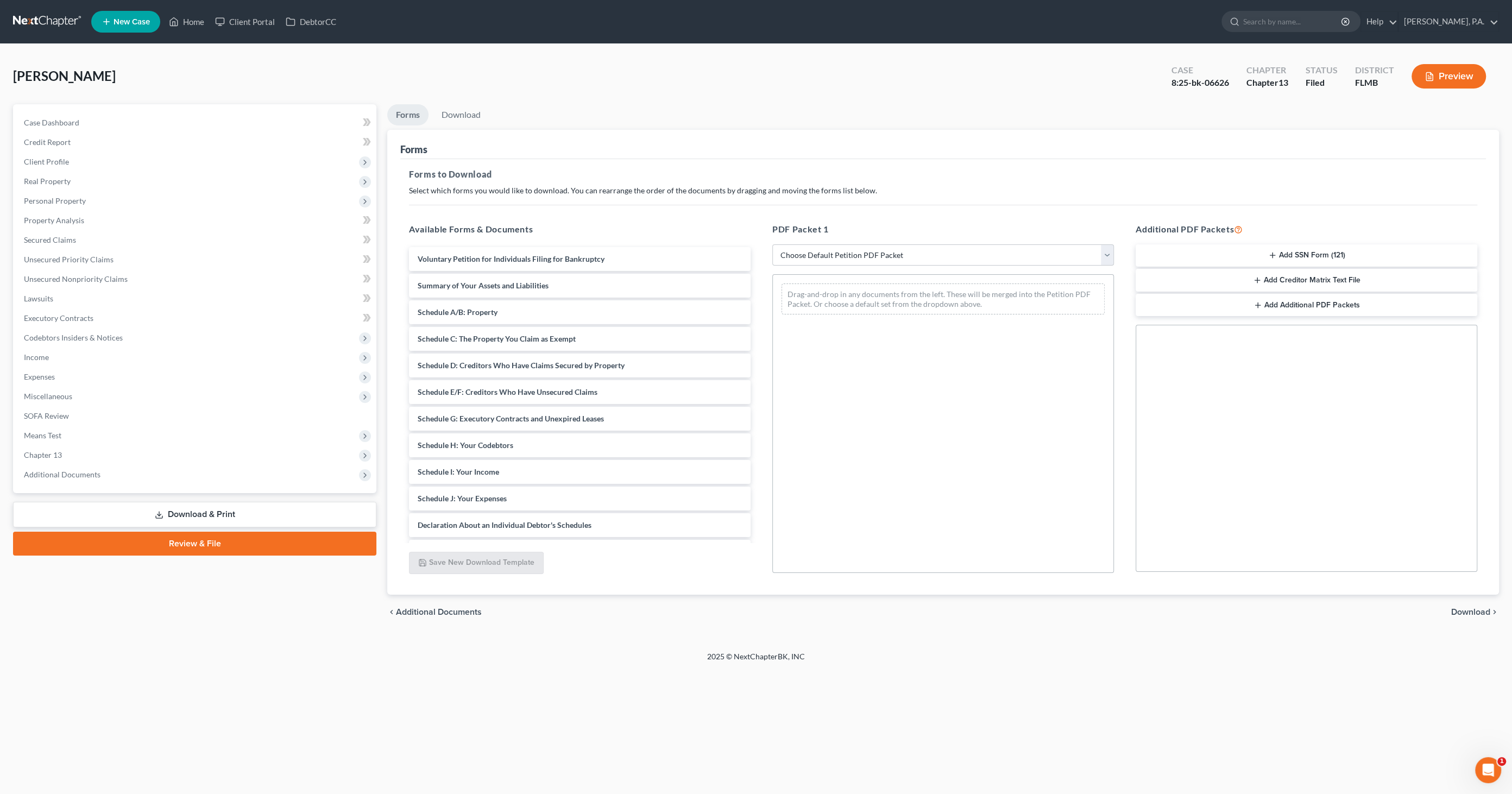
click at [1248, 256] on button "Add SSN Form (121)" at bounding box center [1306, 255] width 341 height 22
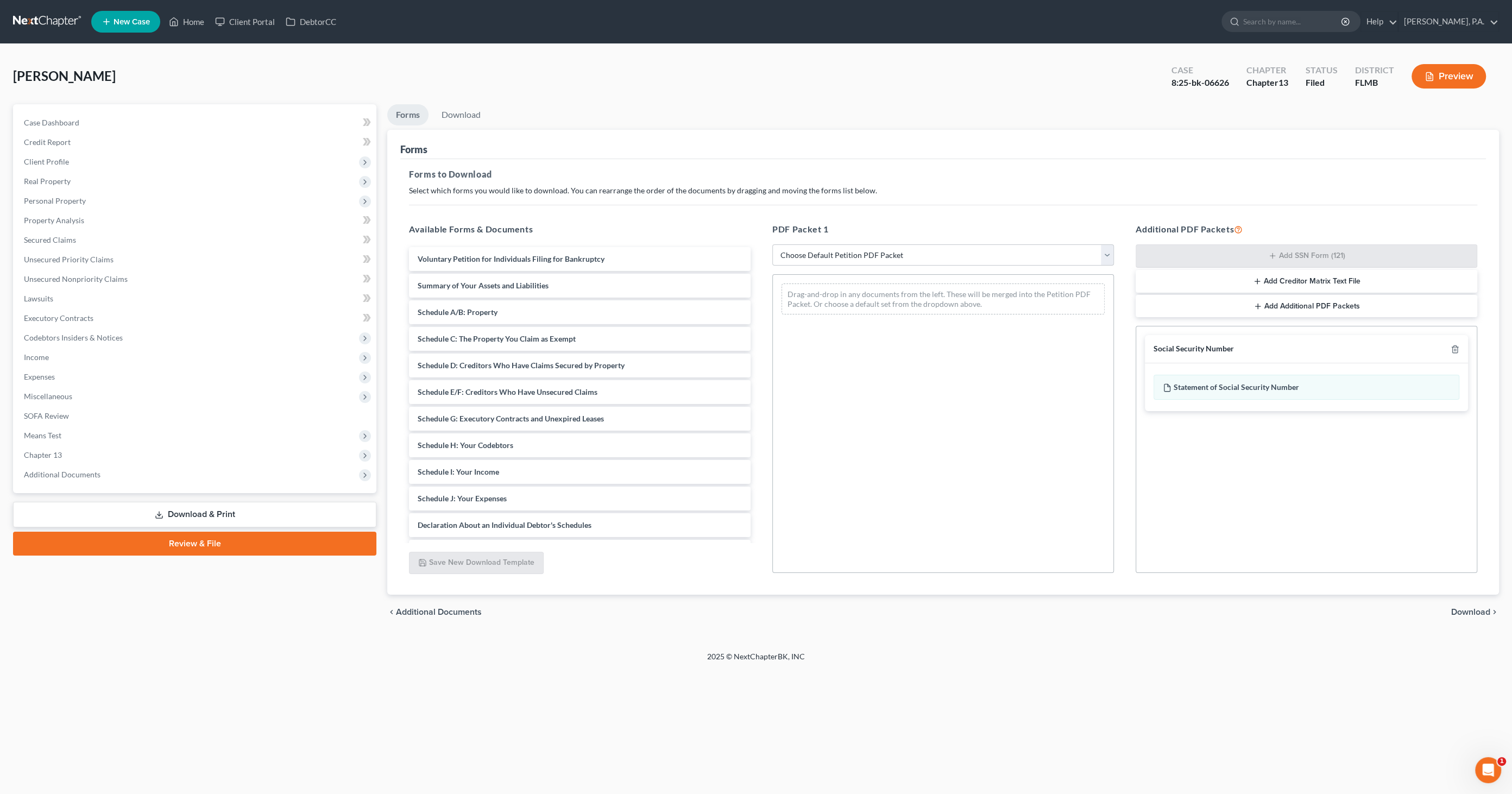
click at [1457, 609] on span "Download" at bounding box center [1470, 612] width 39 height 8
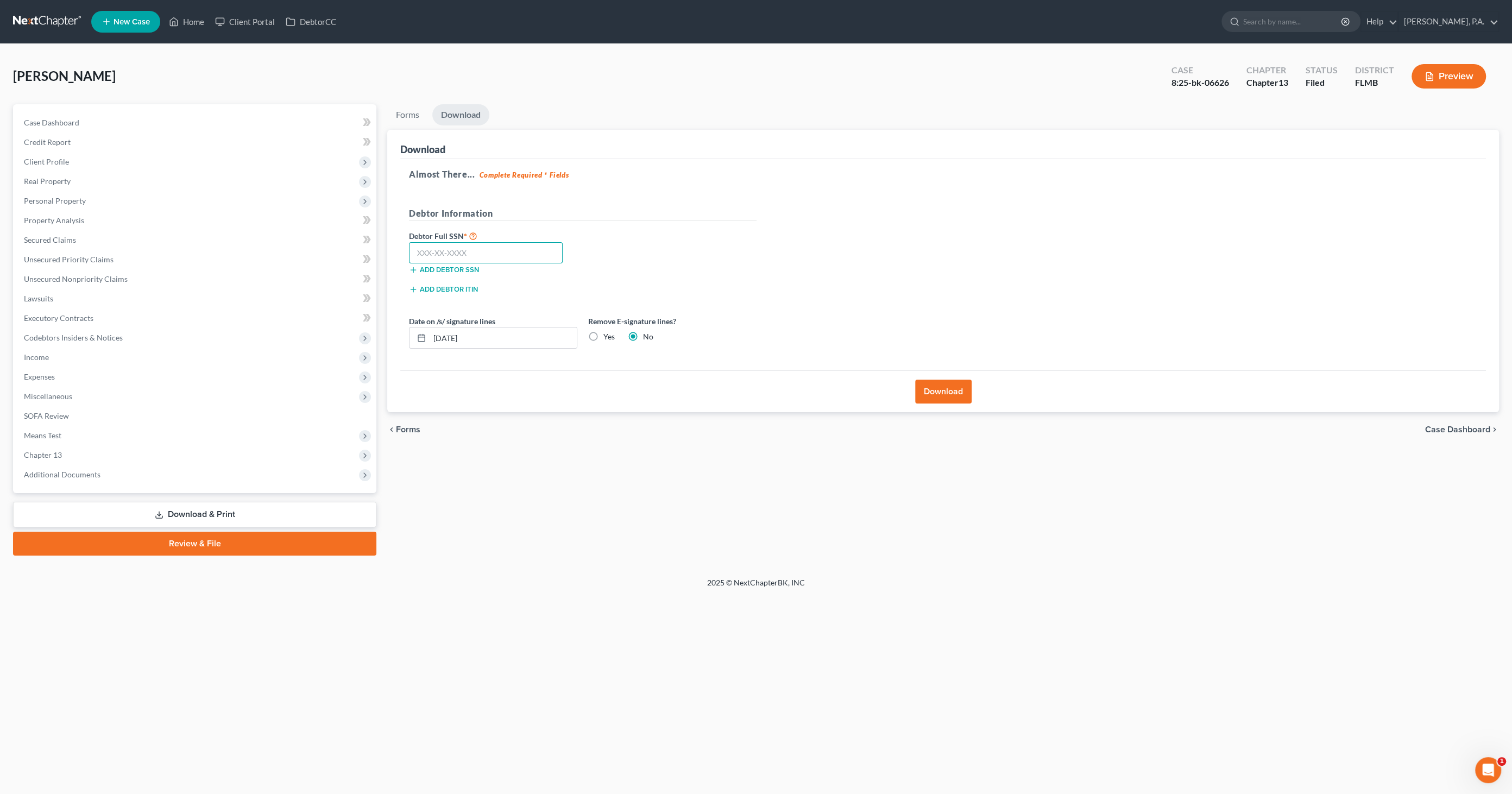
click at [447, 252] on input "text" at bounding box center [485, 253] width 154 height 22
paste input "590-03-6222"
type input "590-03-6222"
click at [940, 390] on button "Download" at bounding box center [943, 391] width 57 height 24
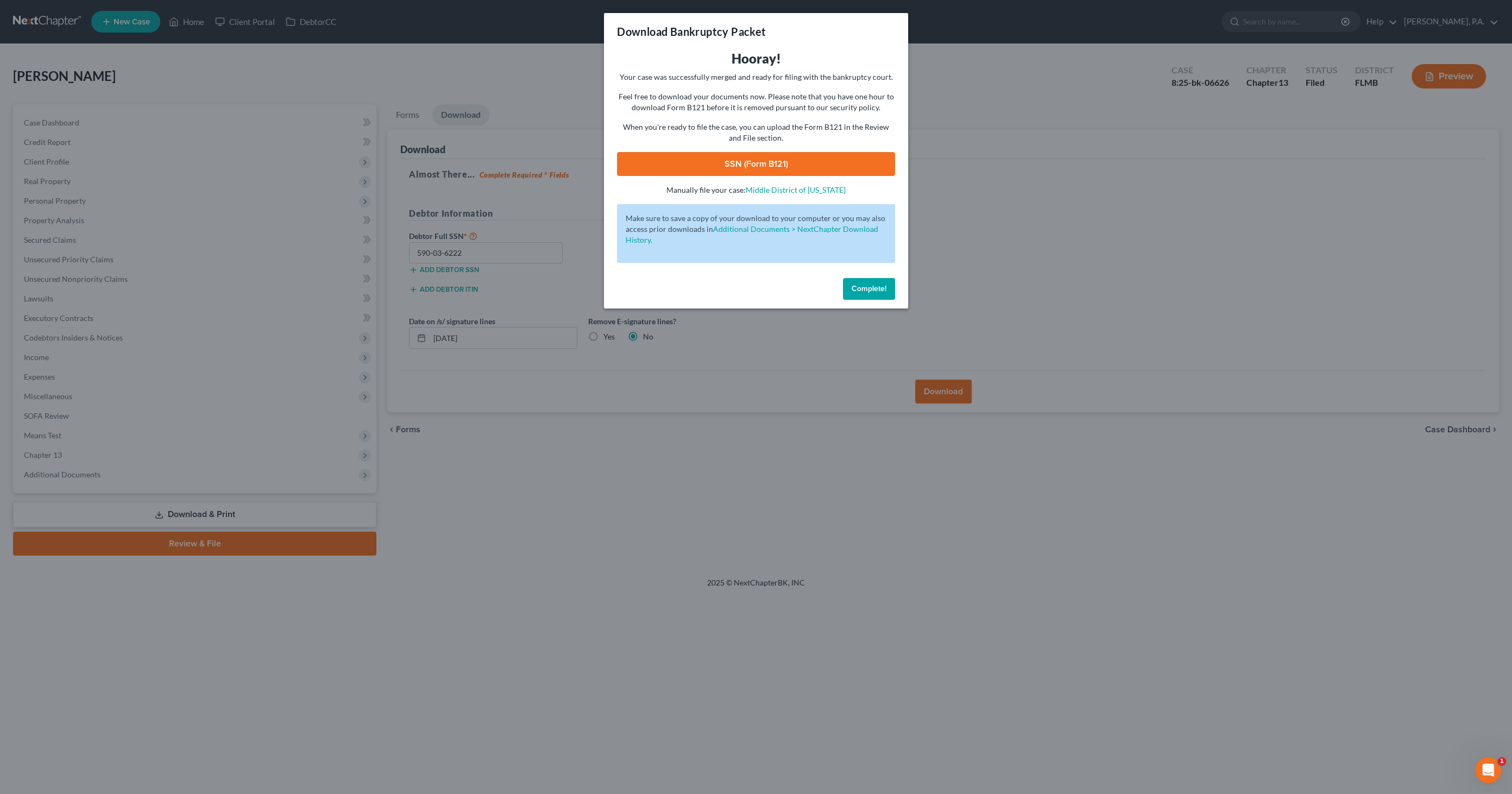
click at [745, 161] on link "SSN (Form B121)" at bounding box center [756, 164] width 278 height 24
